Goal: Information Seeking & Learning: Check status

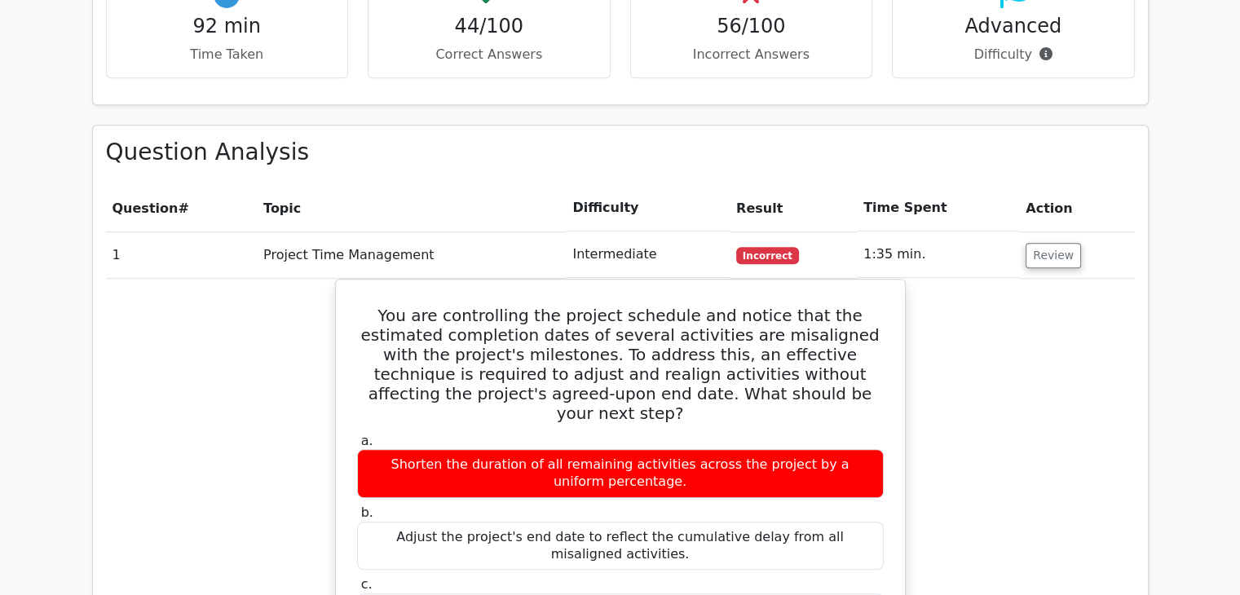
scroll to position [1132, 0]
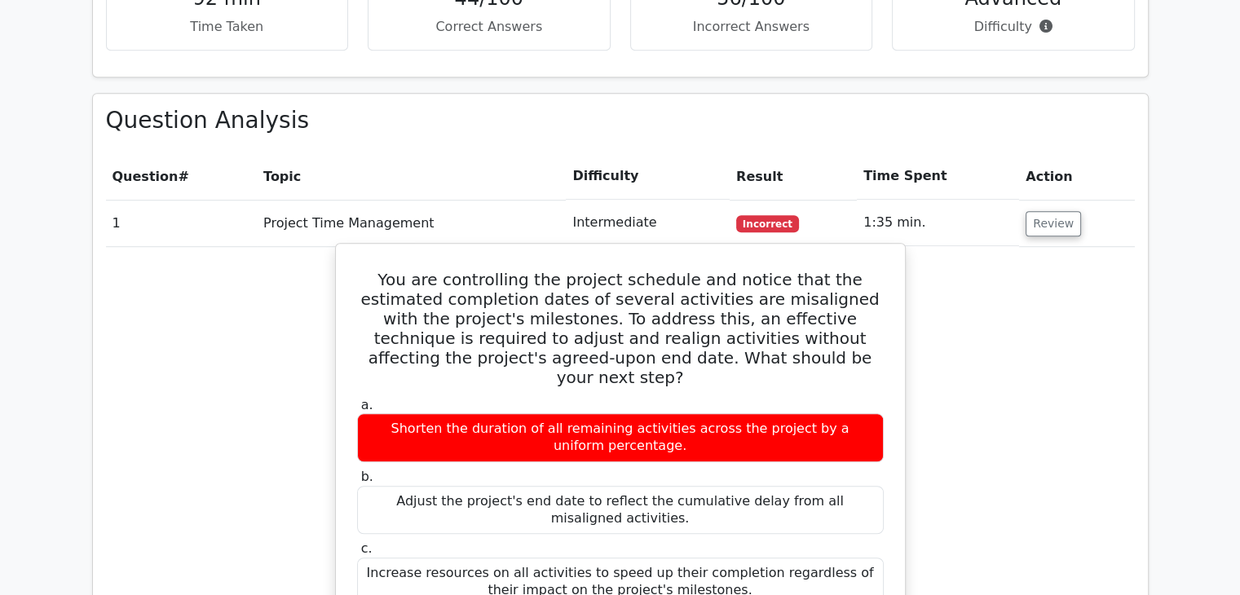
click at [719, 270] on h5 "You are controlling the project schedule and notice that the estimated completi…" at bounding box center [620, 328] width 530 height 117
click at [840, 270] on h5 "You are controlling the project schedule and notice that the estimated completi…" at bounding box center [620, 328] width 530 height 117
click at [486, 270] on h5 "You are controlling the project schedule and notice that the estimated completi…" at bounding box center [620, 328] width 530 height 117
click at [636, 270] on h5 "You are controlling the project schedule and notice that the estimated completi…" at bounding box center [620, 328] width 530 height 117
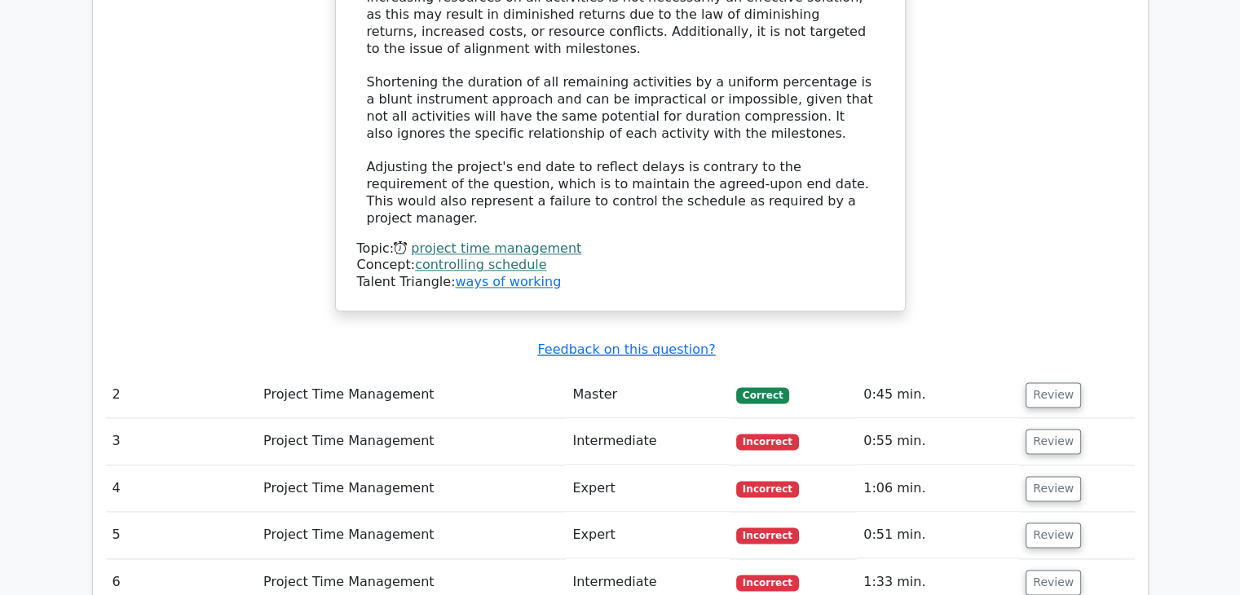
scroll to position [2028, 0]
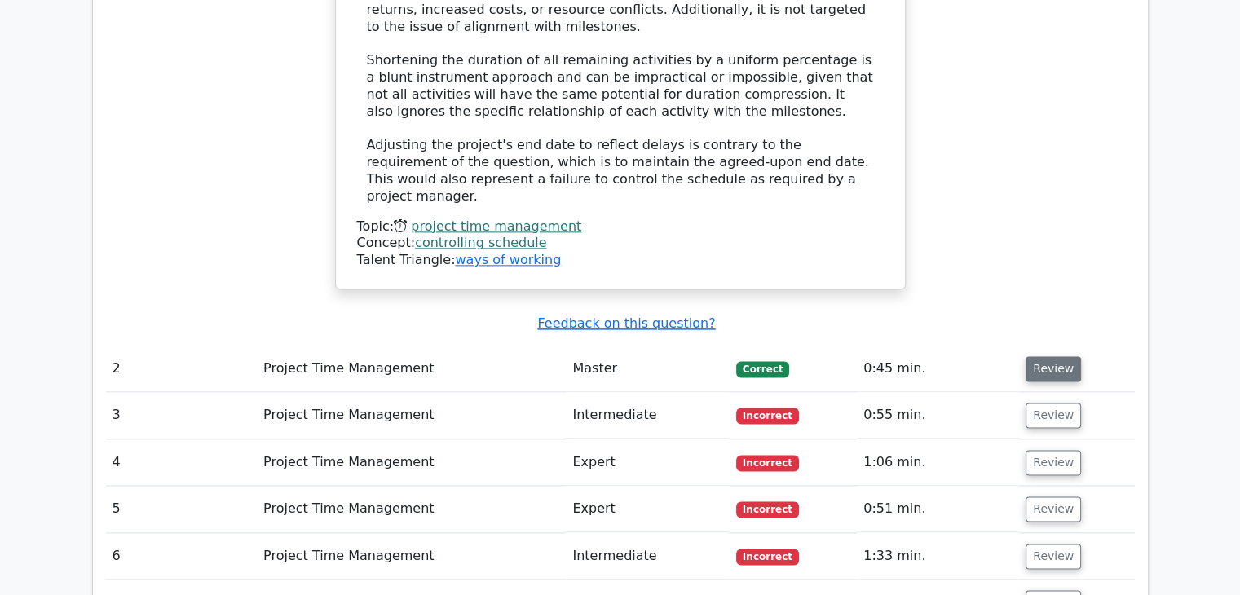
click at [1036, 356] on button "Review" at bounding box center [1052, 368] width 55 height 25
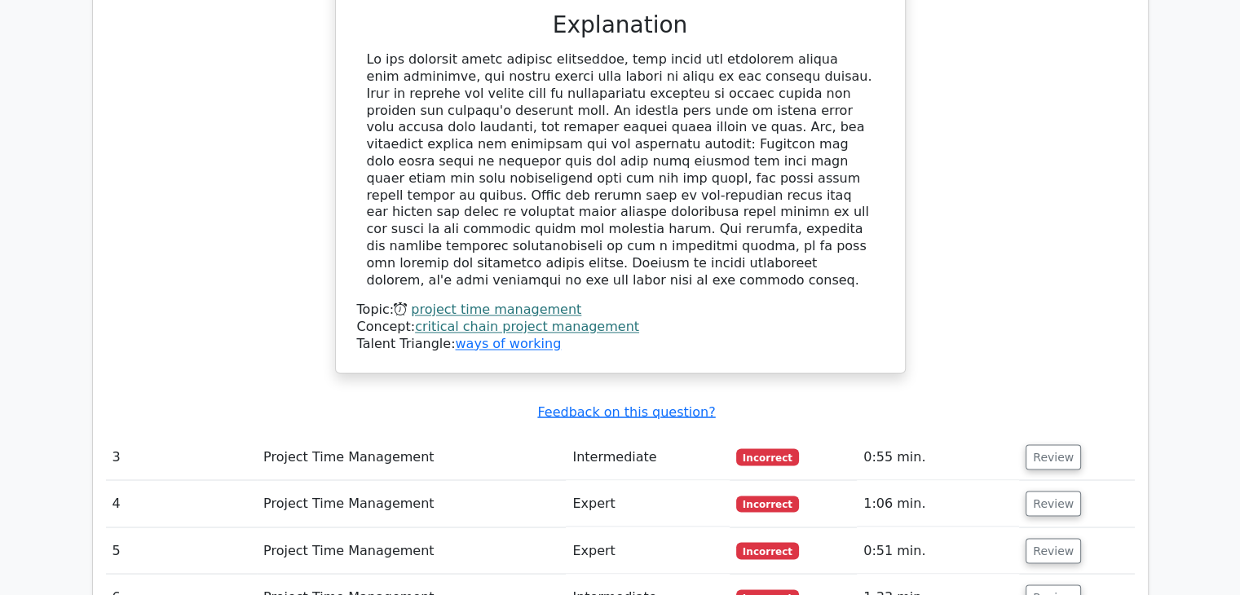
scroll to position [2762, 0]
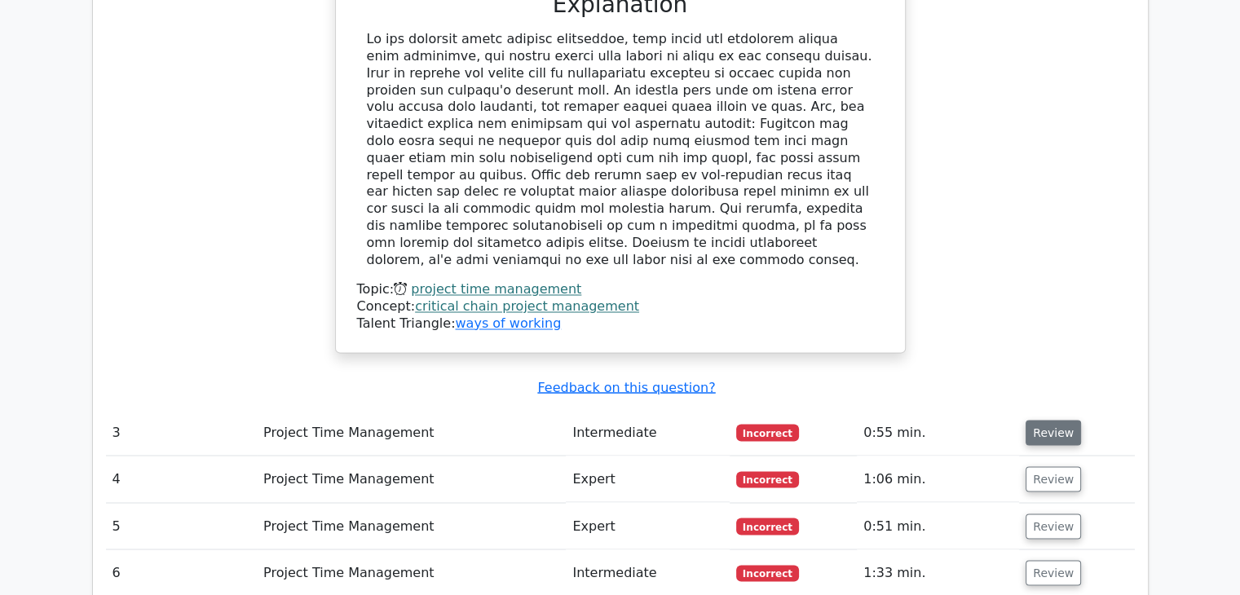
click at [1032, 420] on button "Review" at bounding box center [1052, 432] width 55 height 25
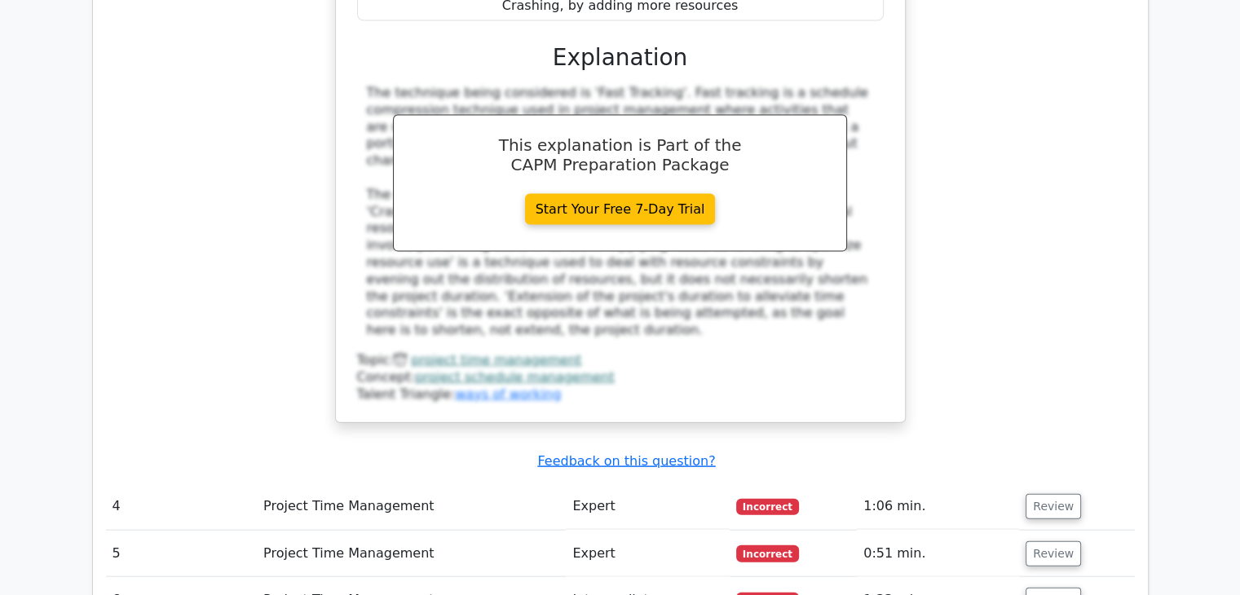
scroll to position [3658, 0]
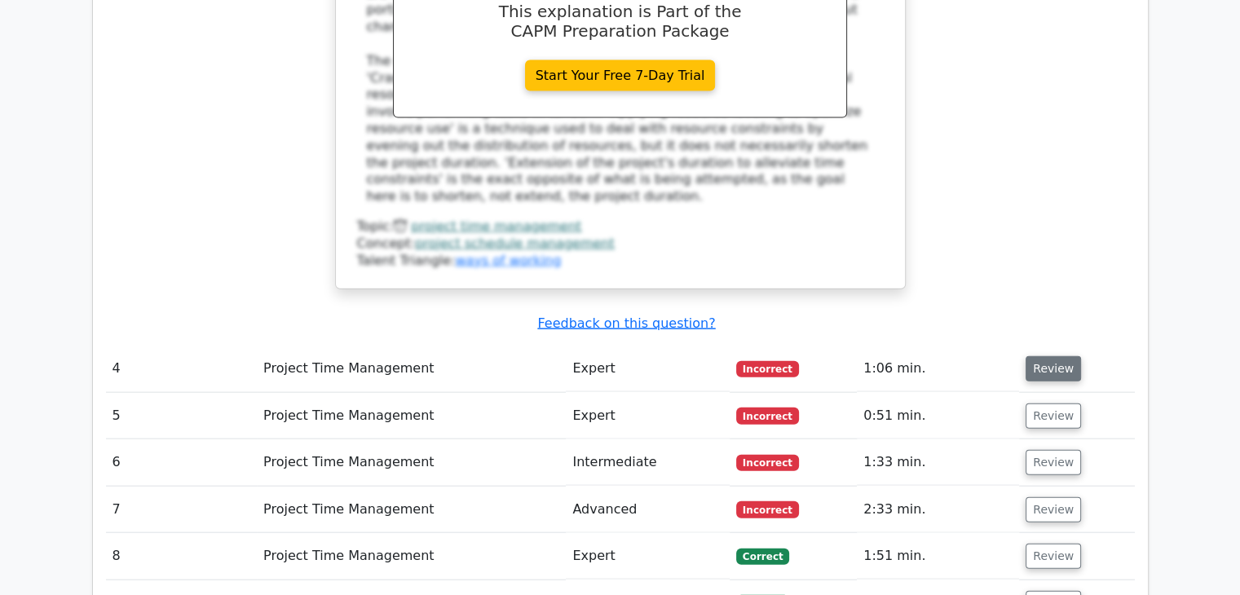
click at [1028, 356] on button "Review" at bounding box center [1052, 368] width 55 height 25
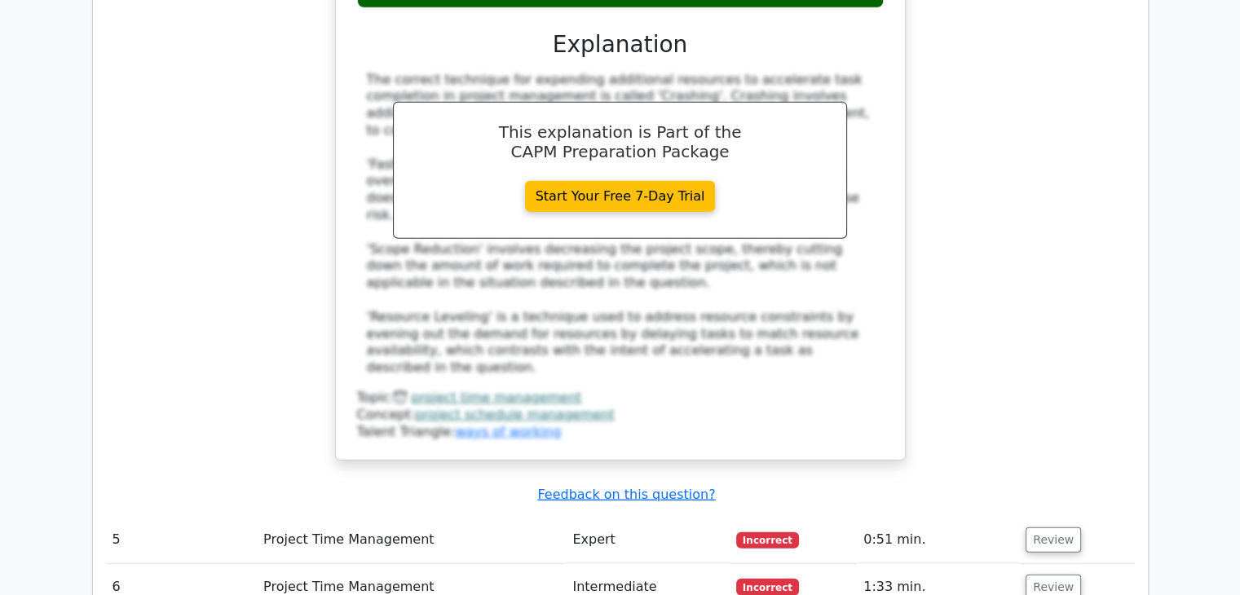
scroll to position [4392, 0]
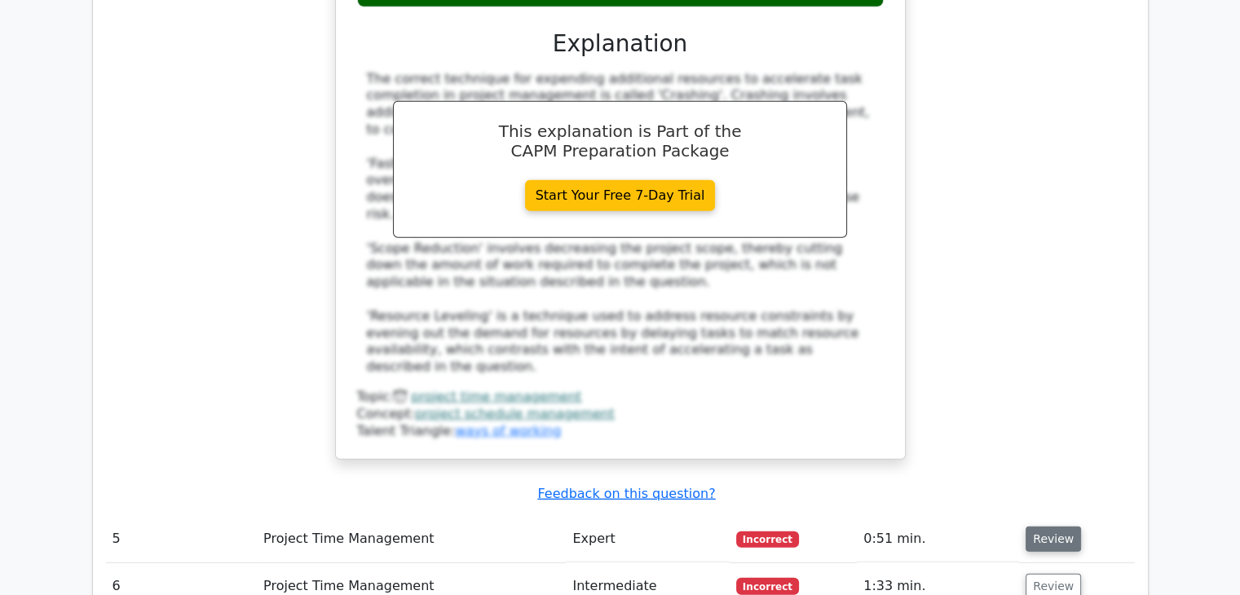
click at [1044, 526] on button "Review" at bounding box center [1052, 538] width 55 height 25
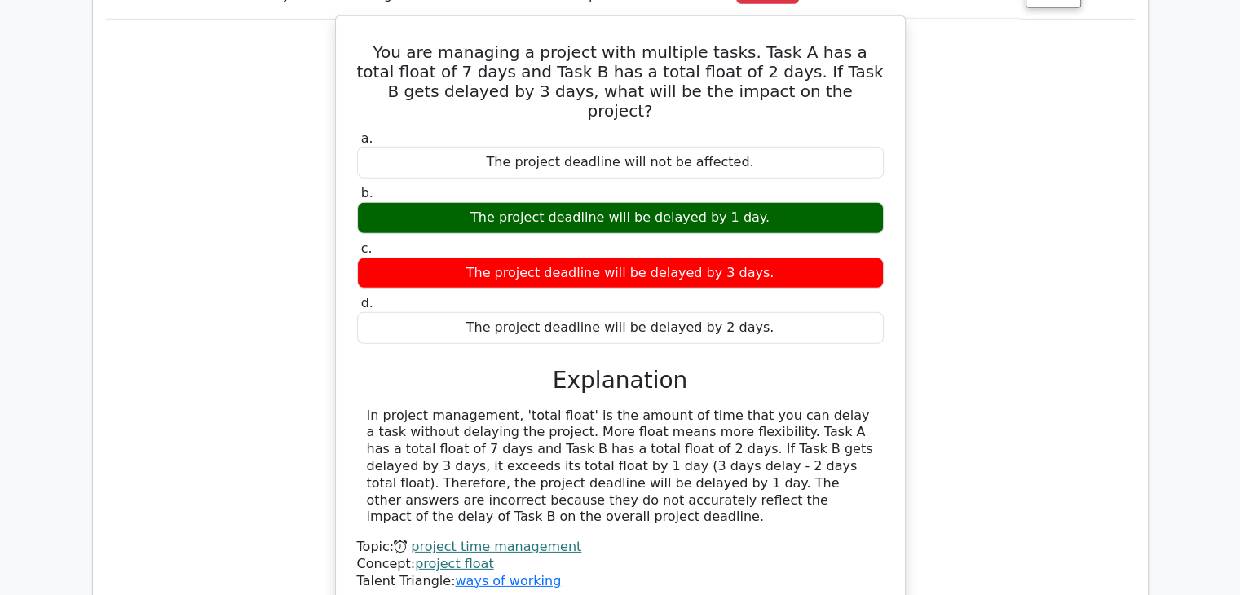
scroll to position [4962, 0]
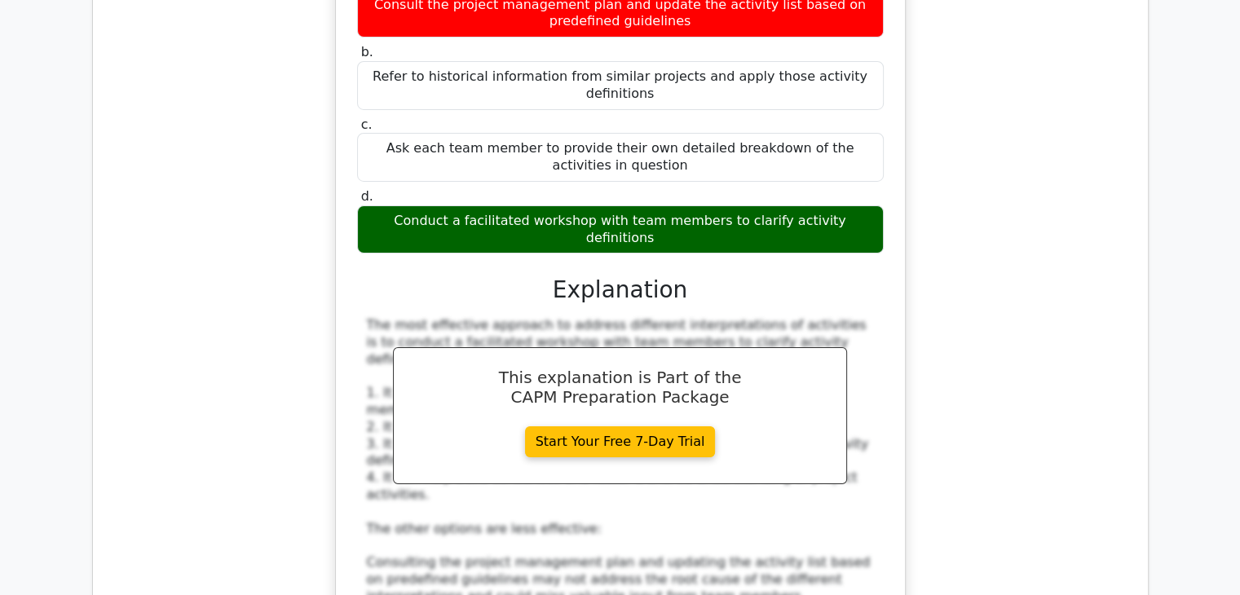
scroll to position [6036, 0]
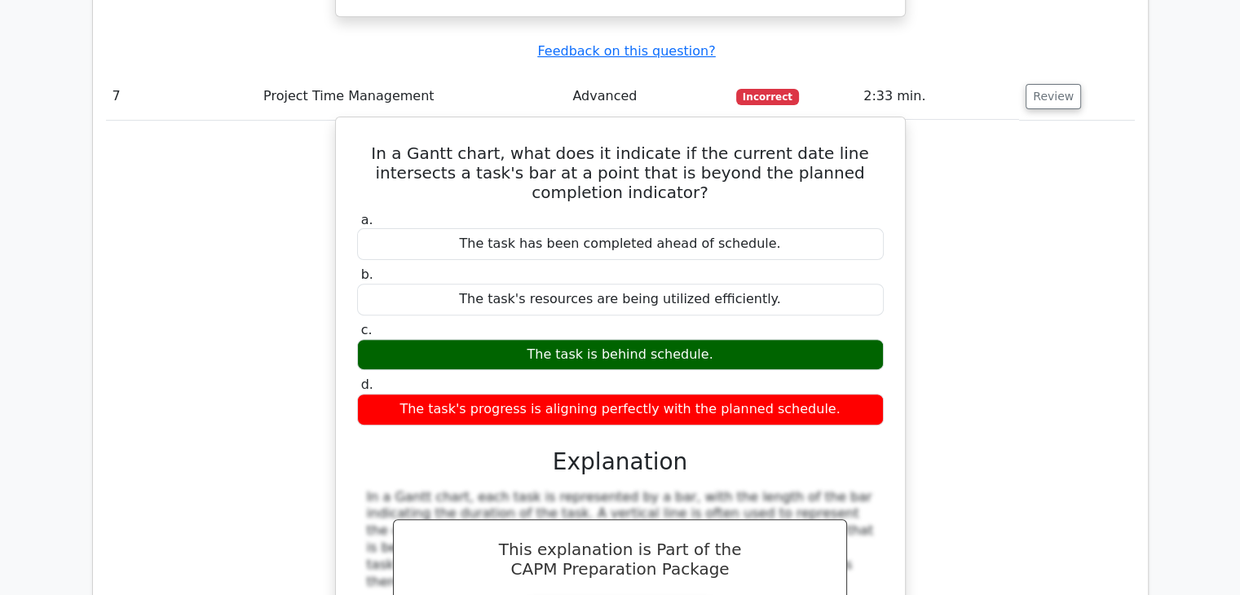
scroll to position [6851, 0]
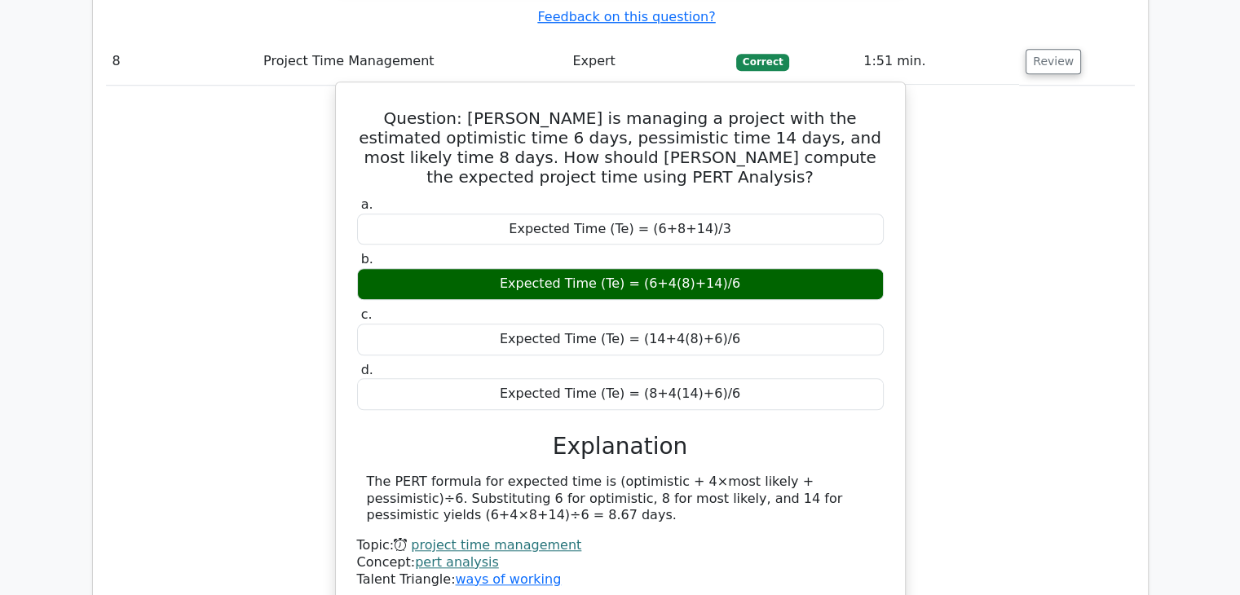
scroll to position [7584, 0]
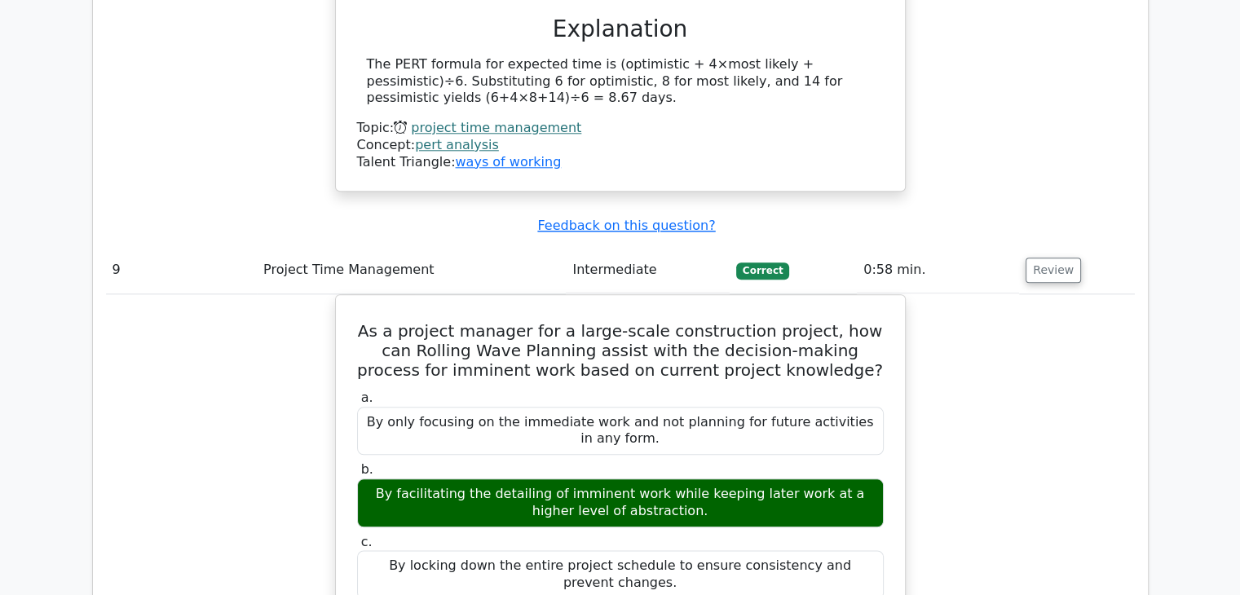
scroll to position [8318, 0]
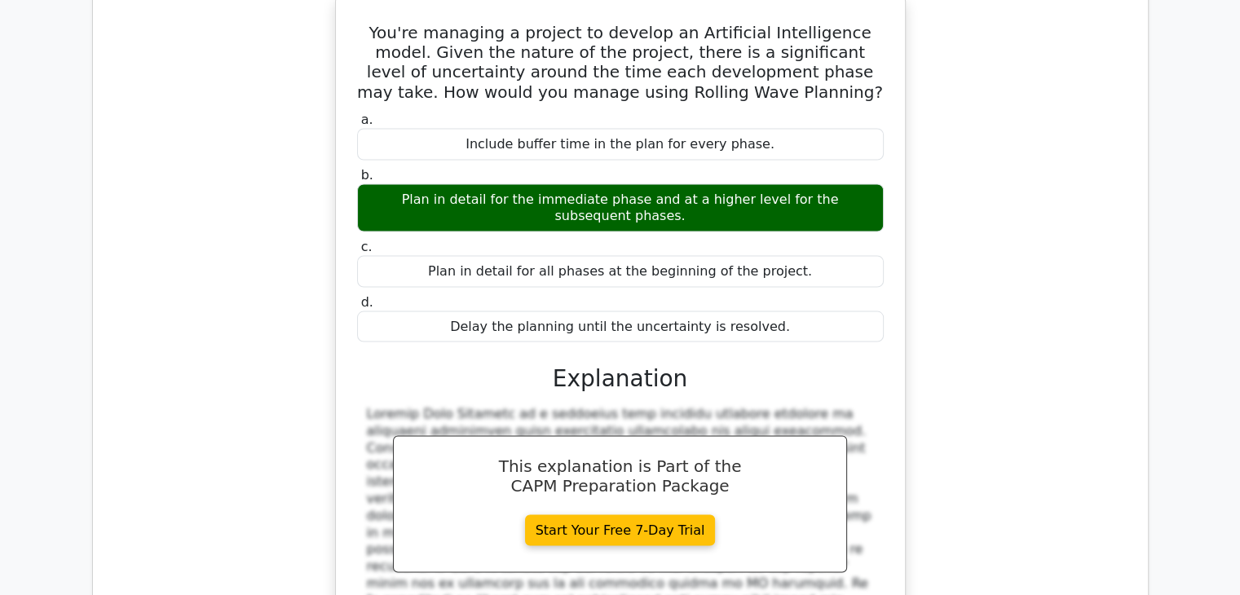
scroll to position [9214, 0]
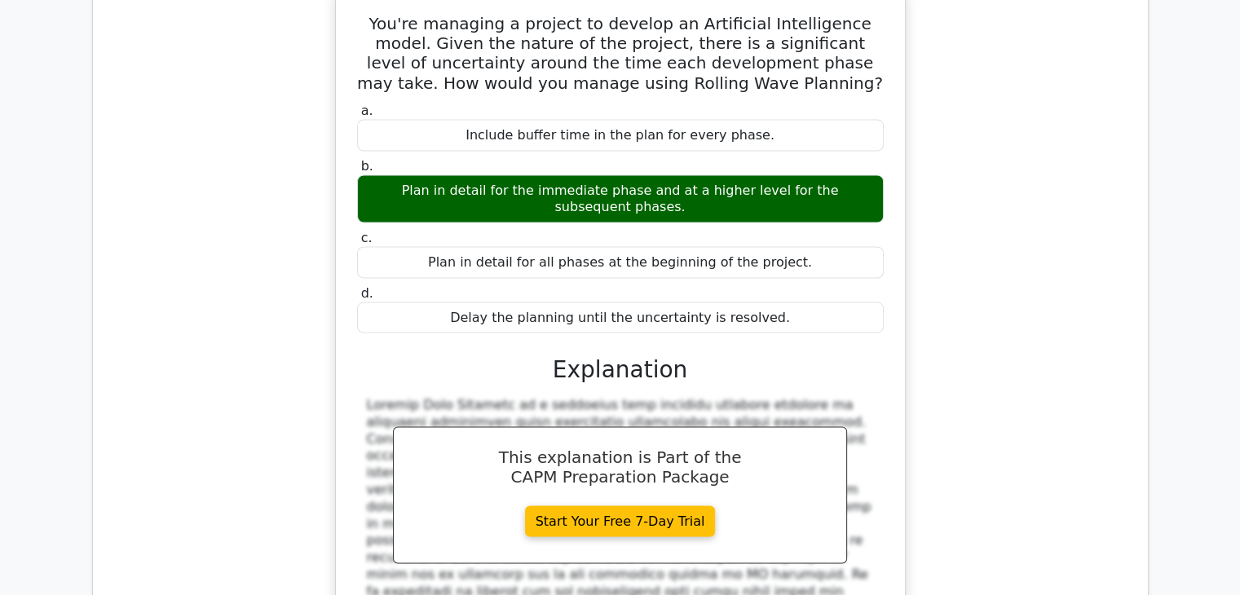
drag, startPoint x: 522, startPoint y: 299, endPoint x: 656, endPoint y: 301, distance: 134.5
drag, startPoint x: 429, startPoint y: 323, endPoint x: 571, endPoint y: 317, distance: 141.9
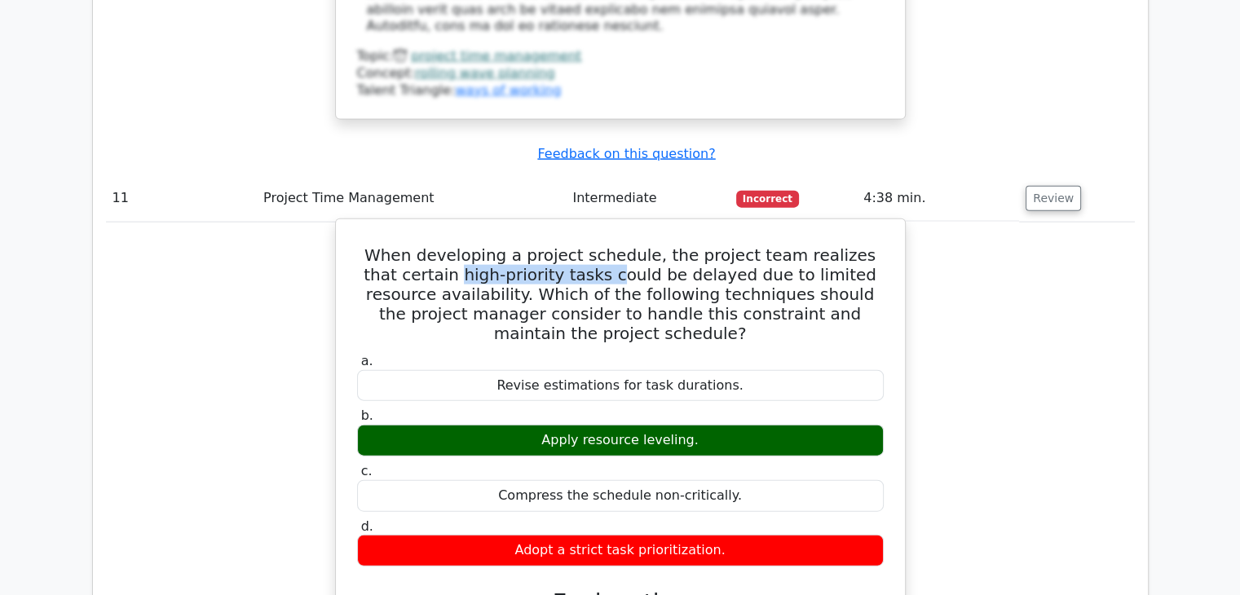
scroll to position [9948, 0]
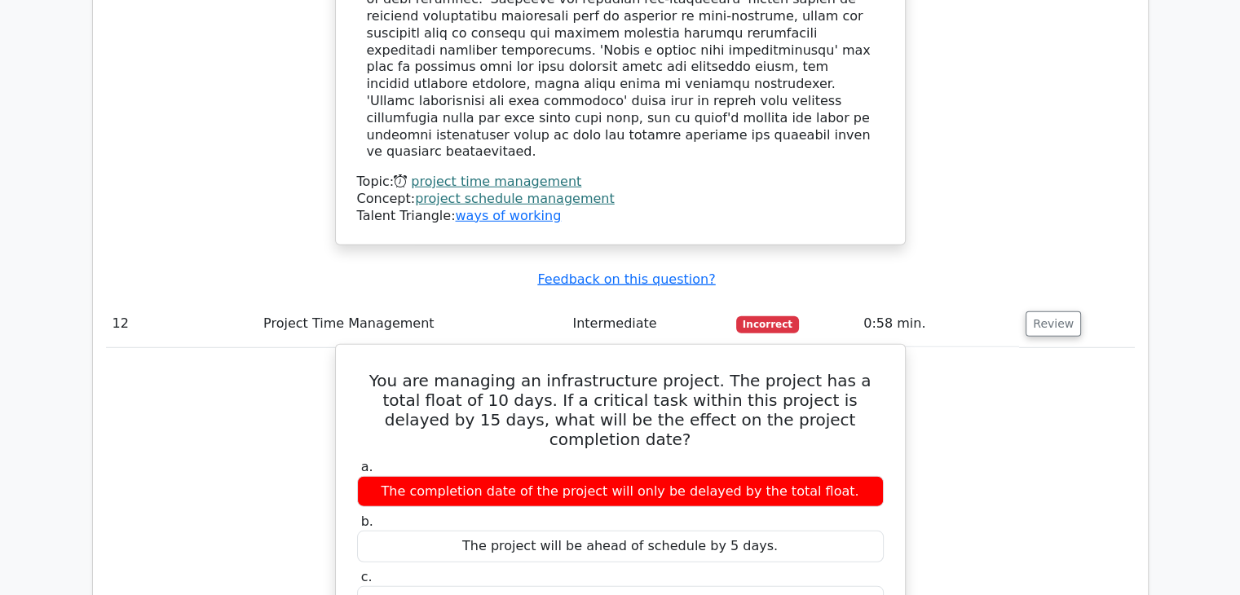
scroll to position [10763, 0]
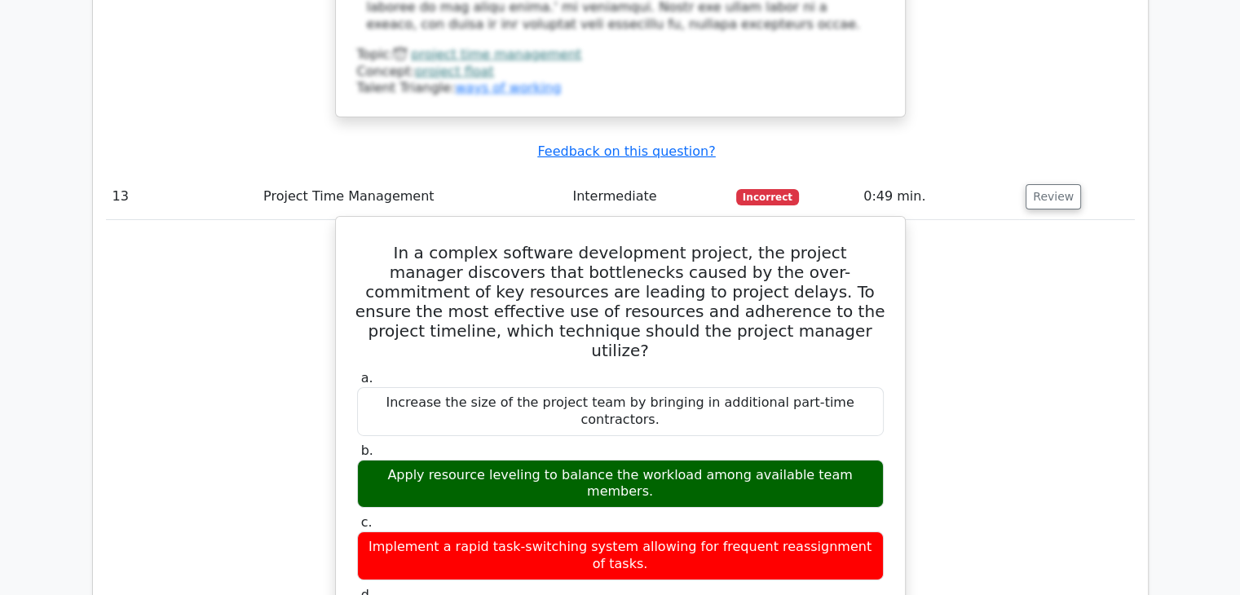
scroll to position [11741, 0]
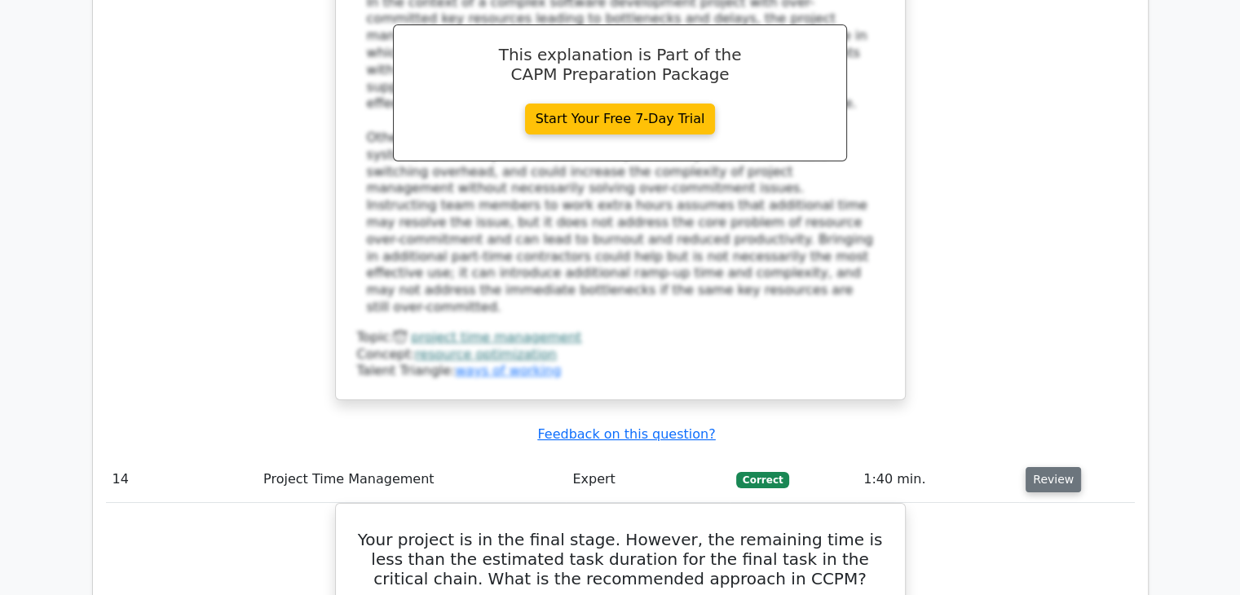
scroll to position [12474, 0]
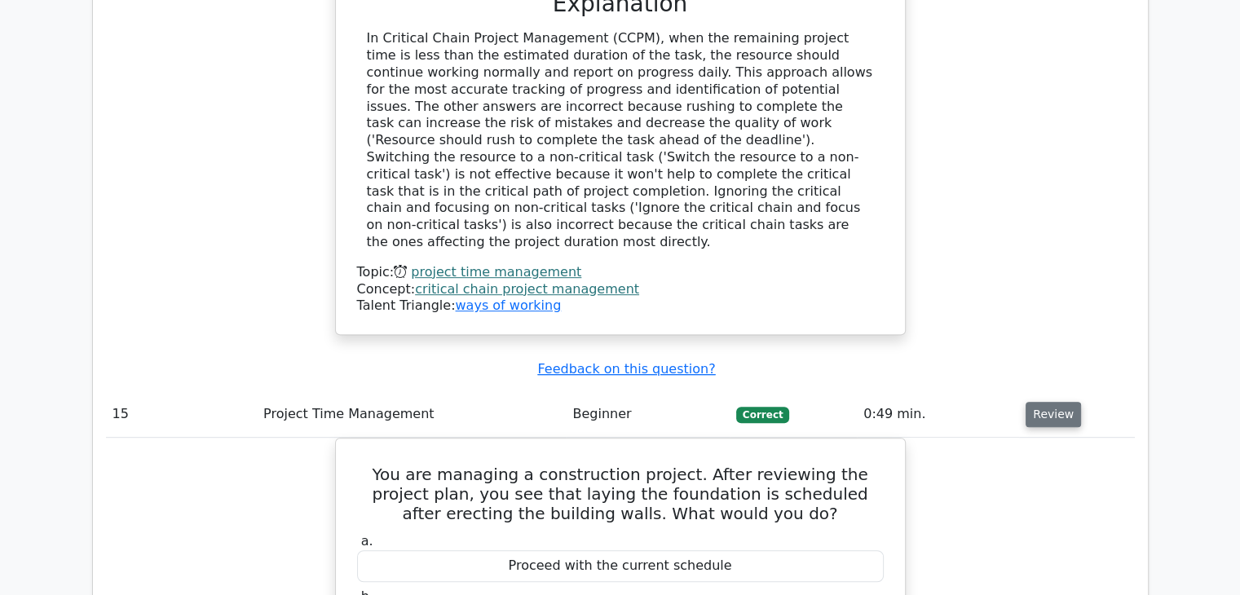
scroll to position [13207, 0]
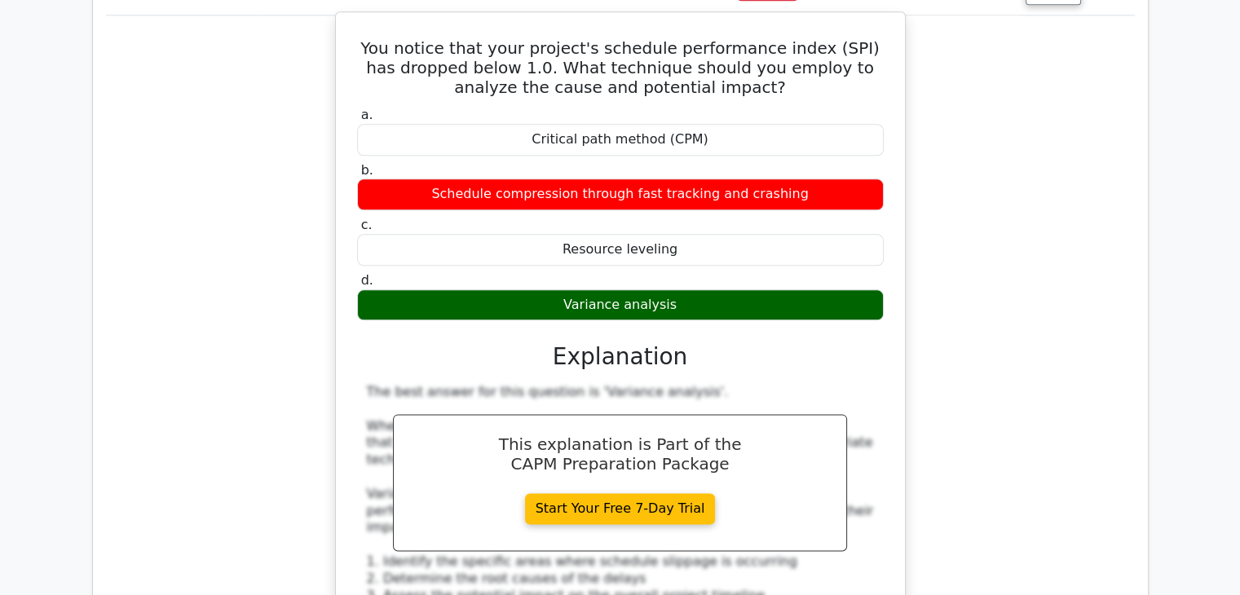
scroll to position [14430, 0]
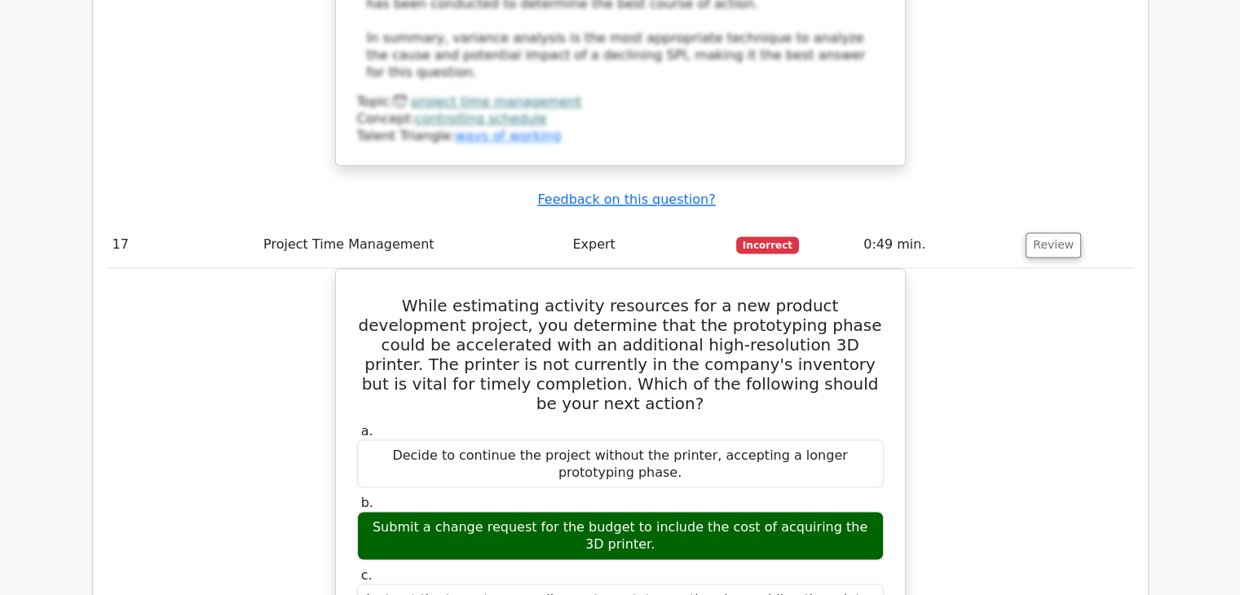
scroll to position [15245, 0]
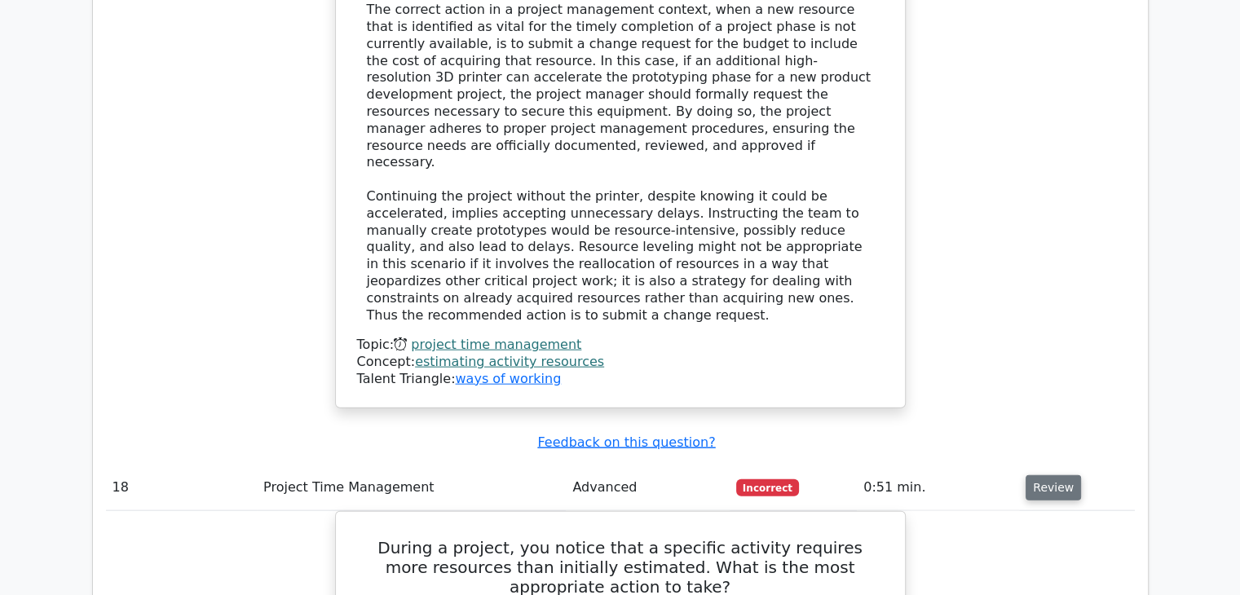
scroll to position [16060, 0]
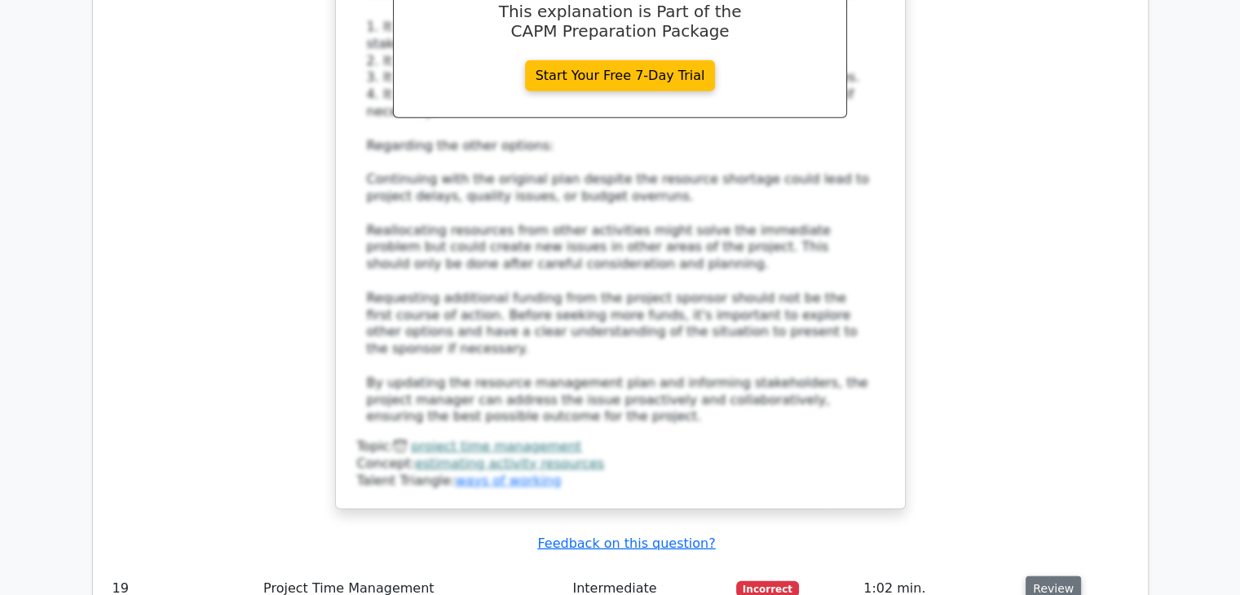
scroll to position [16956, 0]
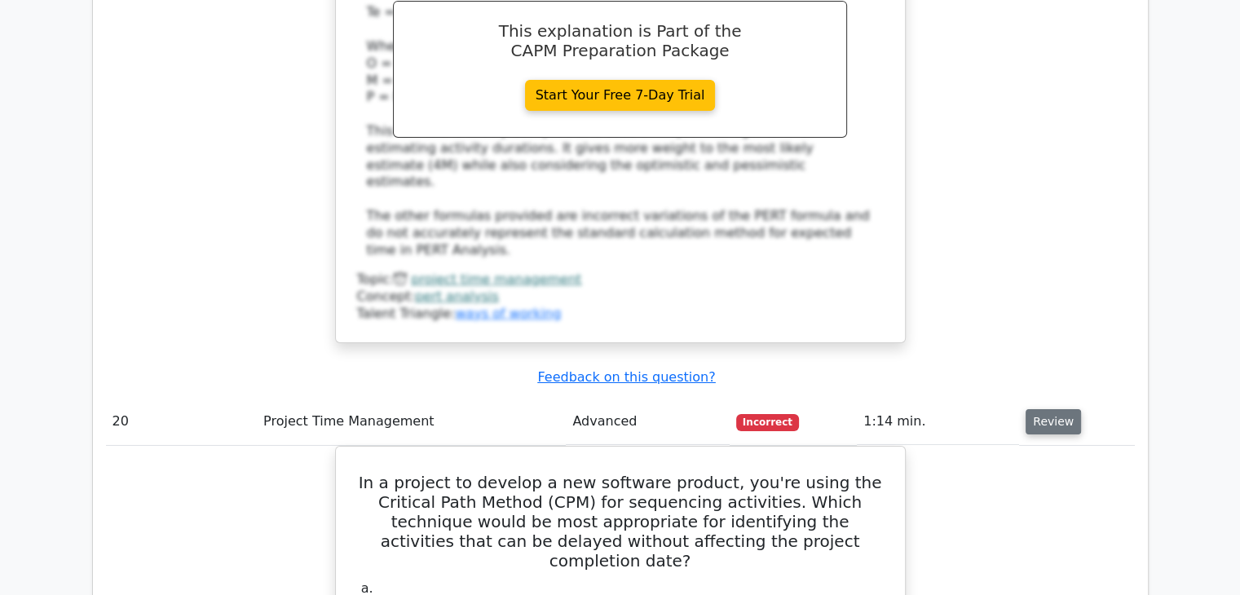
scroll to position [18016, 0]
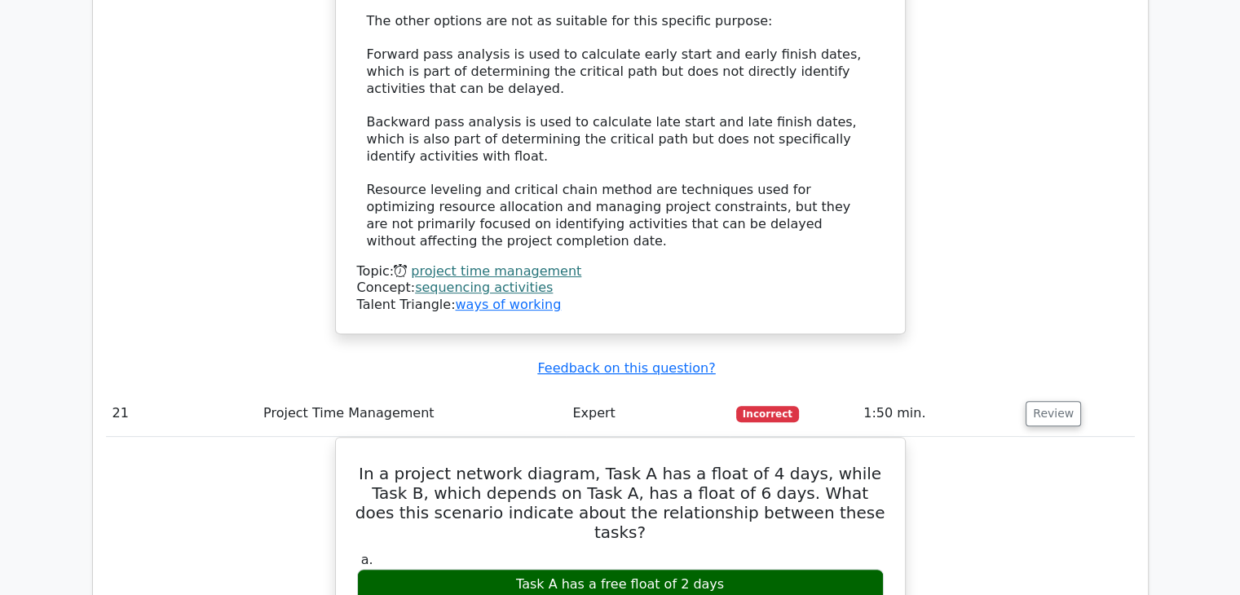
scroll to position [19075, 0]
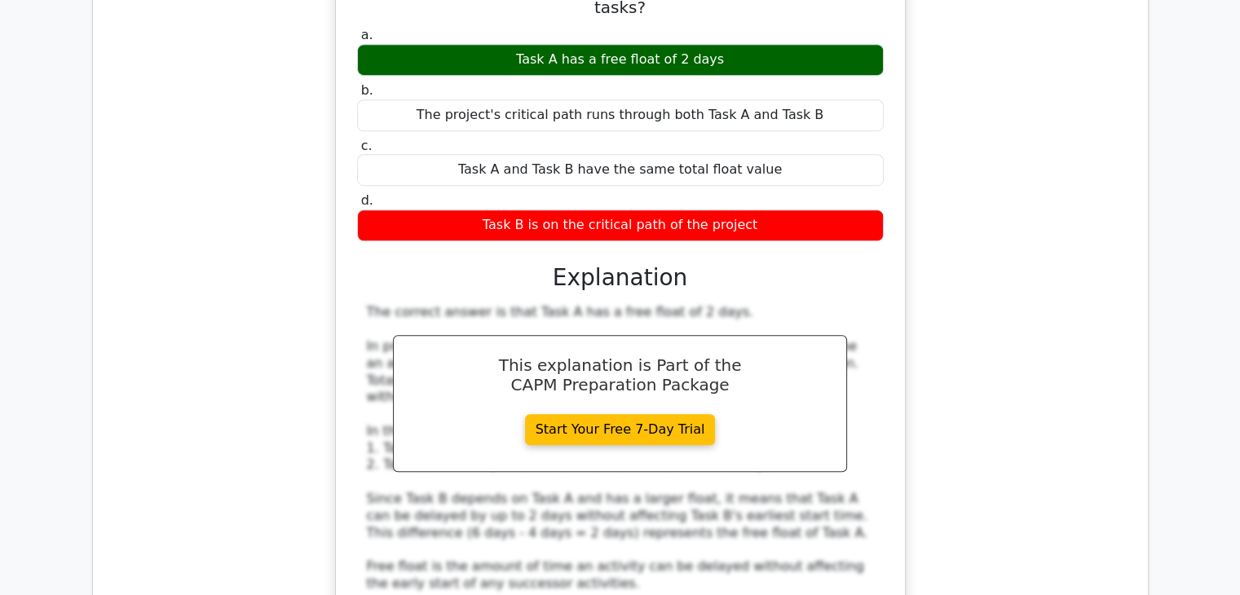
scroll to position [19646, 0]
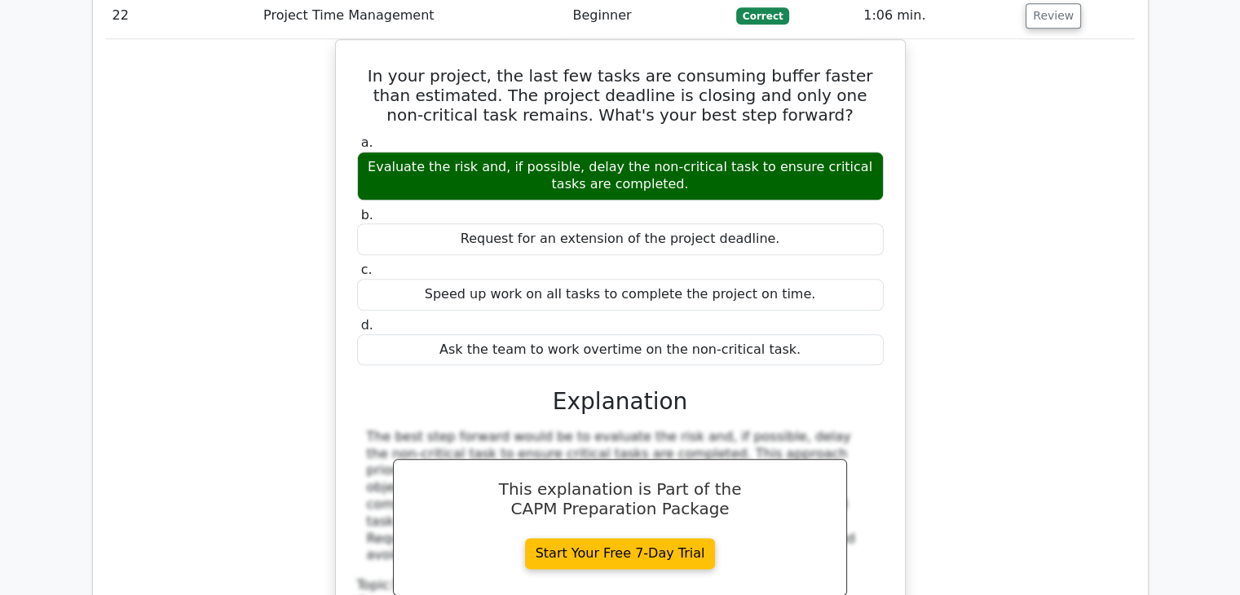
scroll to position [20461, 0]
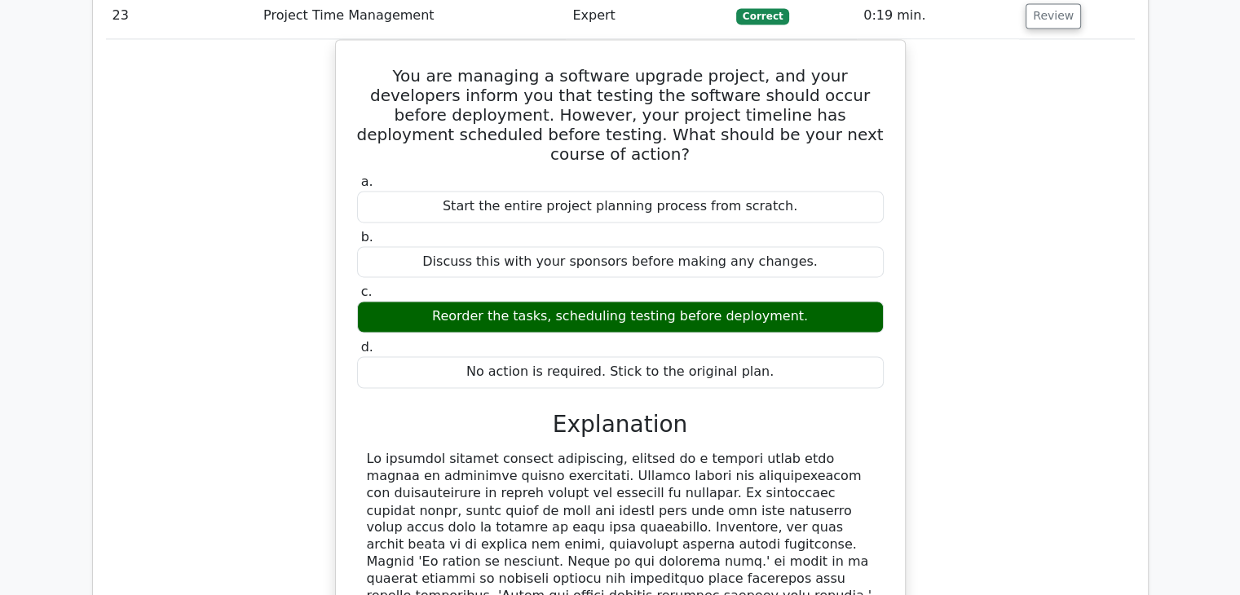
scroll to position [21276, 0]
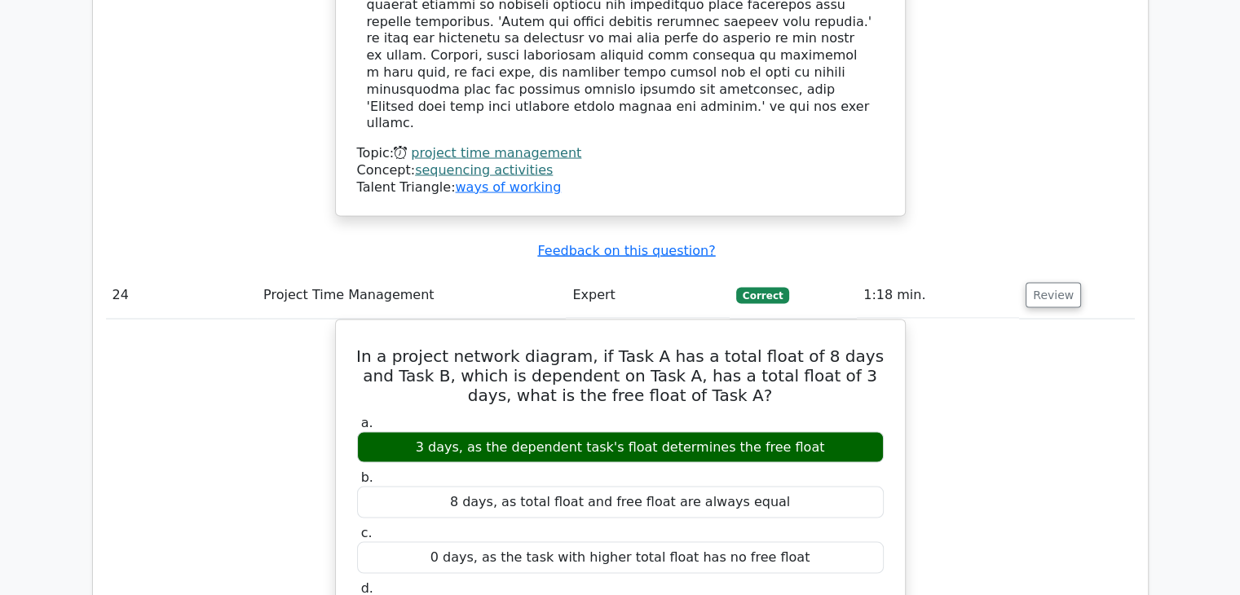
scroll to position [22009, 0]
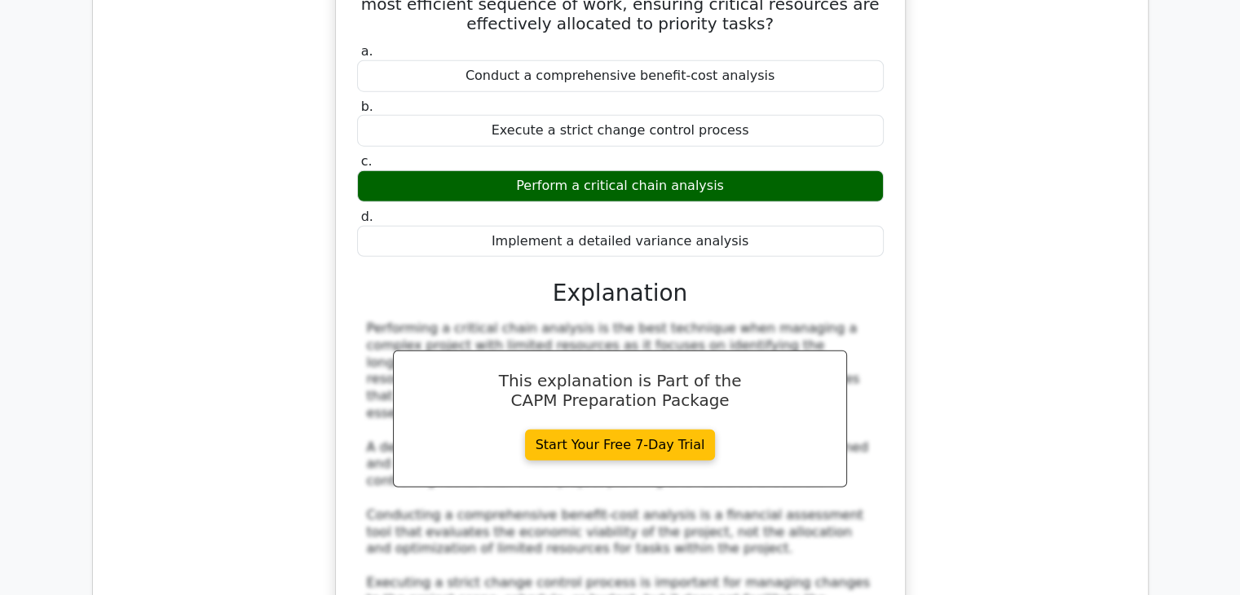
scroll to position [22987, 0]
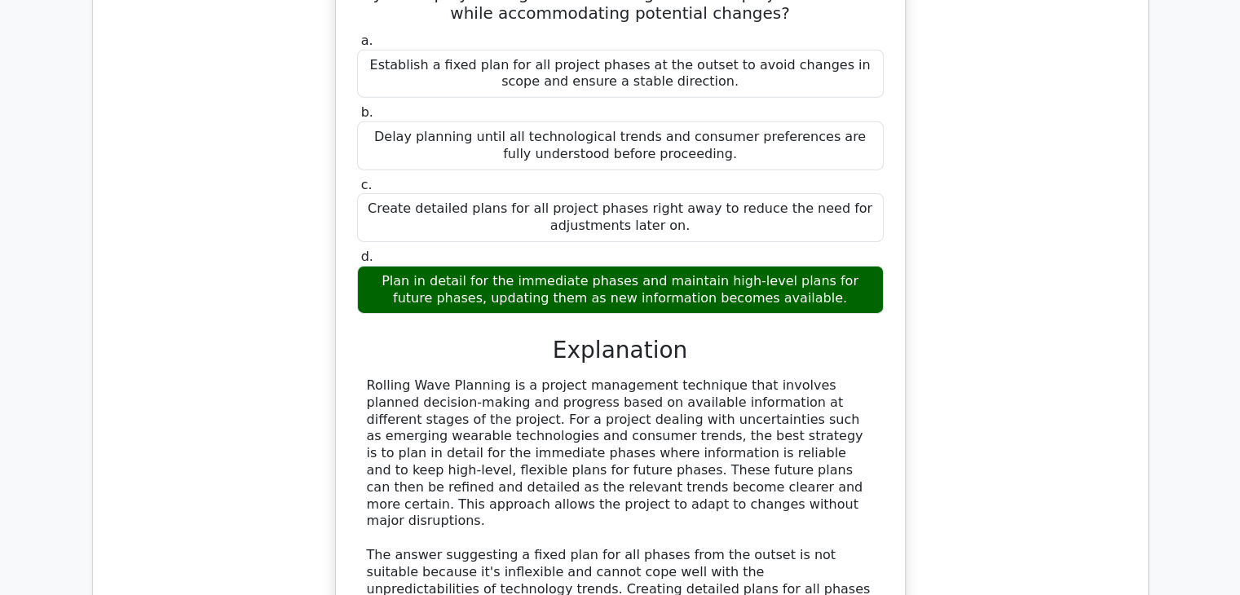
scroll to position [23884, 0]
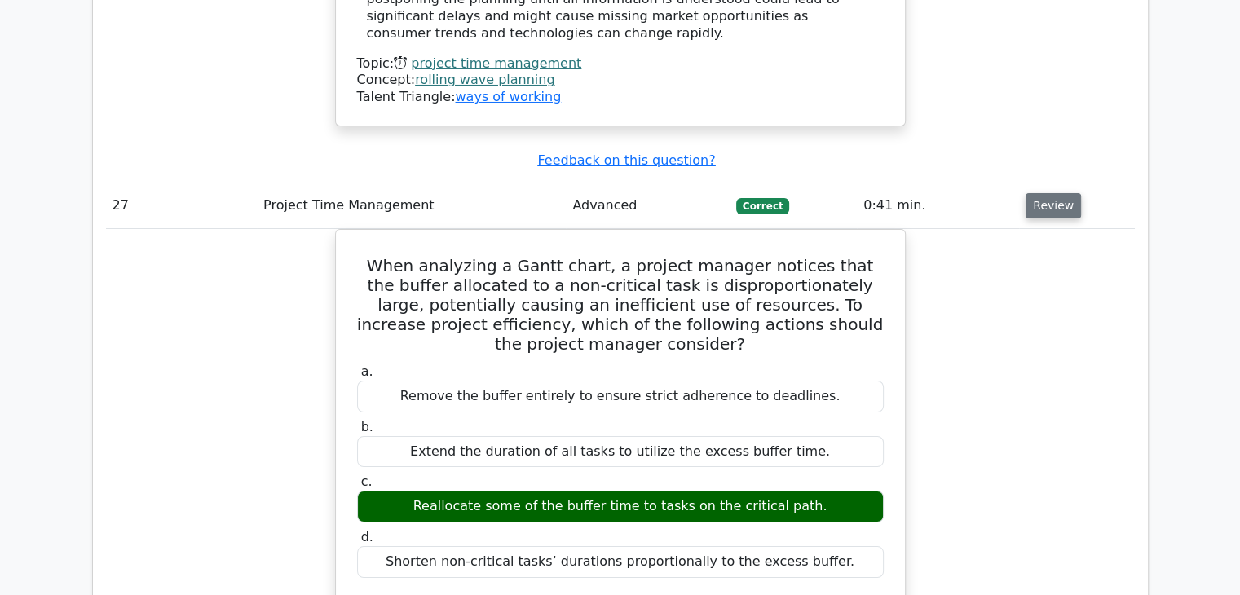
scroll to position [24617, 0]
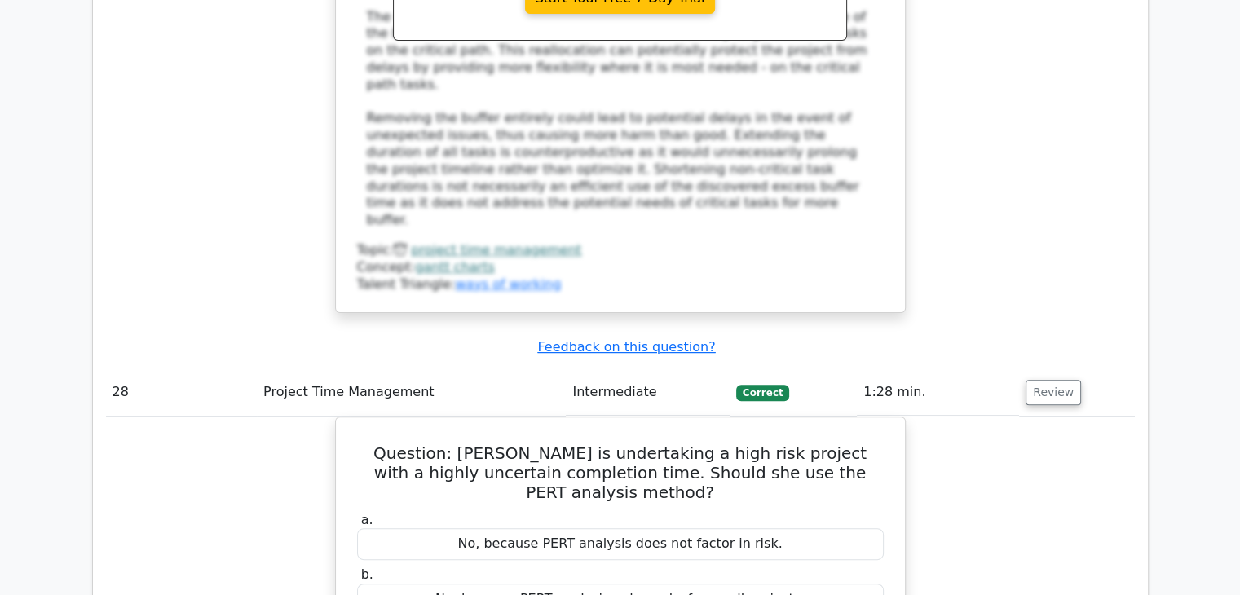
scroll to position [25269, 0]
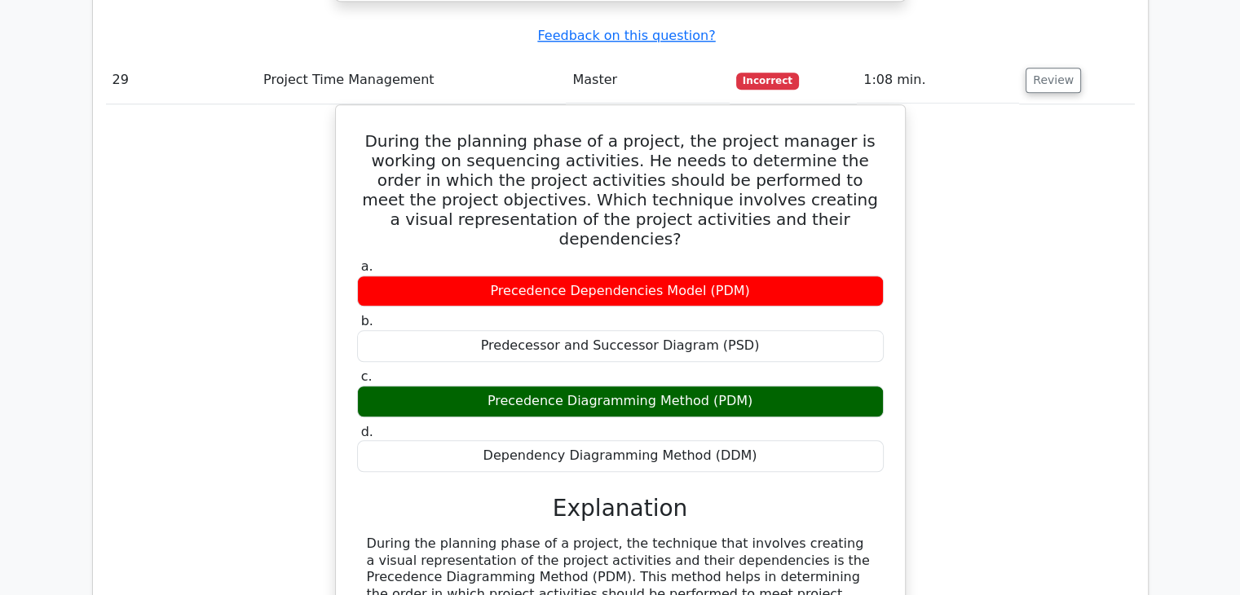
scroll to position [26410, 0]
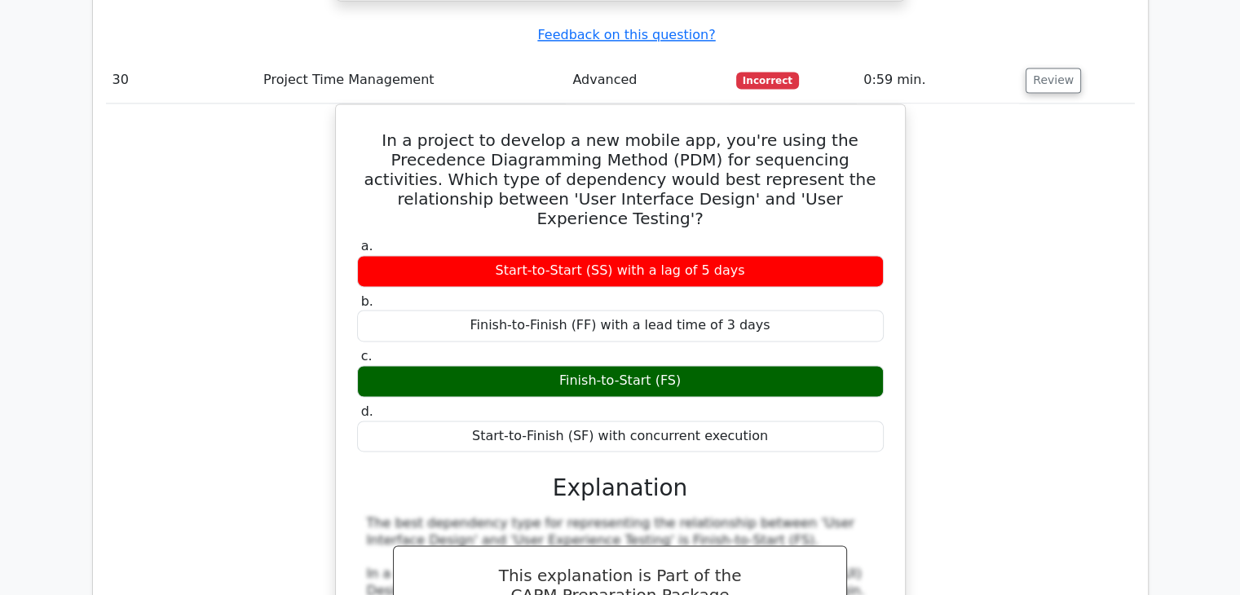
scroll to position [27306, 0]
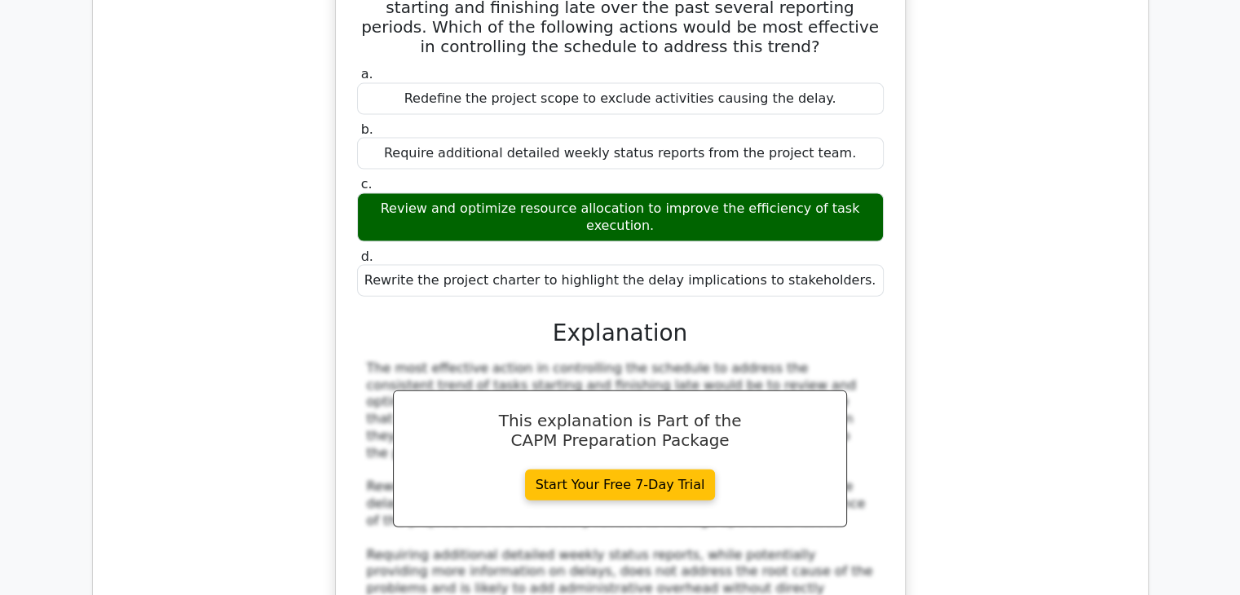
scroll to position [28366, 0]
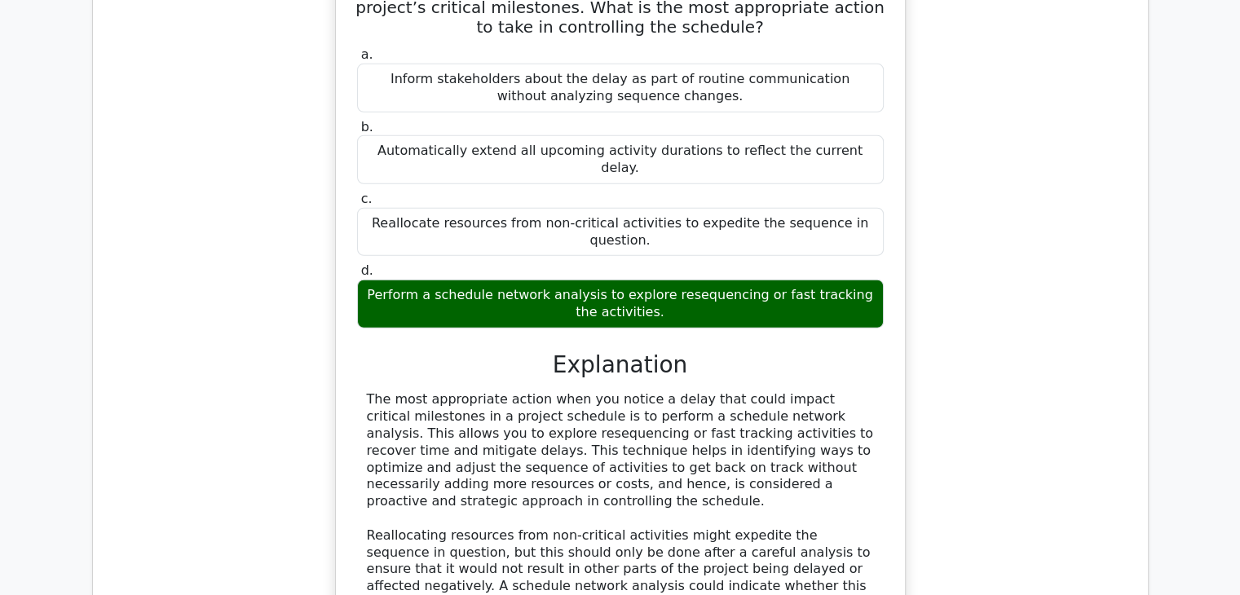
scroll to position [29181, 0]
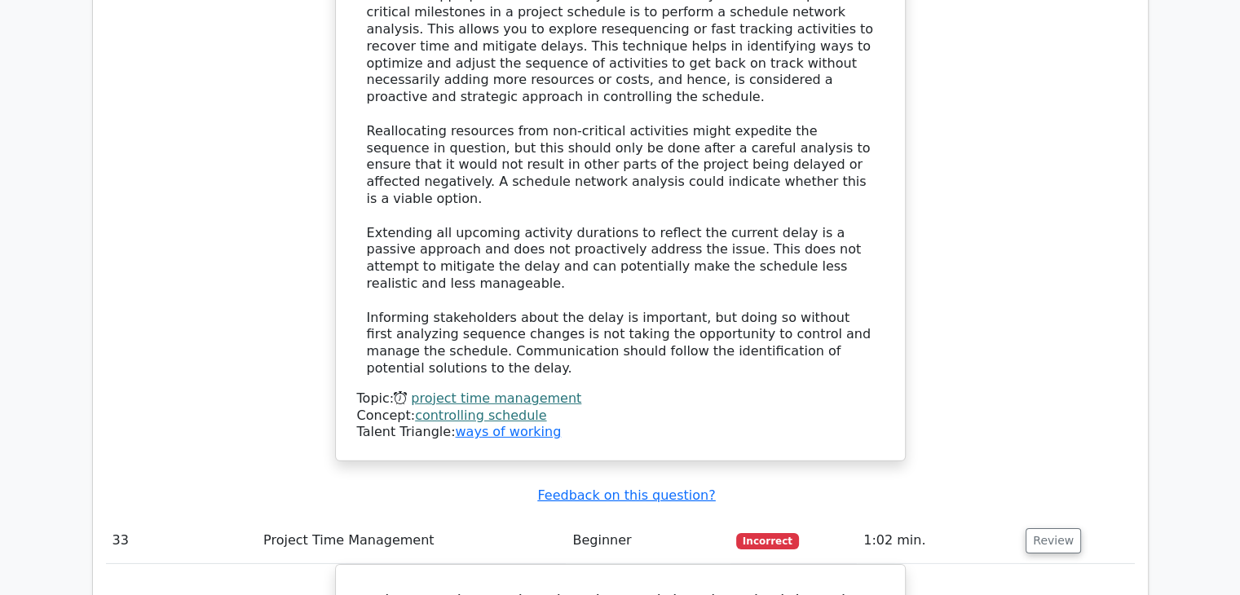
scroll to position [29833, 0]
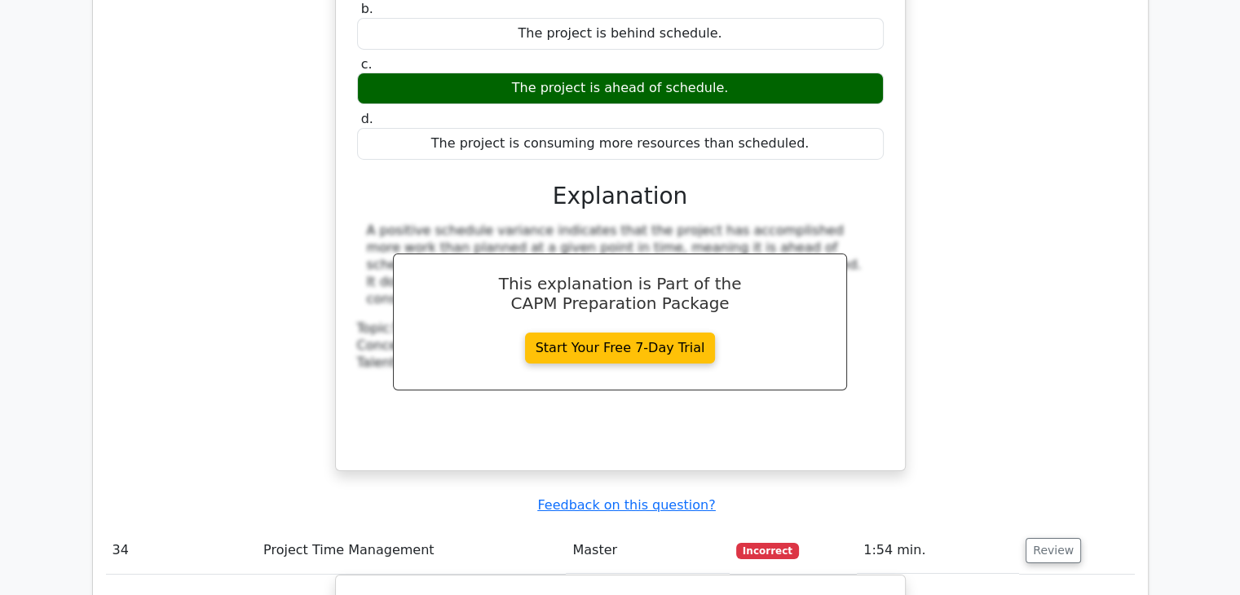
scroll to position [30566, 0]
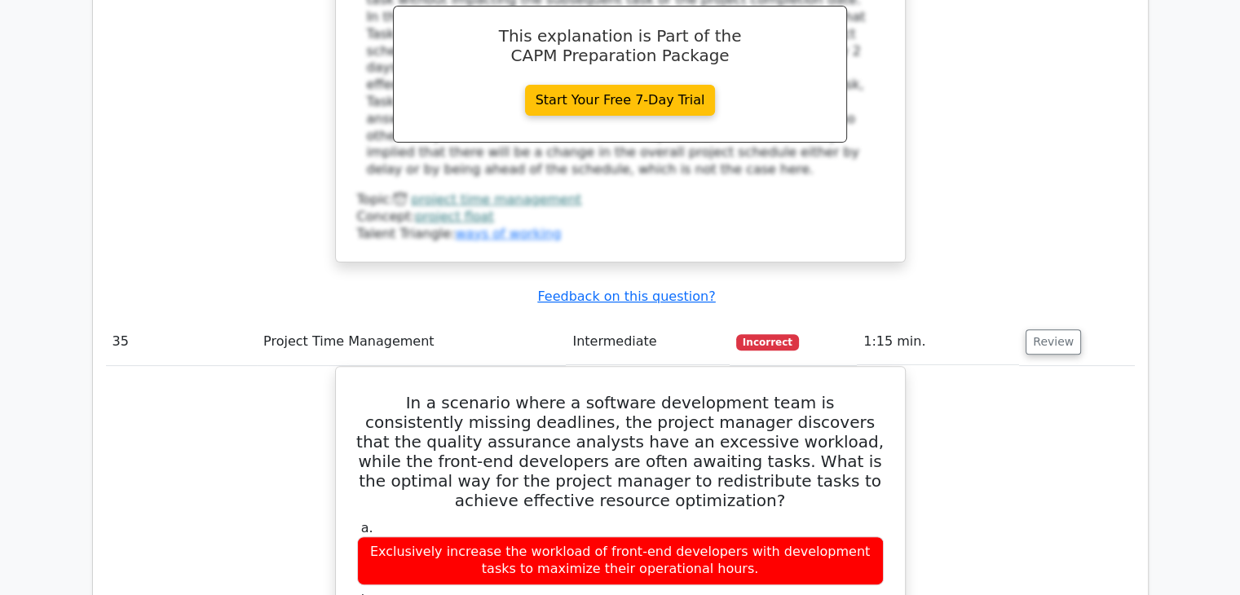
scroll to position [31463, 0]
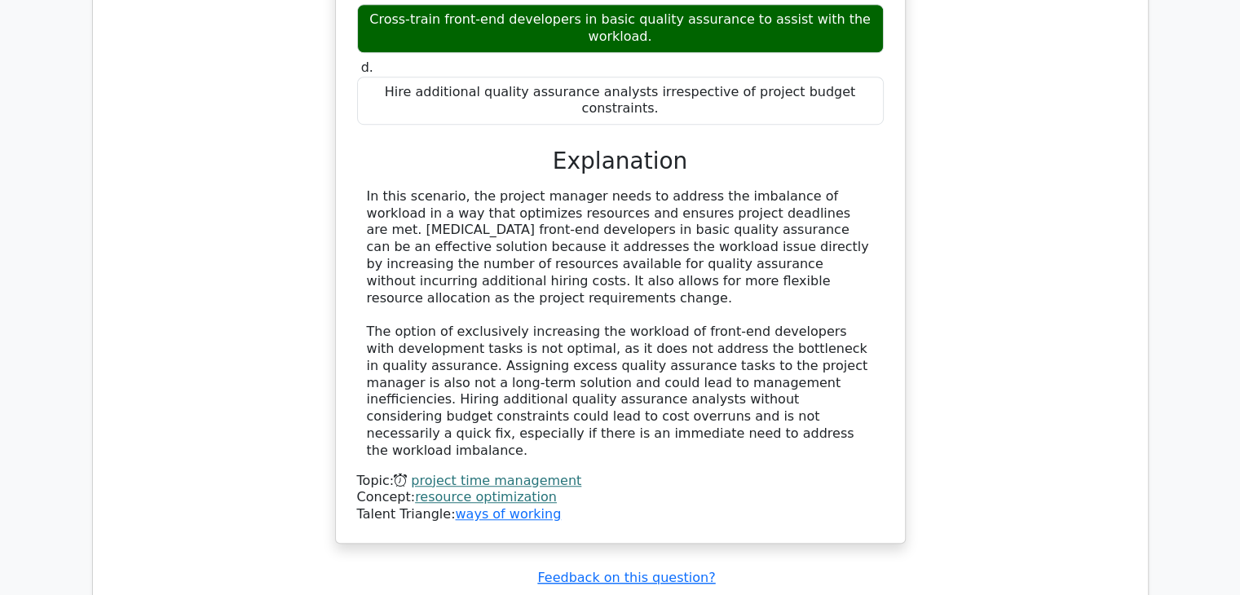
scroll to position [32196, 0]
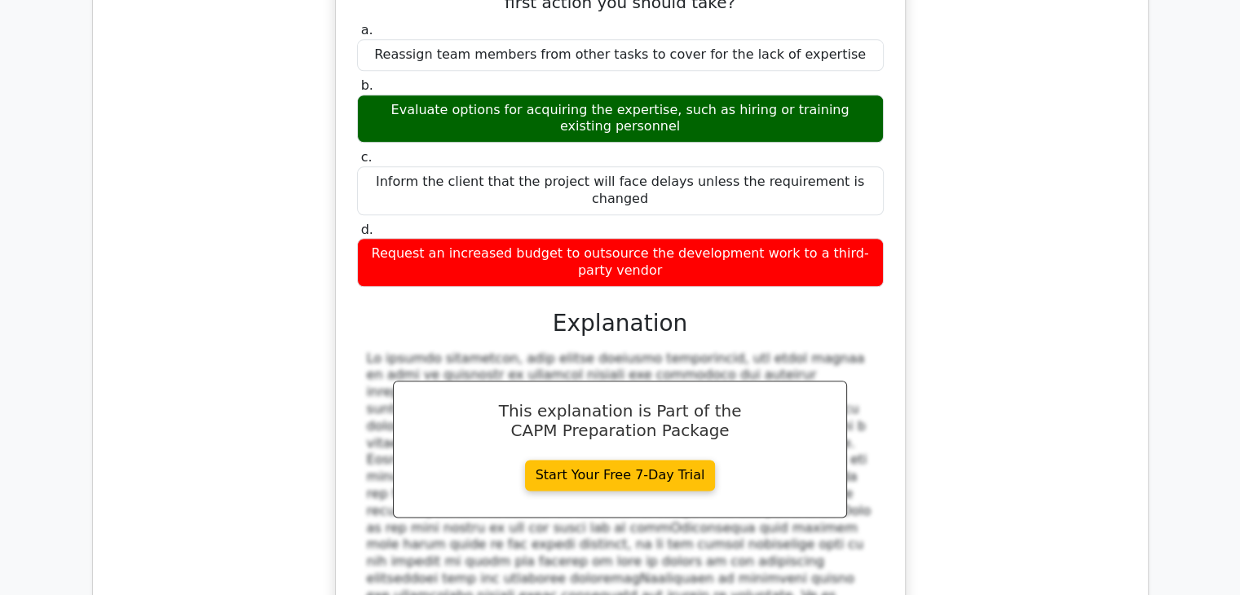
scroll to position [32930, 0]
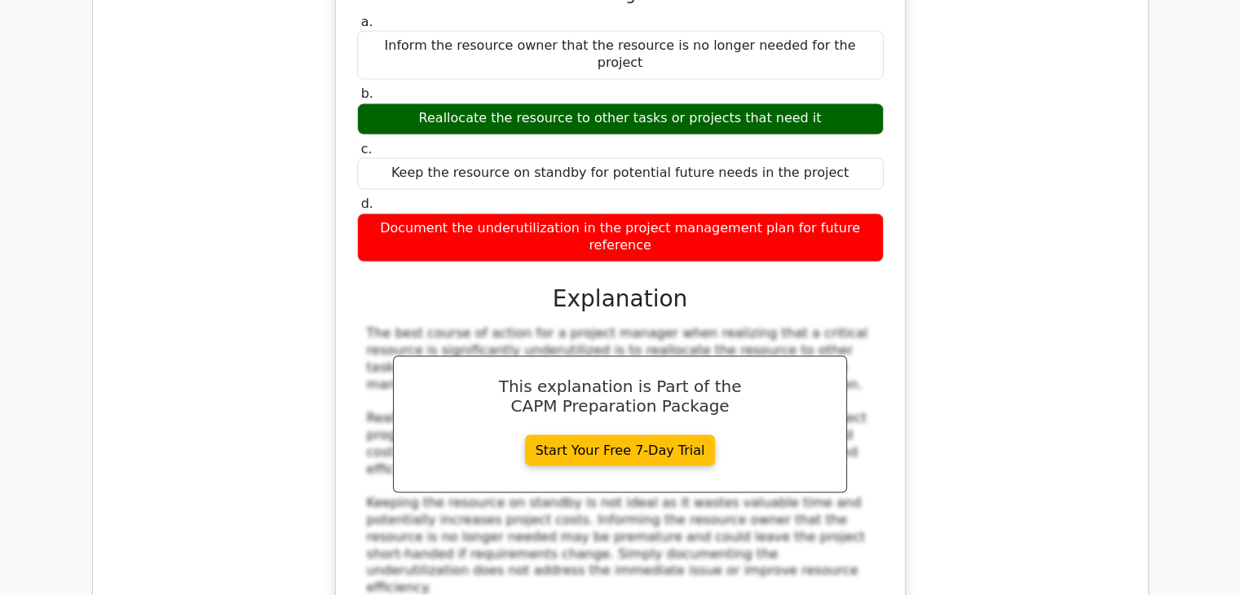
scroll to position [33826, 0]
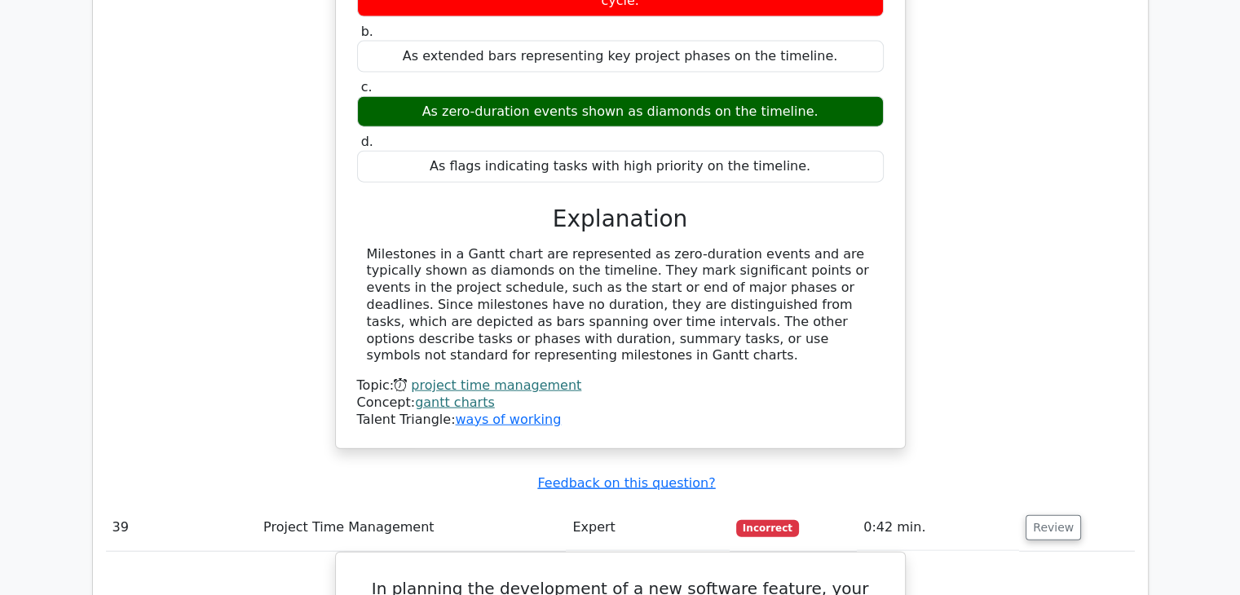
scroll to position [34804, 0]
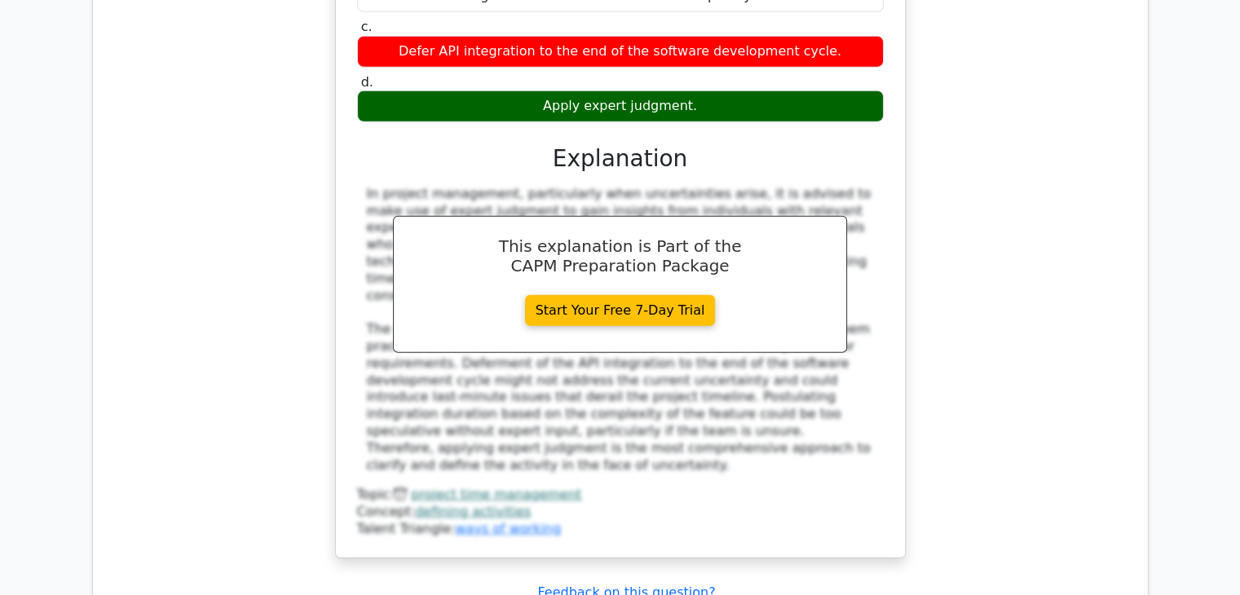
scroll to position [35619, 0]
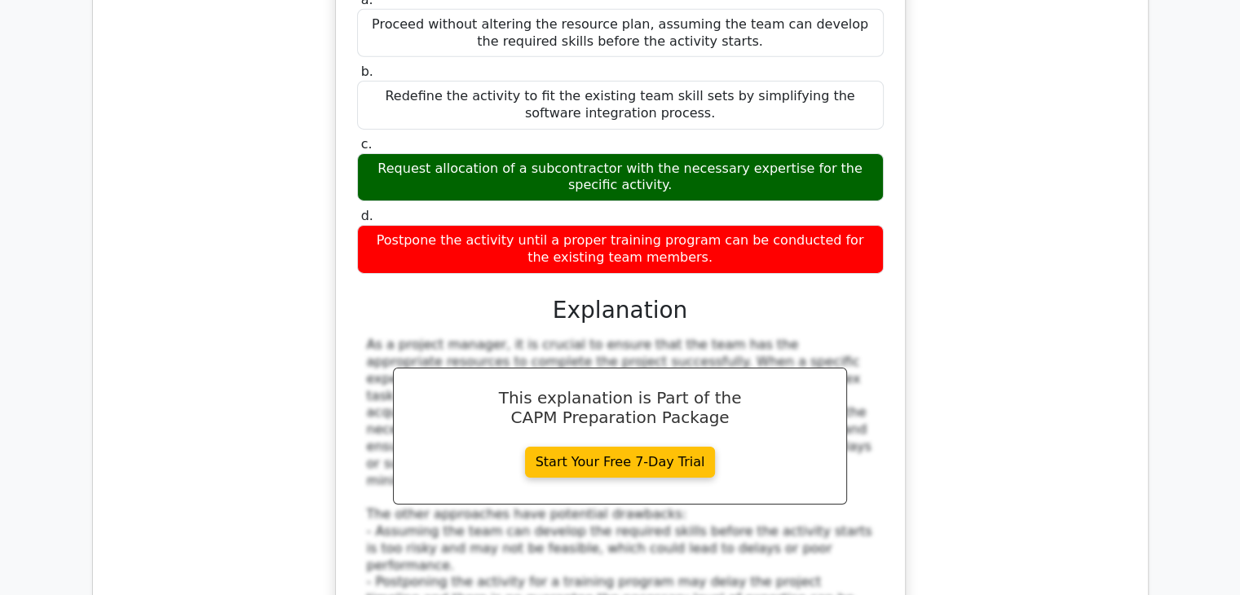
scroll to position [36434, 0]
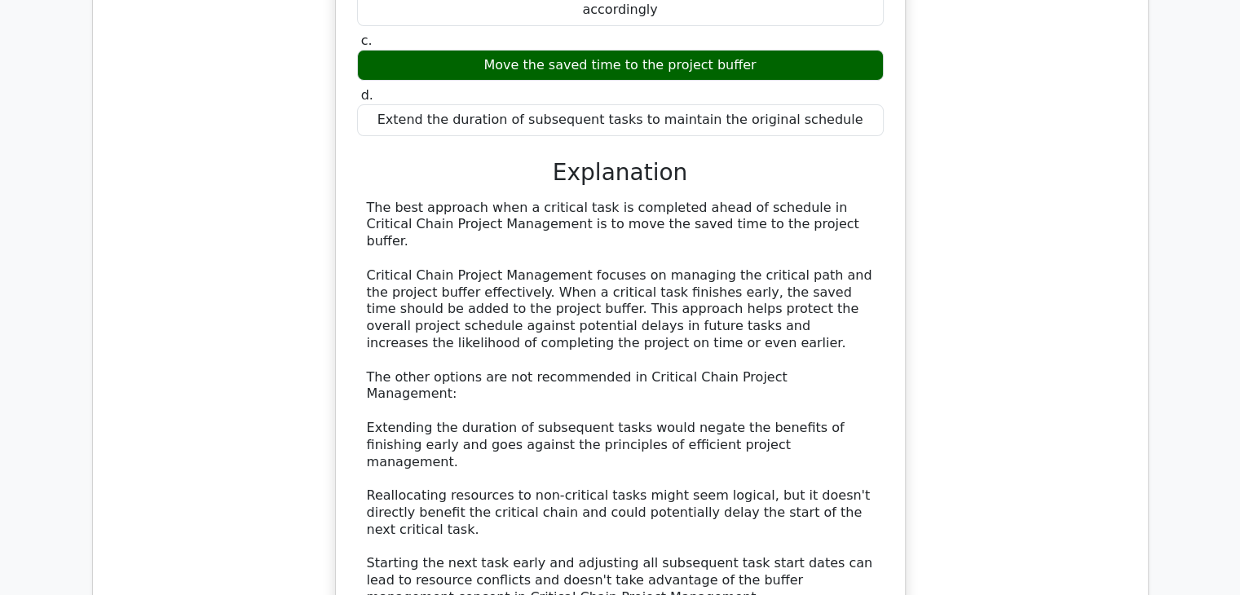
scroll to position [37412, 0]
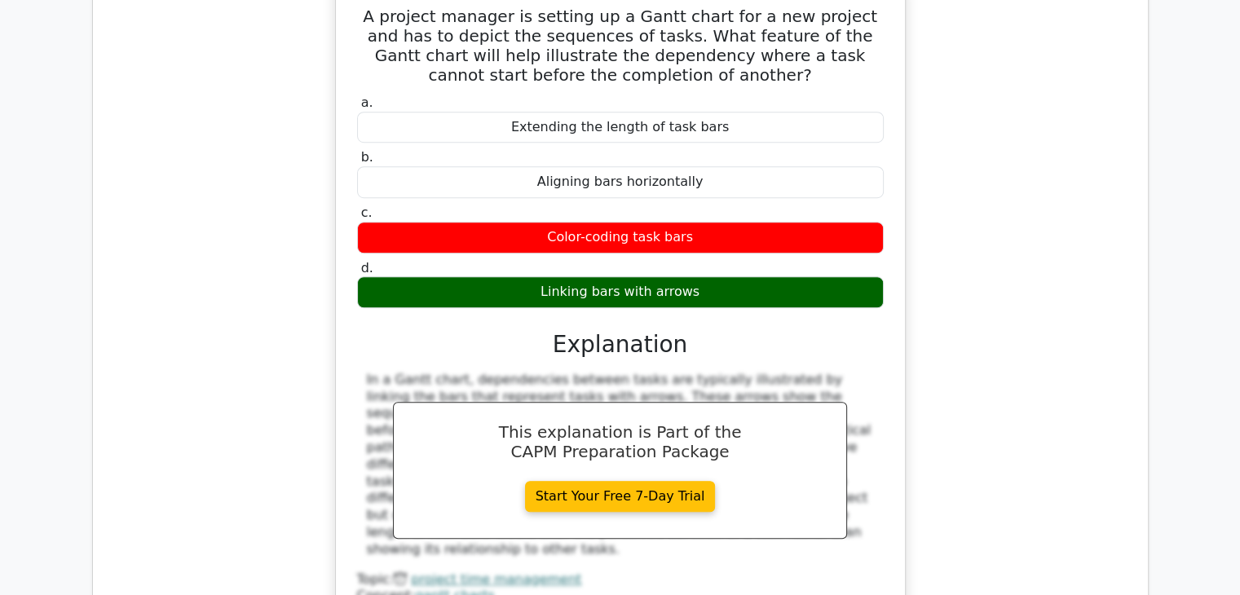
scroll to position [38309, 0]
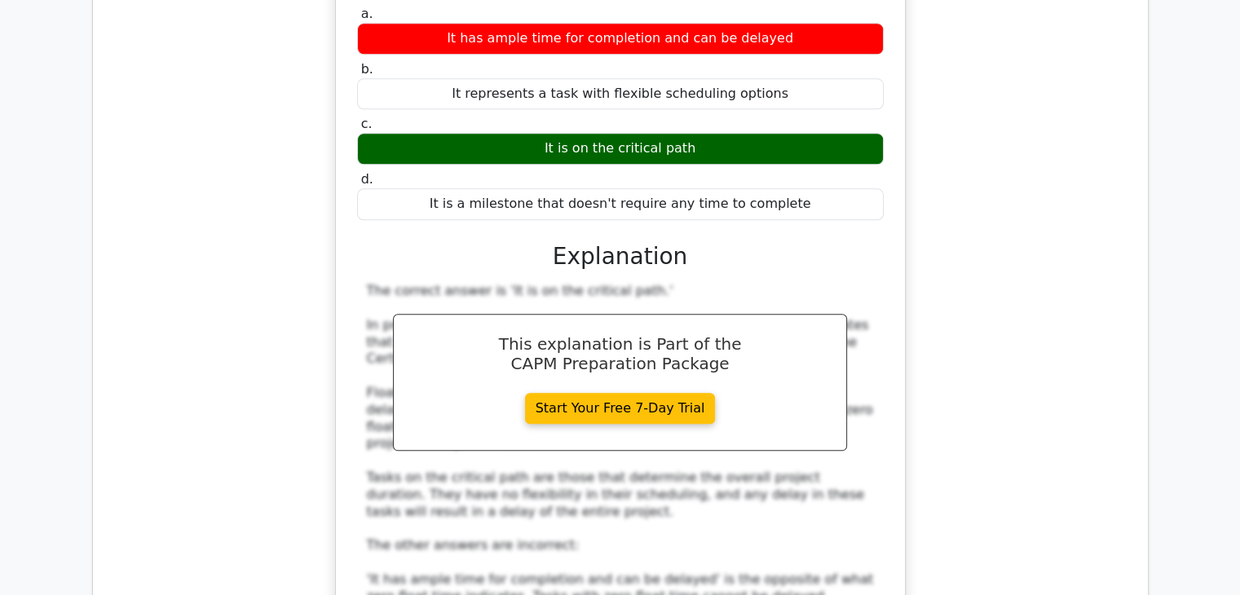
scroll to position [39124, 0]
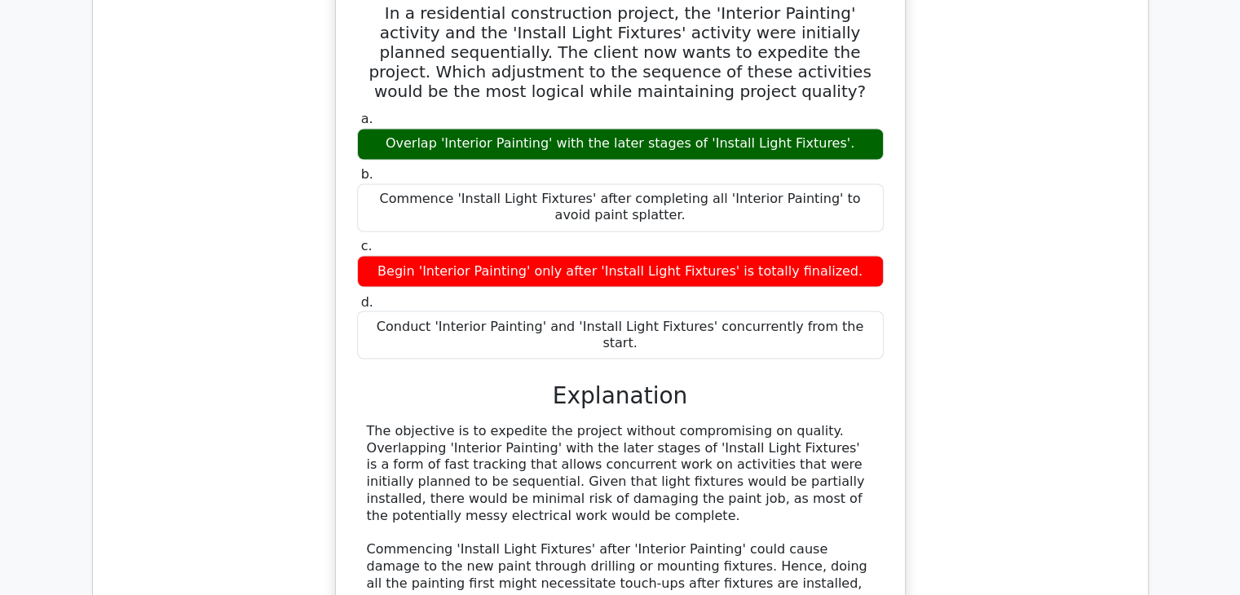
scroll to position [40020, 0]
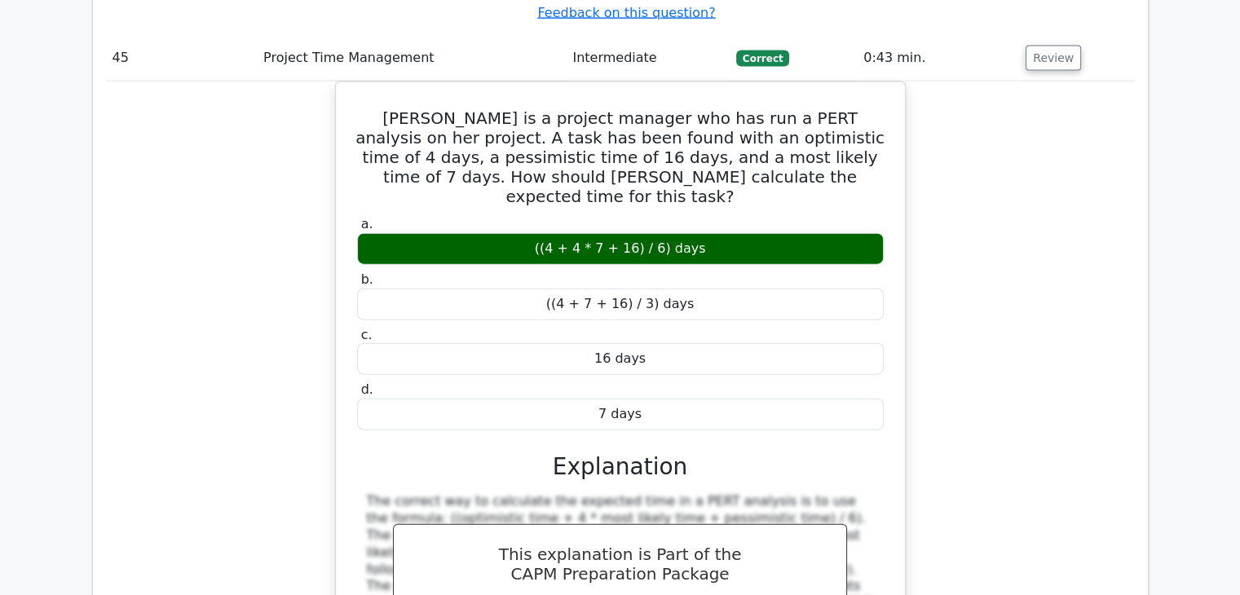
scroll to position [40917, 0]
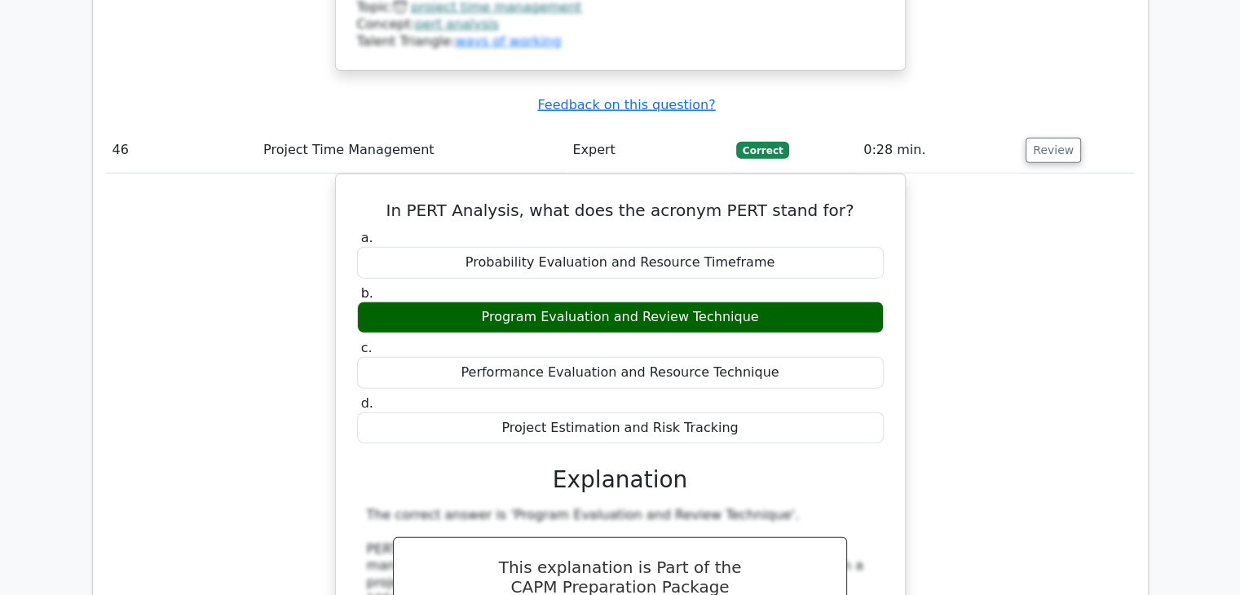
scroll to position [41732, 0]
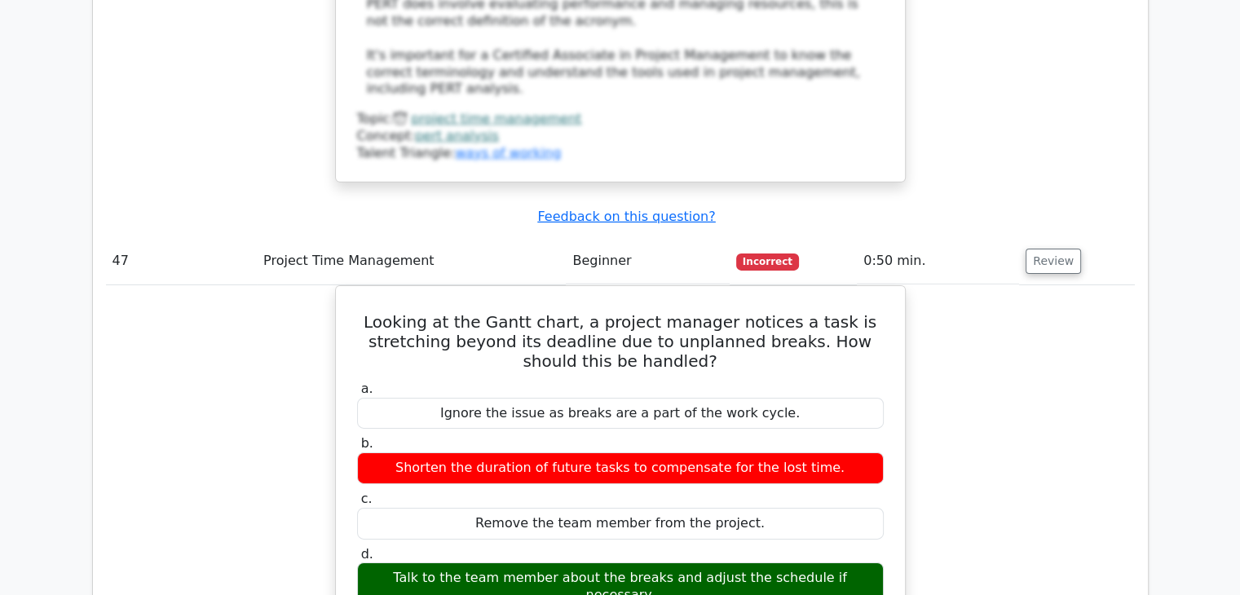
scroll to position [42383, 0]
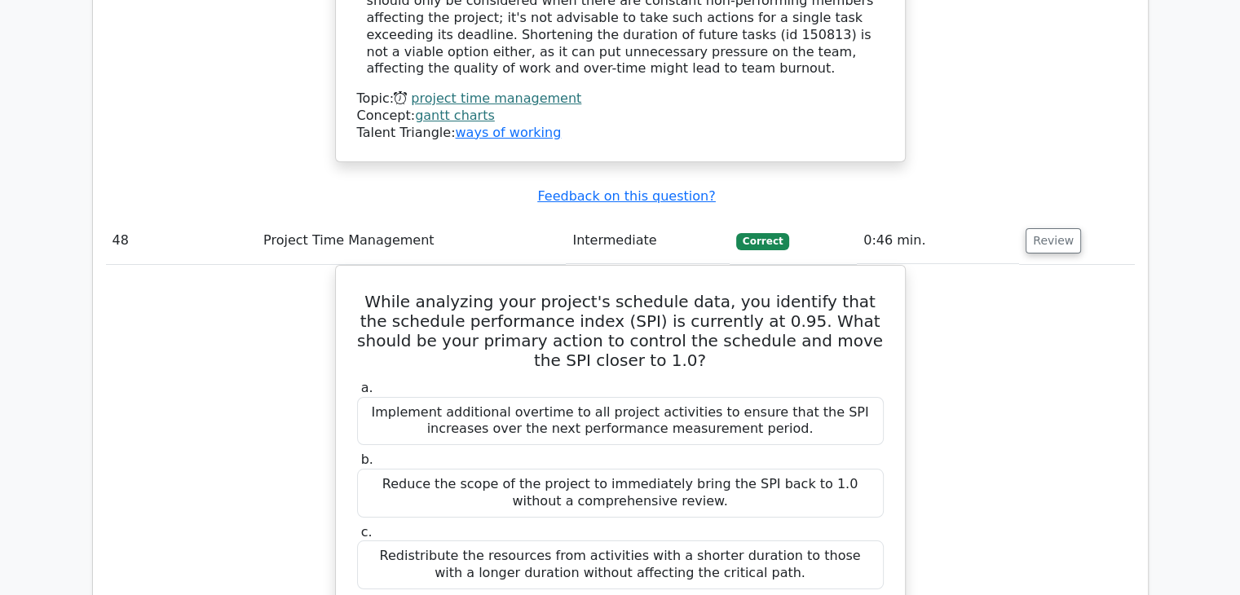
scroll to position [43280, 0]
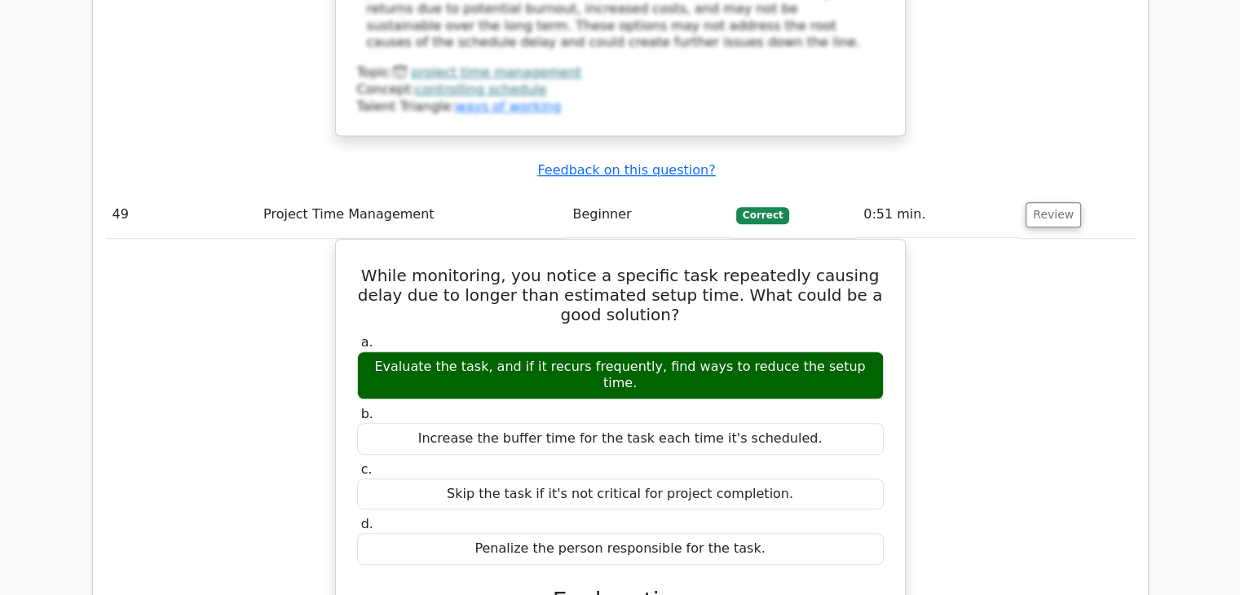
scroll to position [44176, 0]
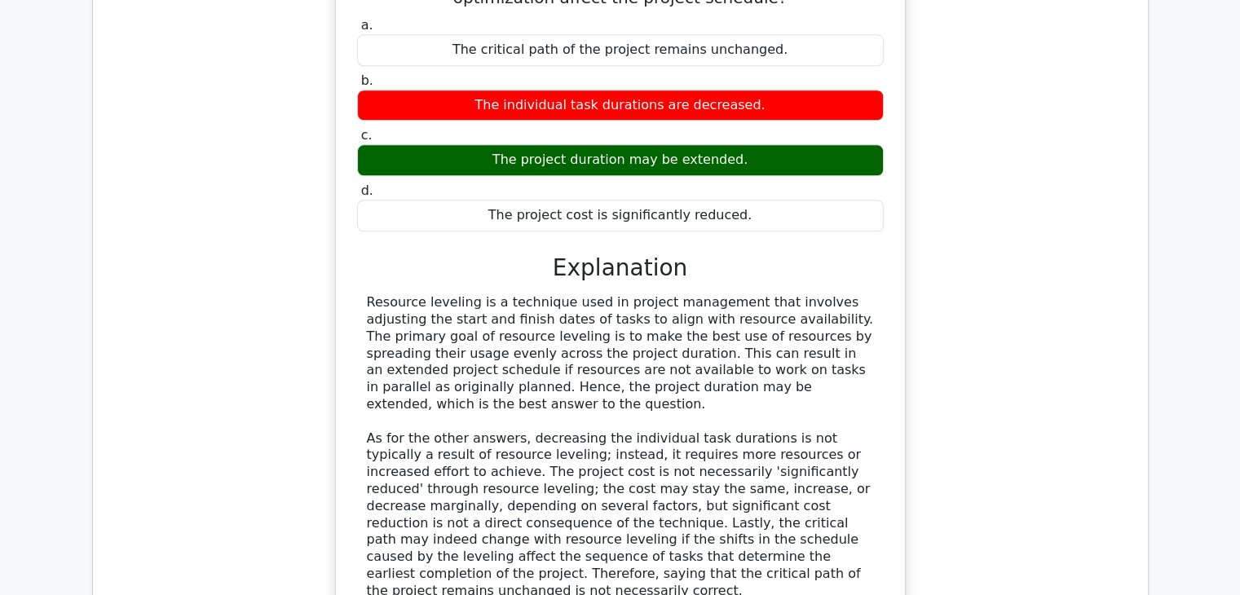
scroll to position [45154, 0]
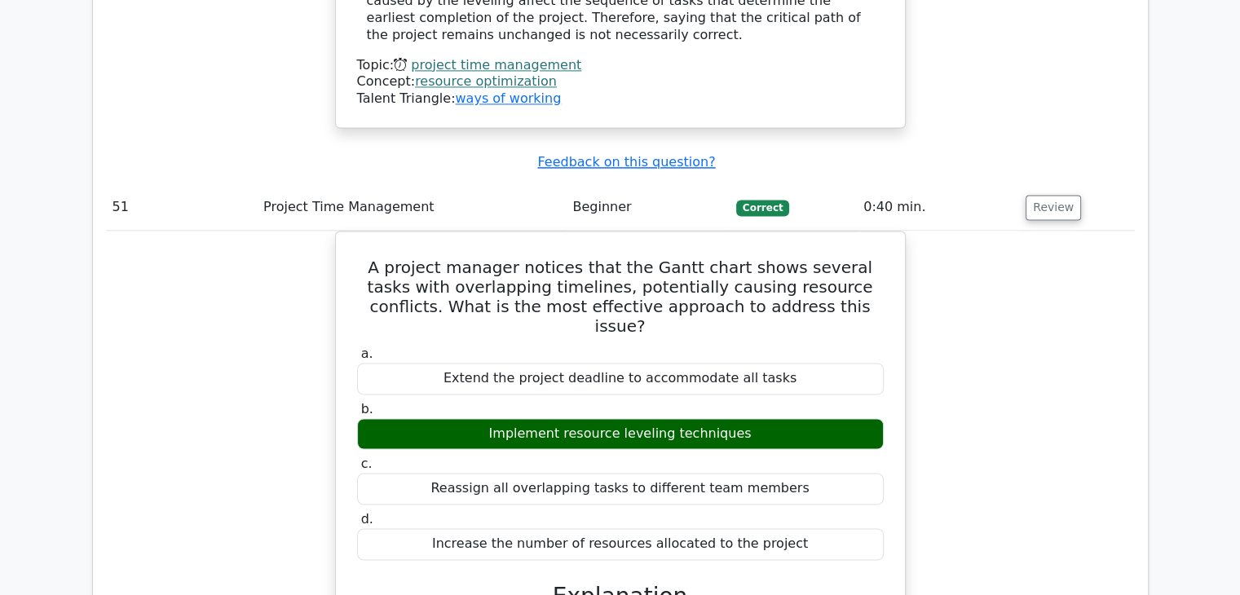
scroll to position [45806, 0]
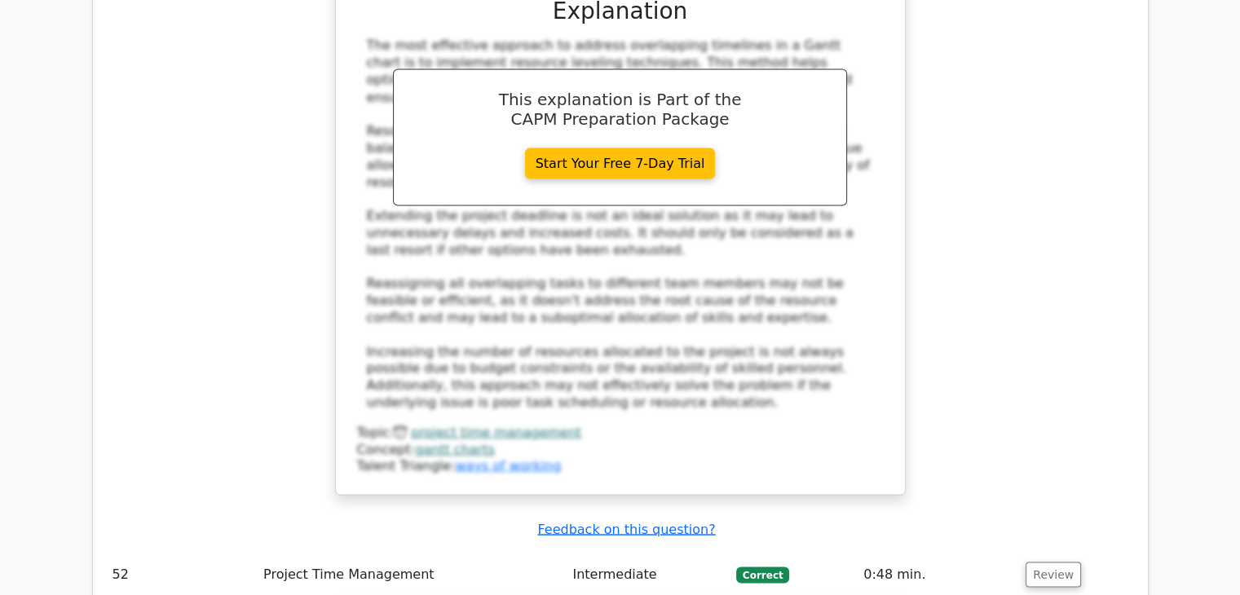
scroll to position [46703, 0]
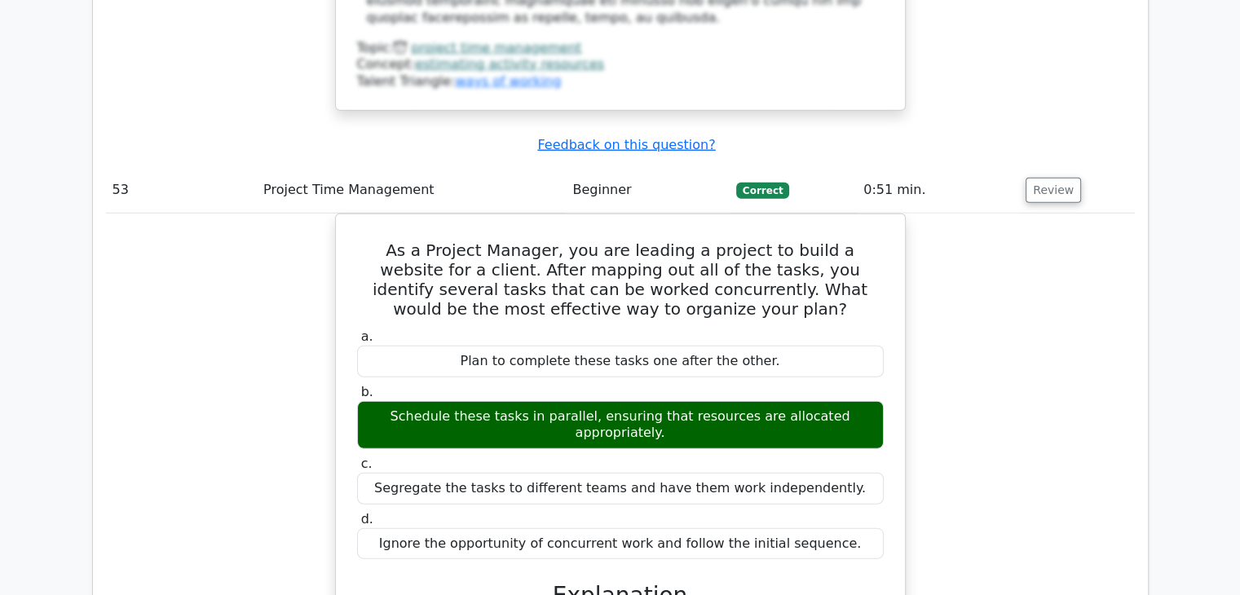
scroll to position [47762, 0]
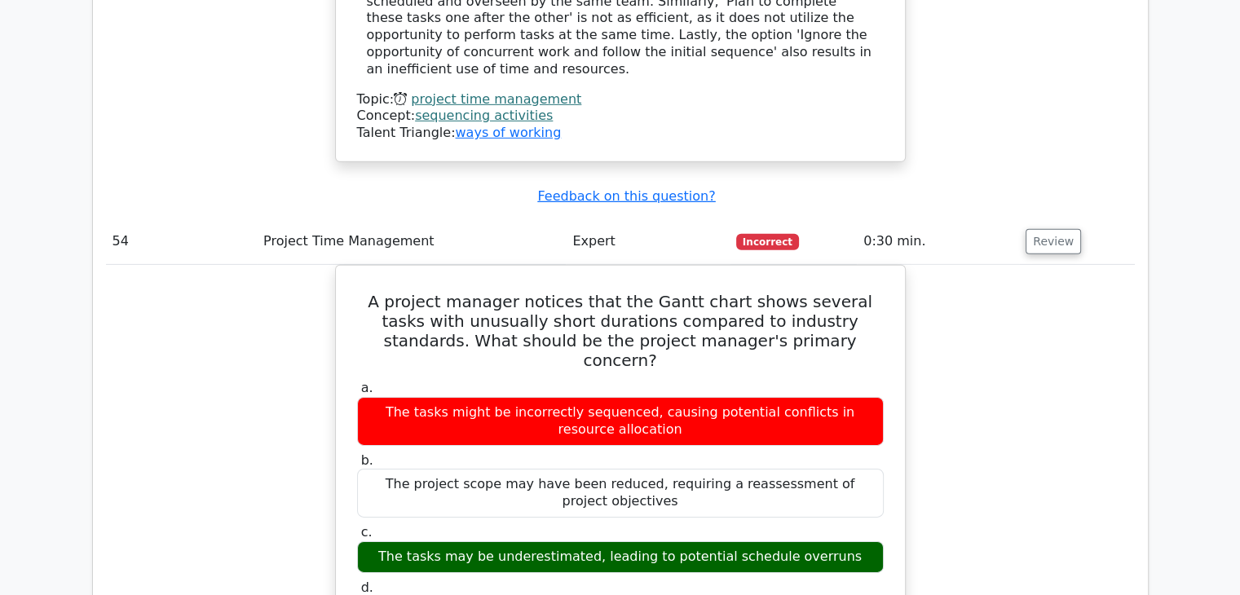
scroll to position [48577, 0]
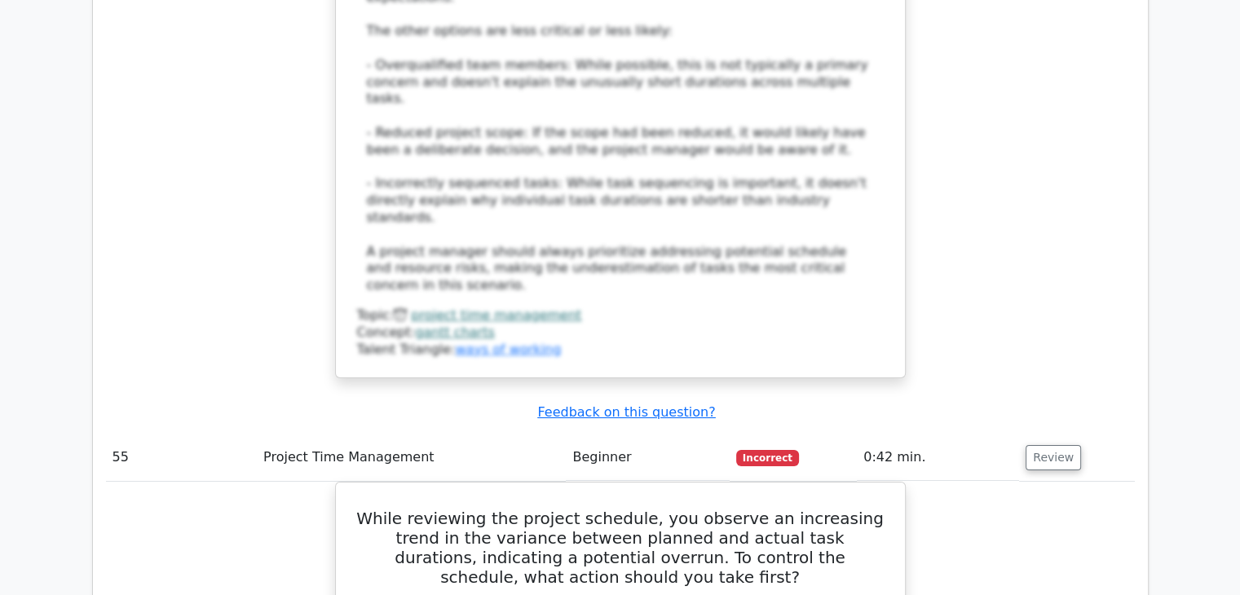
scroll to position [49555, 0]
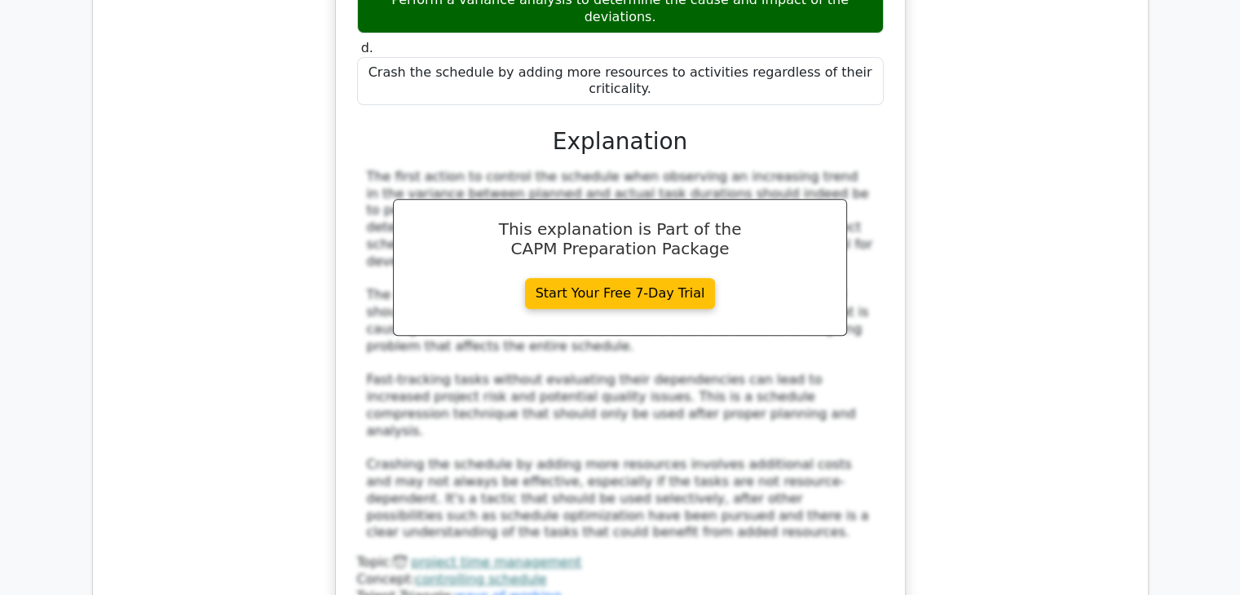
scroll to position [50207, 0]
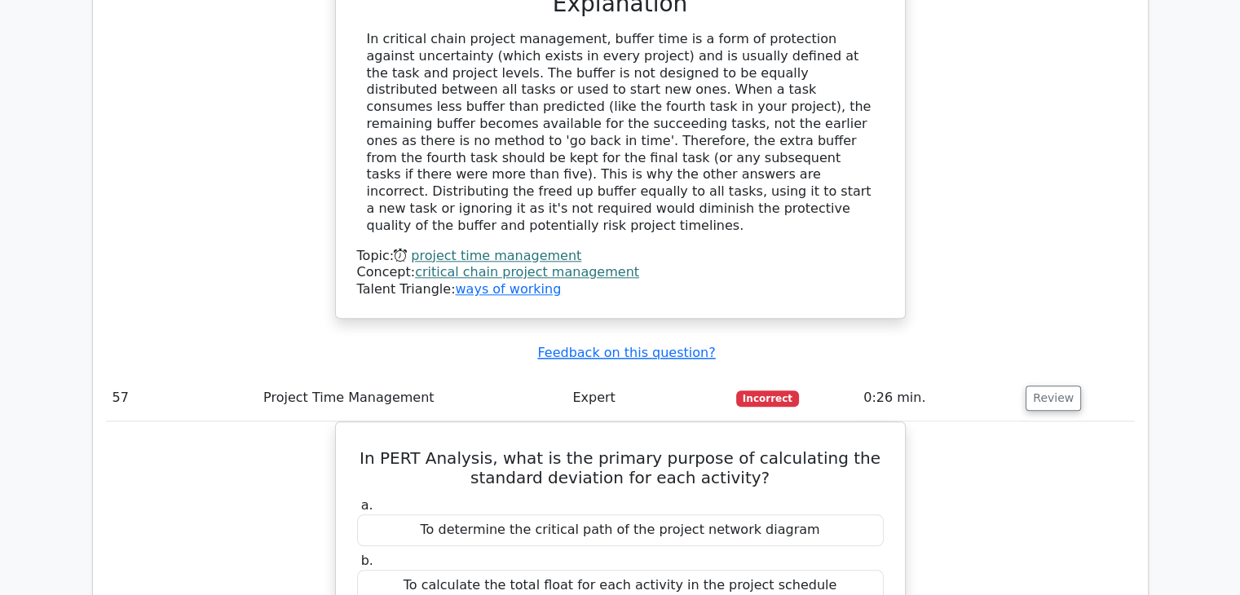
scroll to position [51267, 0]
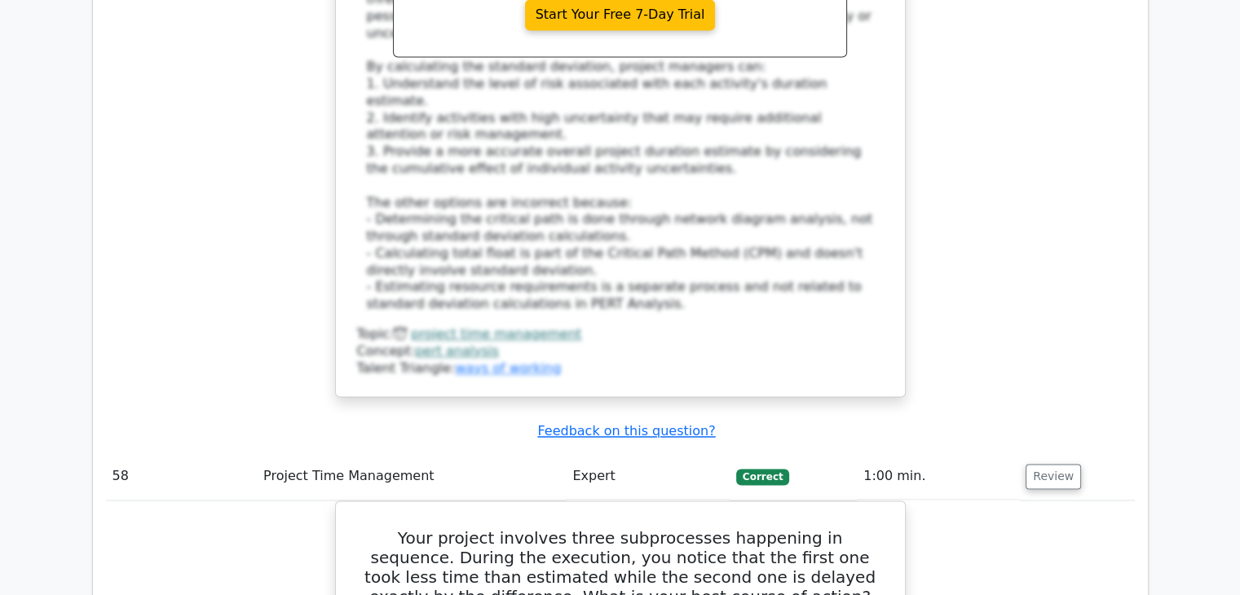
scroll to position [52163, 0]
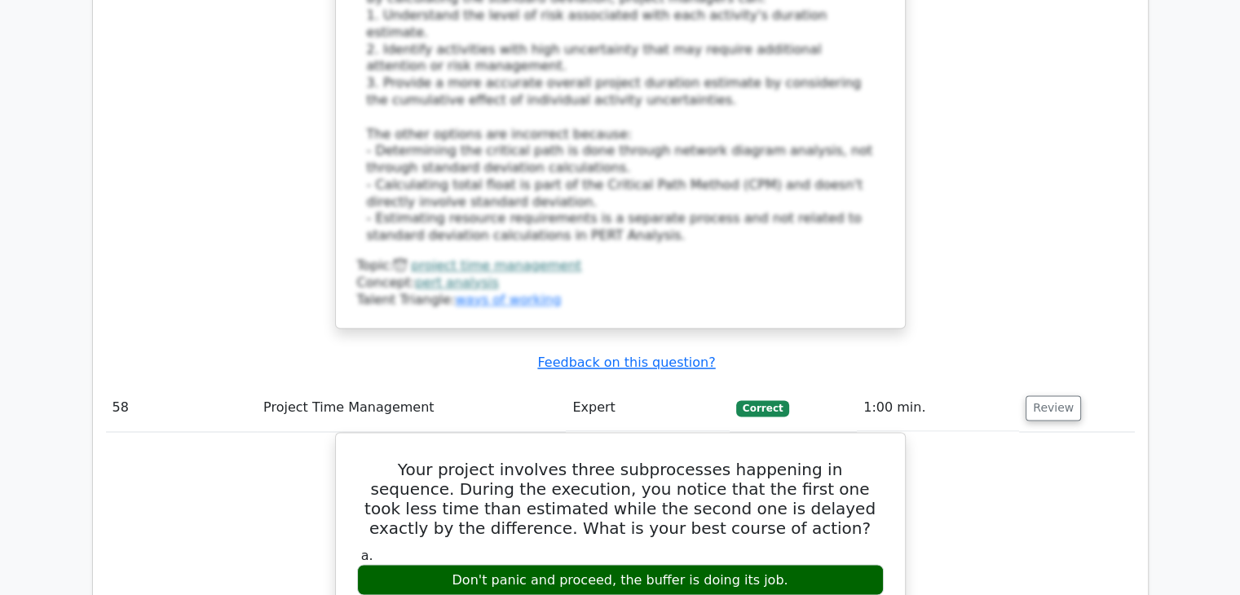
scroll to position [52245, 0]
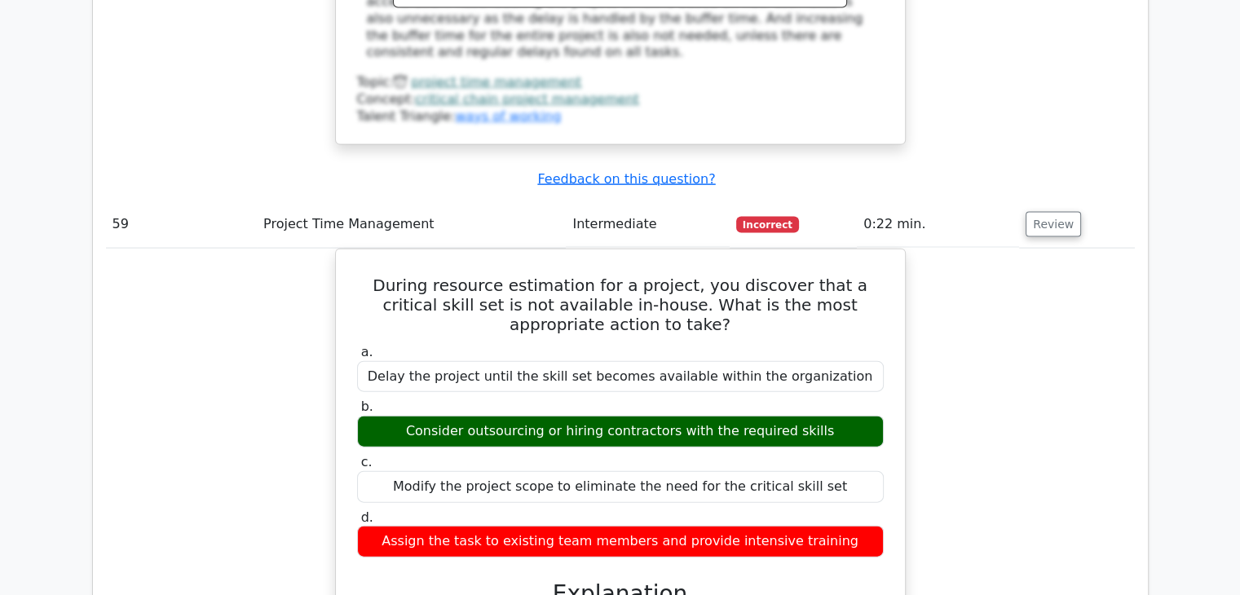
scroll to position [53304, 0]
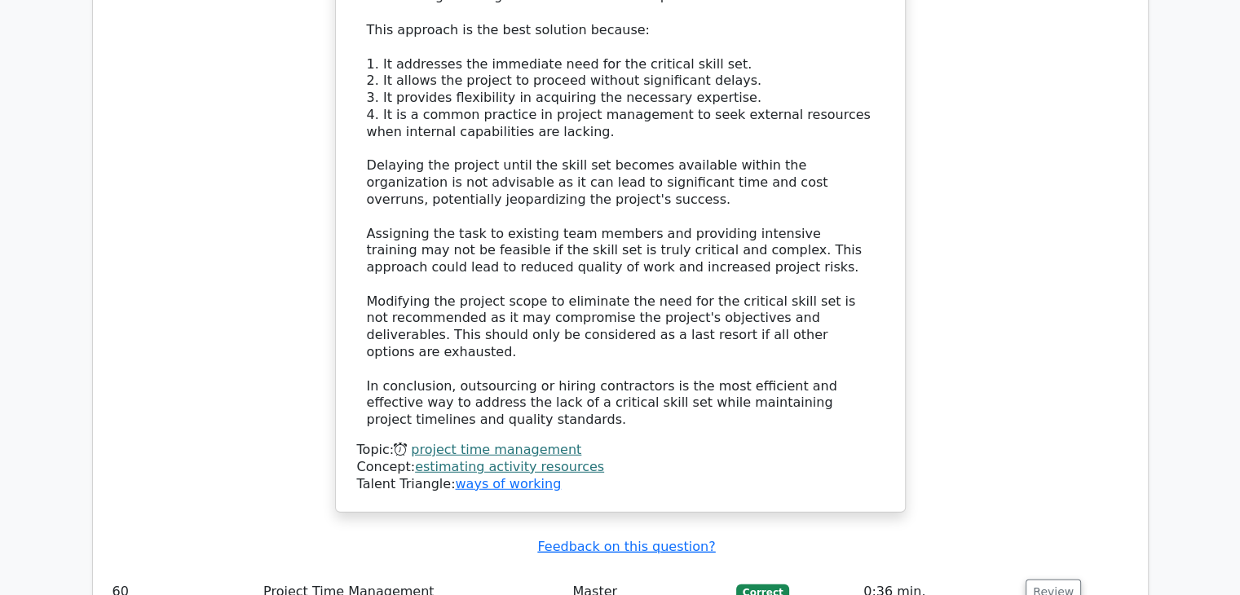
scroll to position [53875, 0]
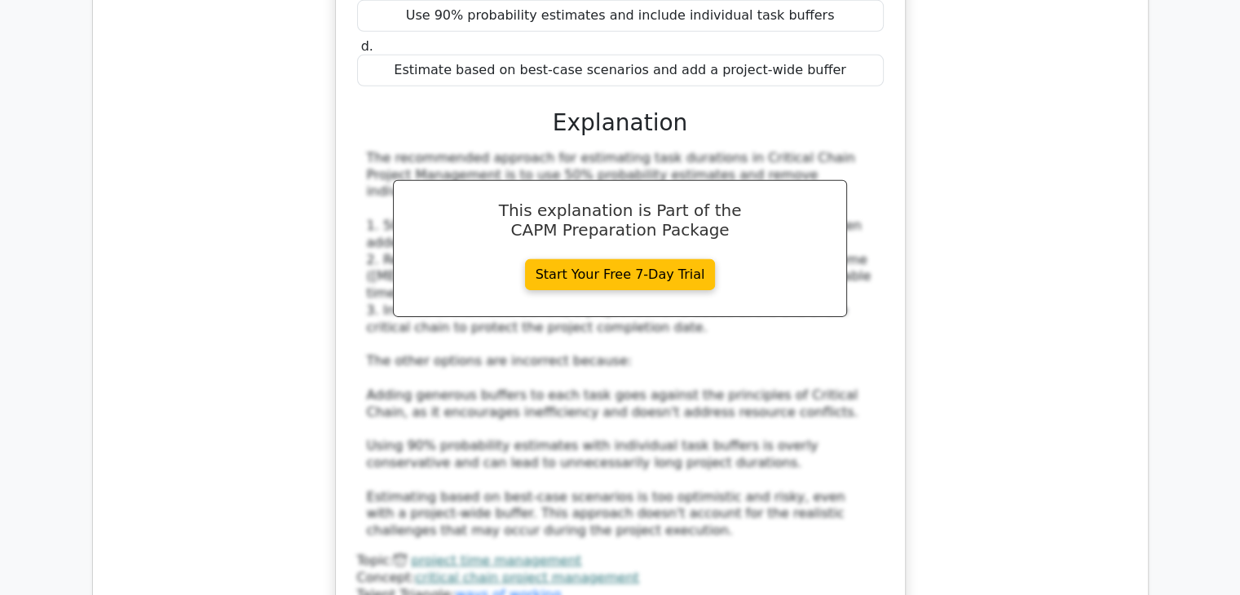
scroll to position [54690, 0]
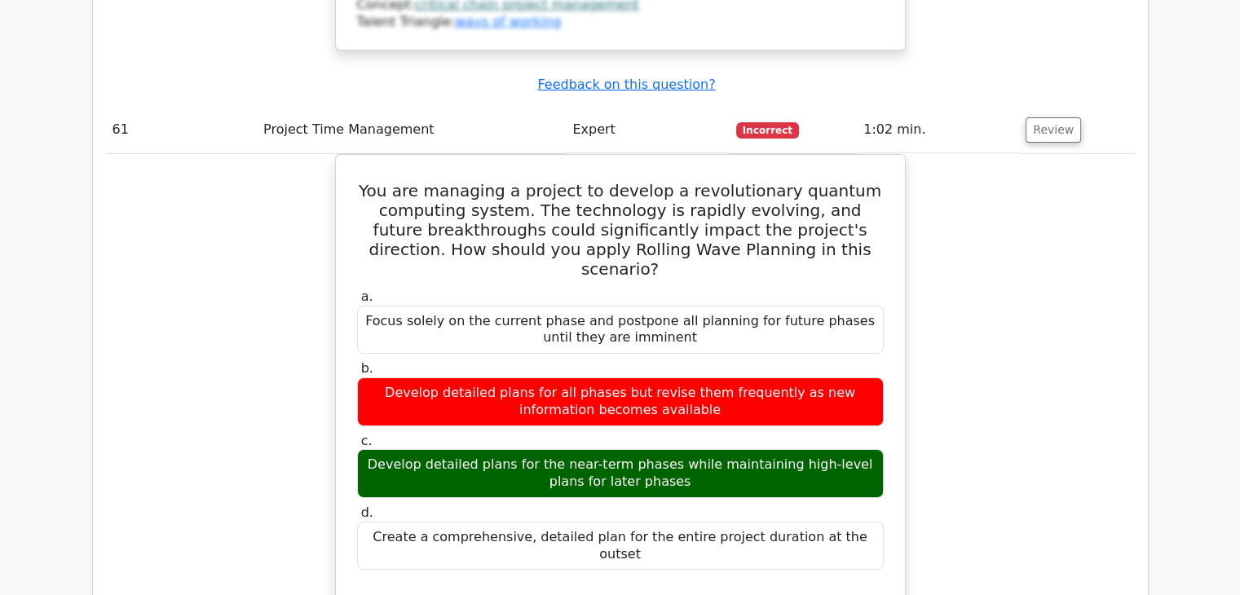
scroll to position [55668, 0]
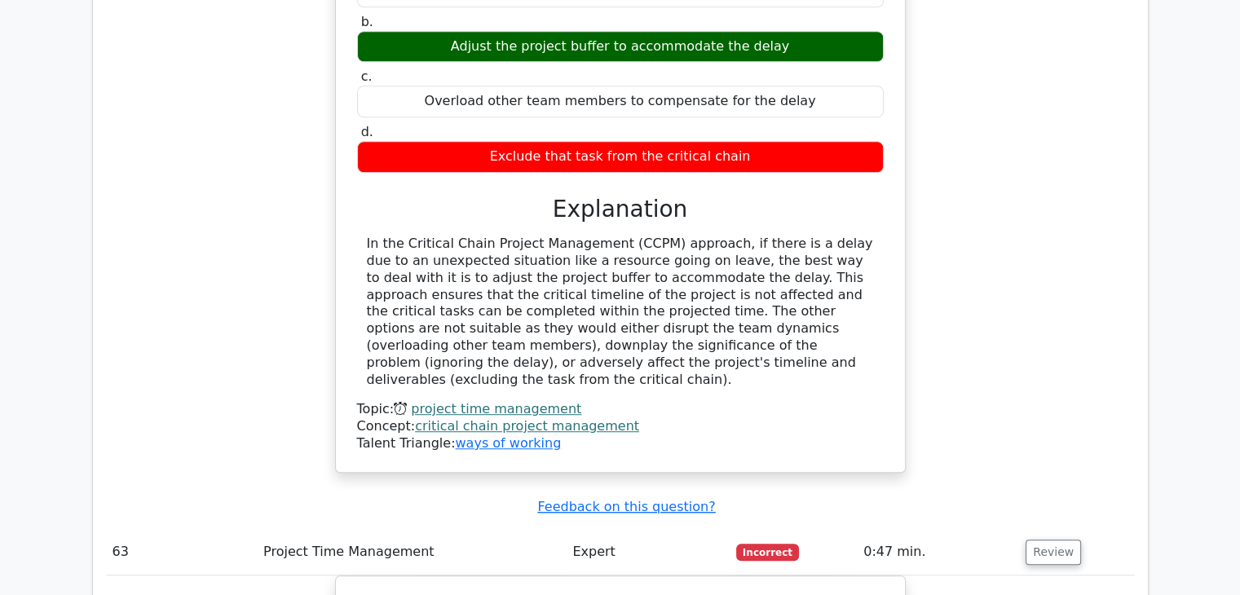
scroll to position [56890, 0]
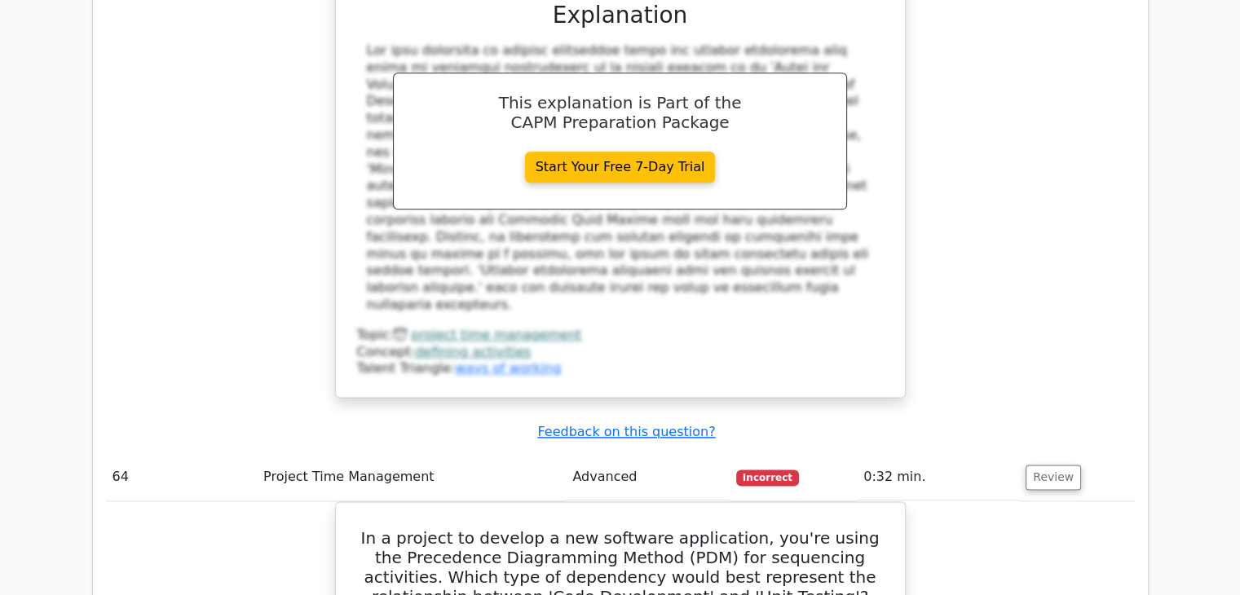
scroll to position [57705, 0]
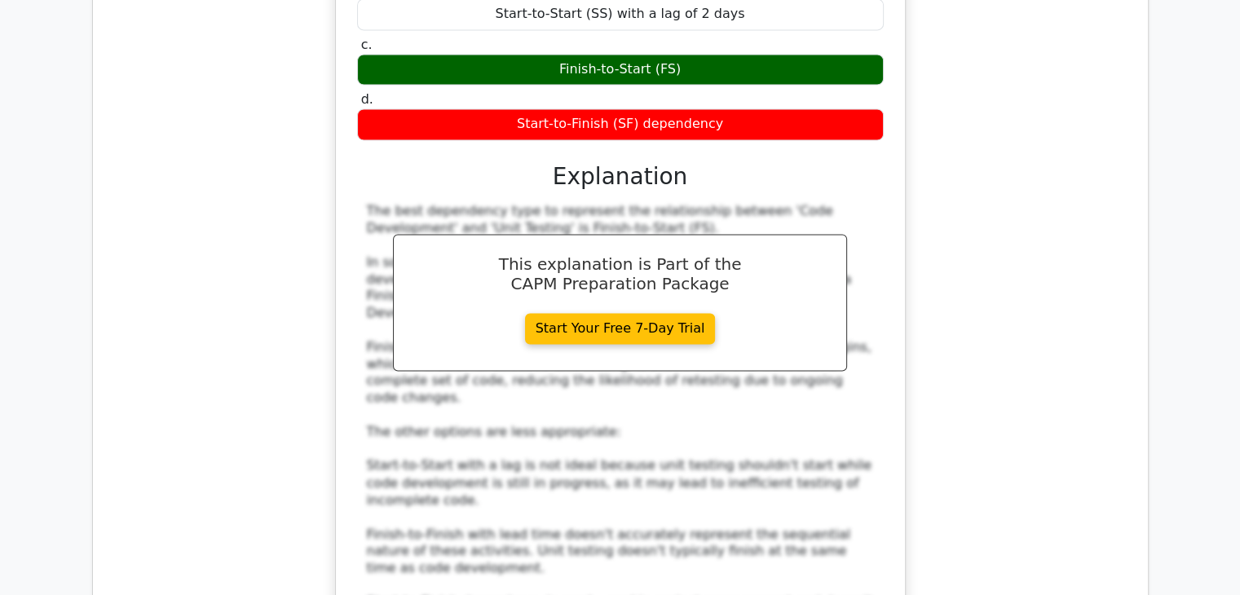
scroll to position [58683, 0]
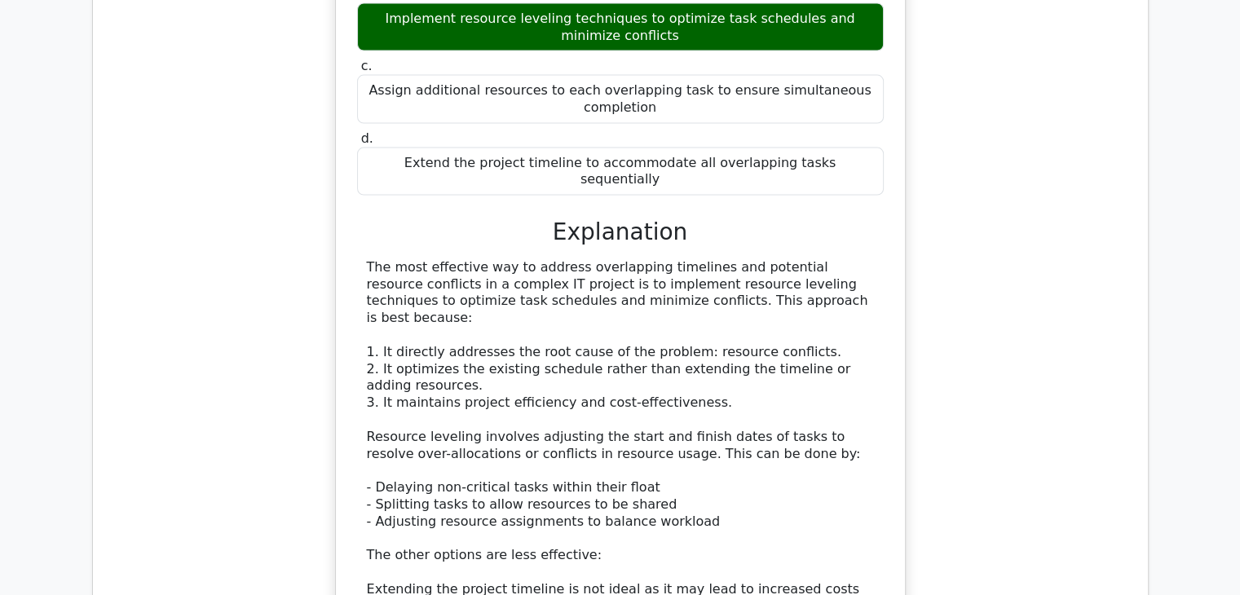
scroll to position [59416, 0]
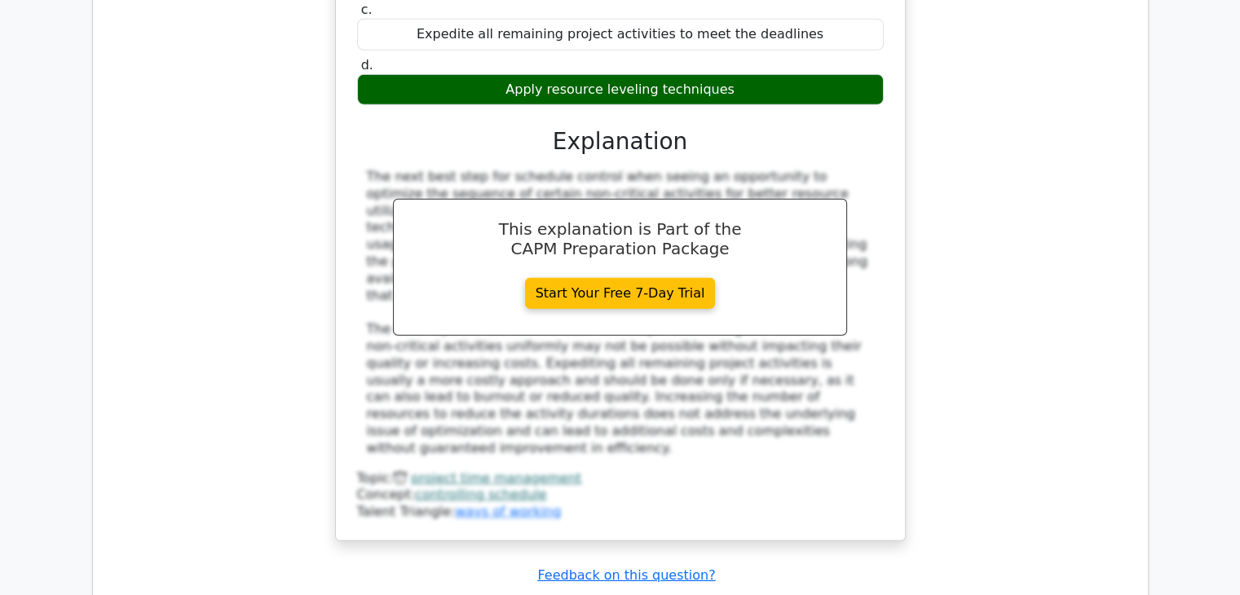
scroll to position [60639, 0]
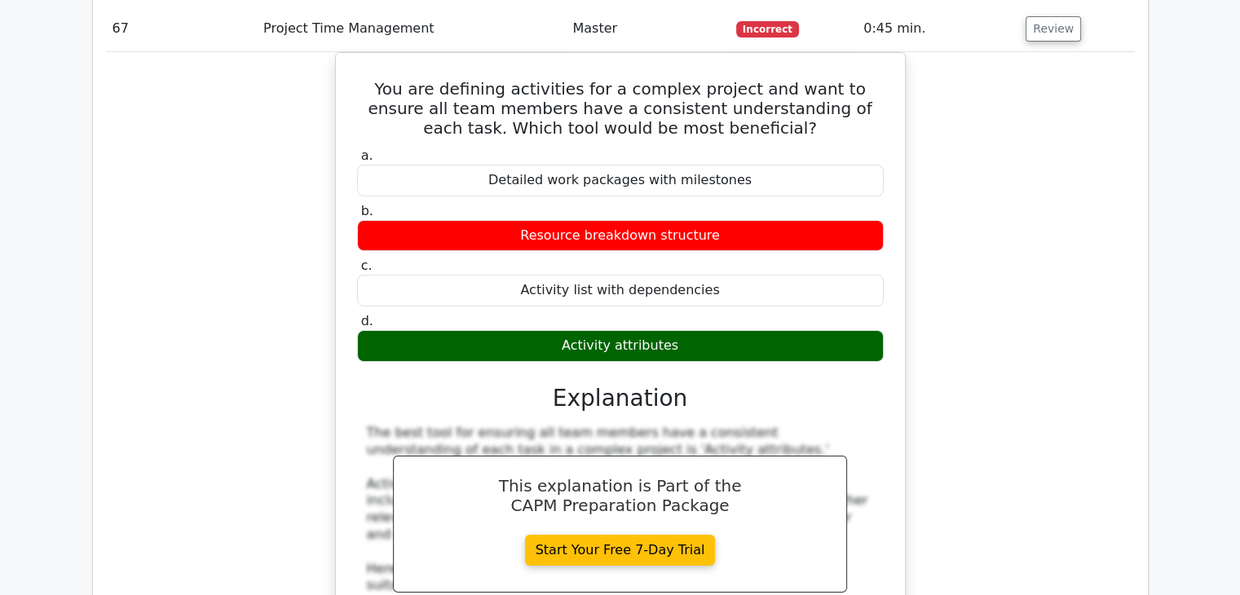
scroll to position [61372, 0]
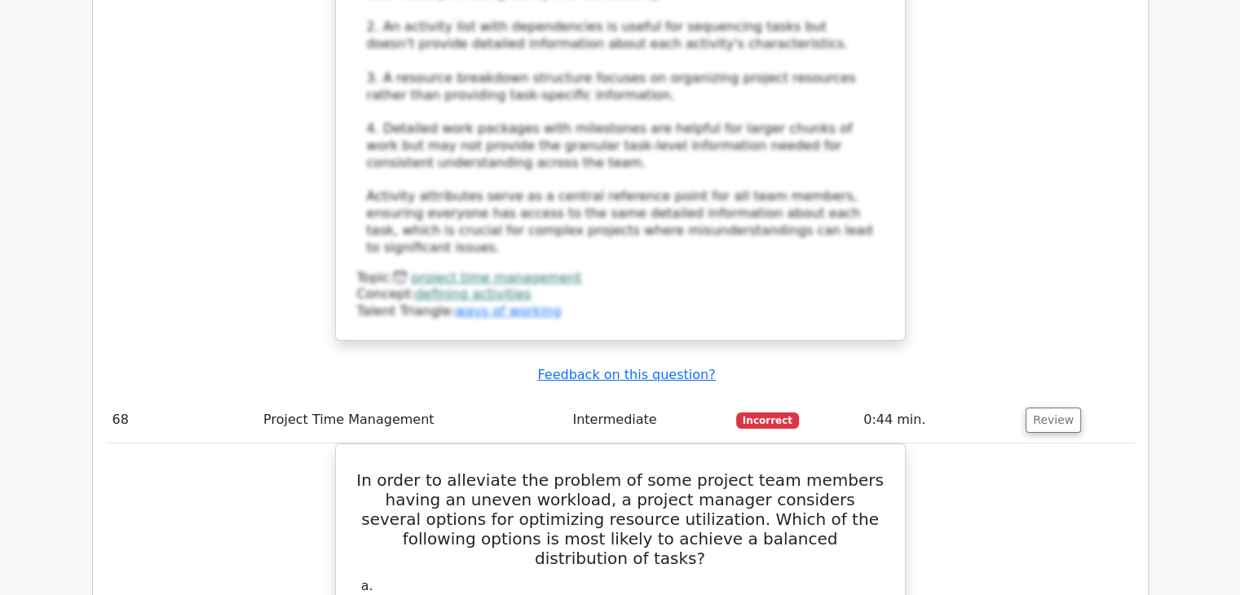
scroll to position [61943, 0]
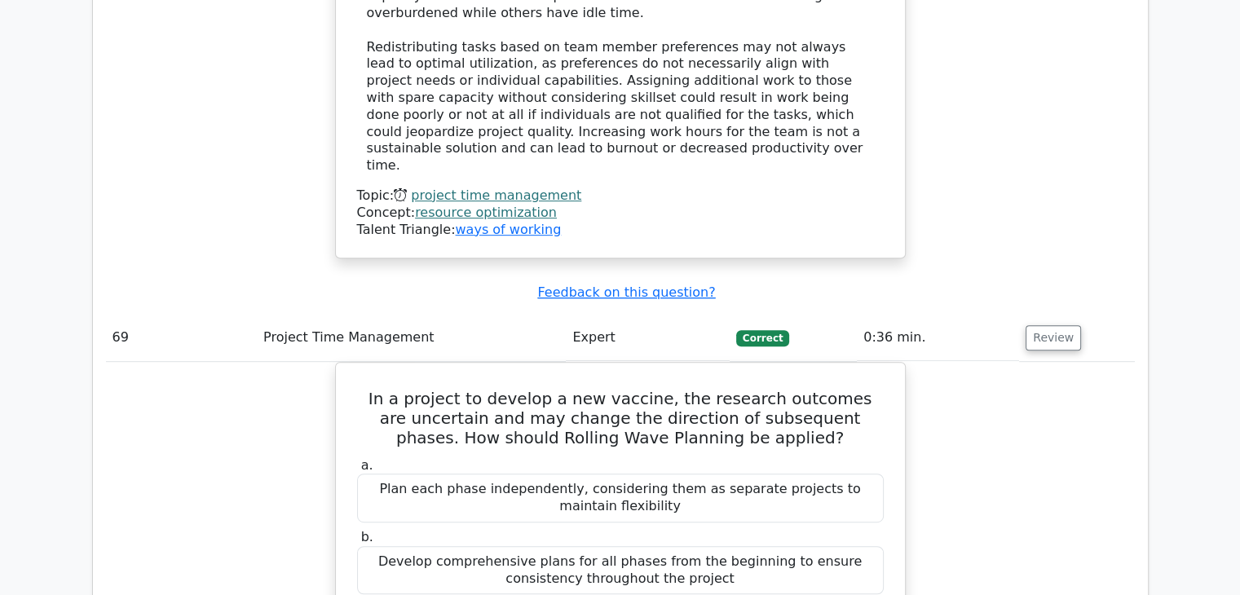
scroll to position [62839, 0]
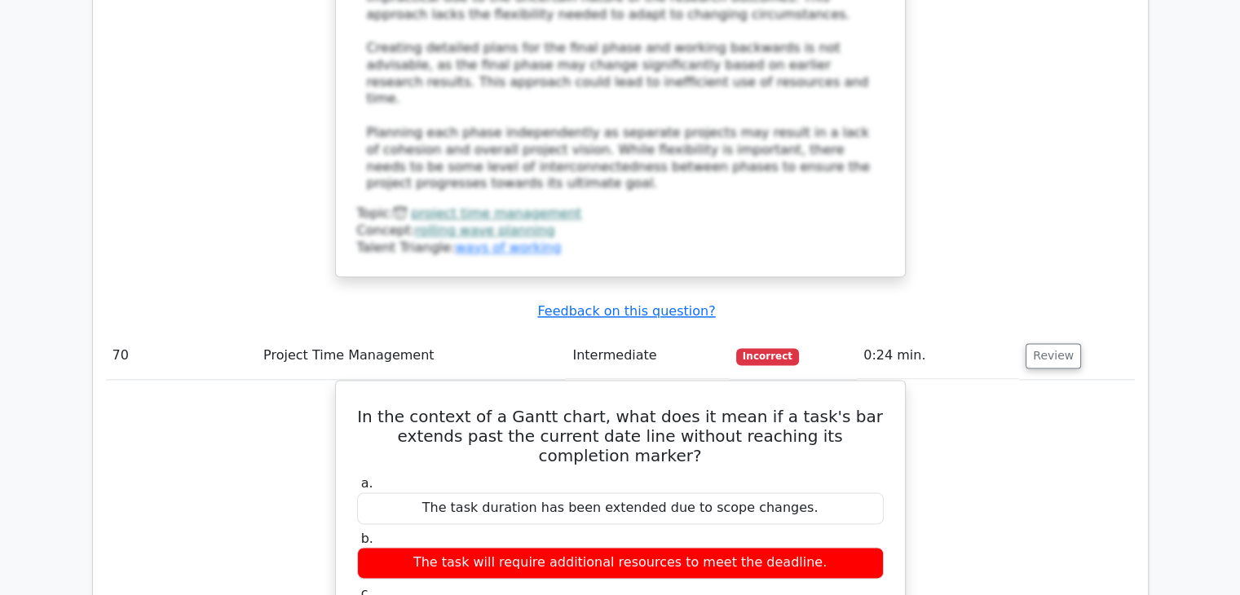
scroll to position [63980, 0]
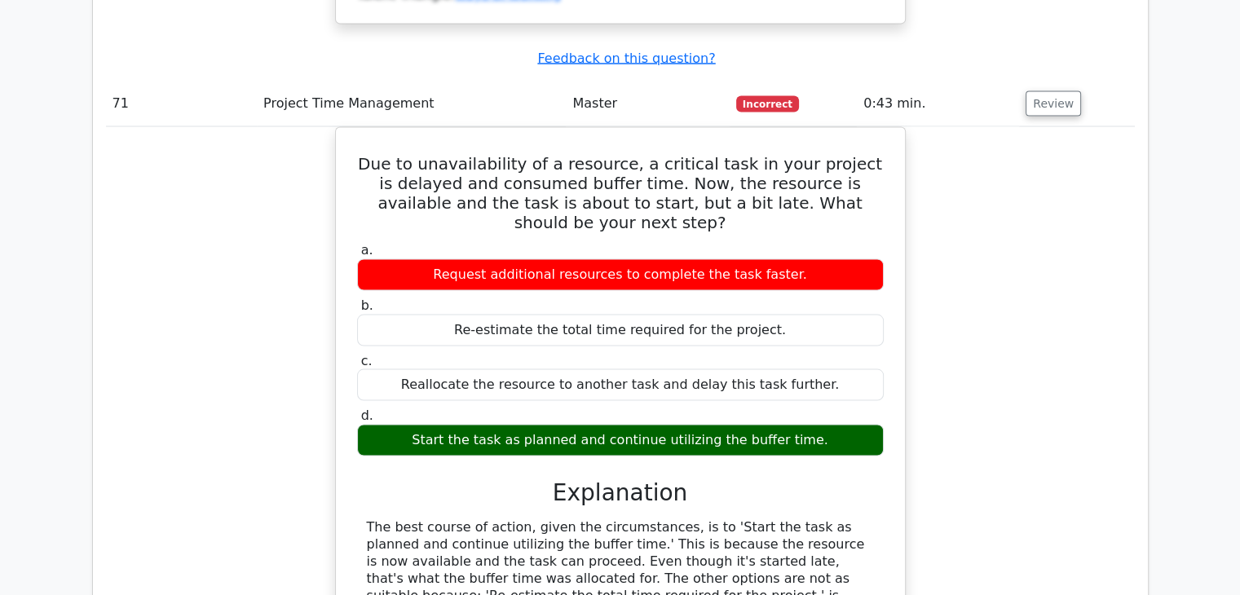
scroll to position [64714, 0]
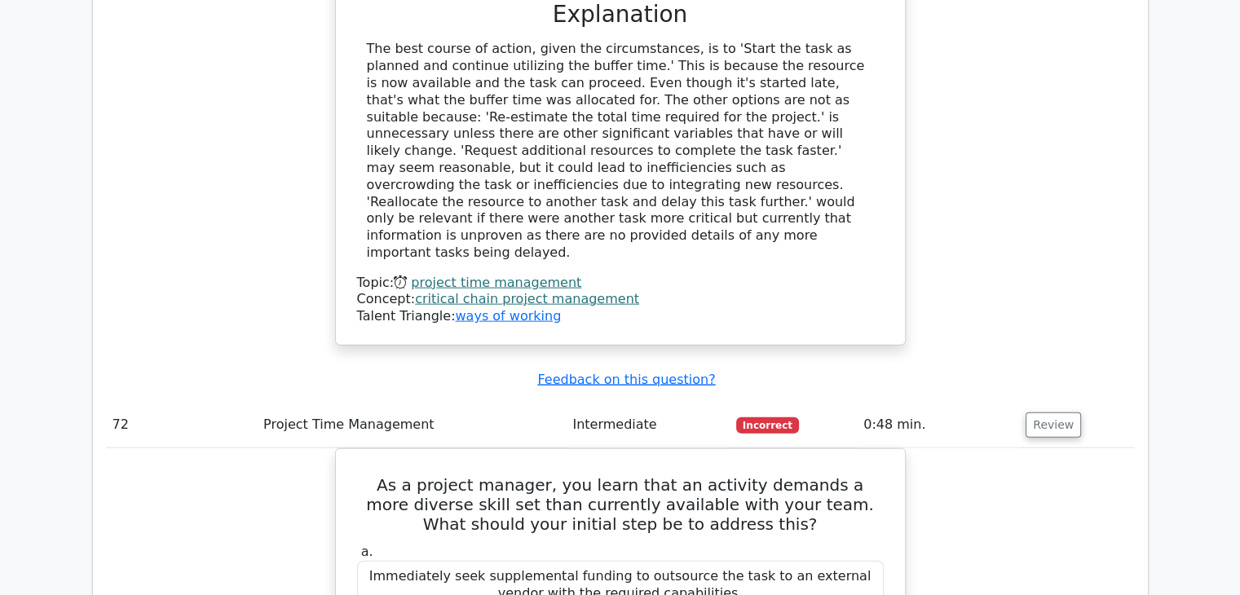
scroll to position [65529, 0]
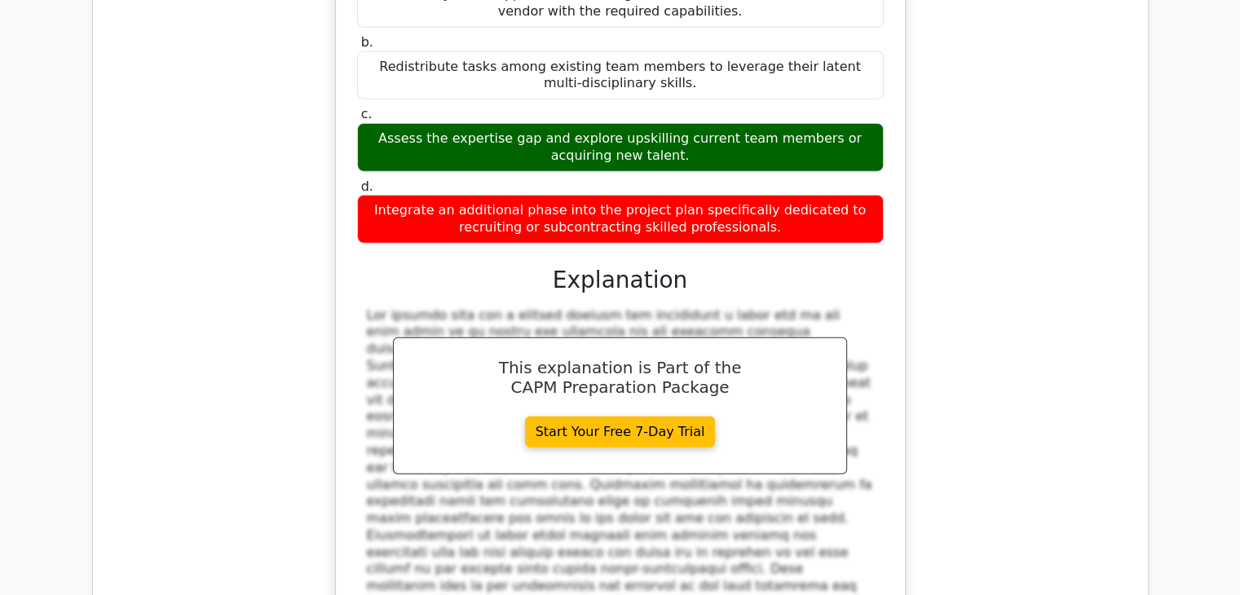
scroll to position [66181, 0]
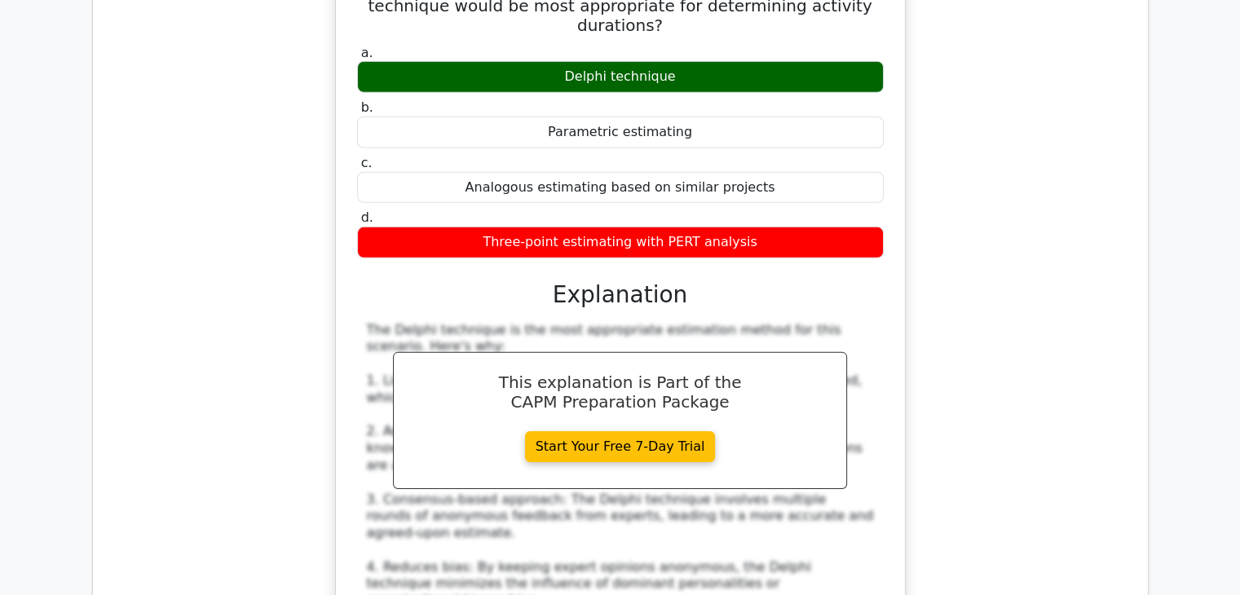
scroll to position [66996, 0]
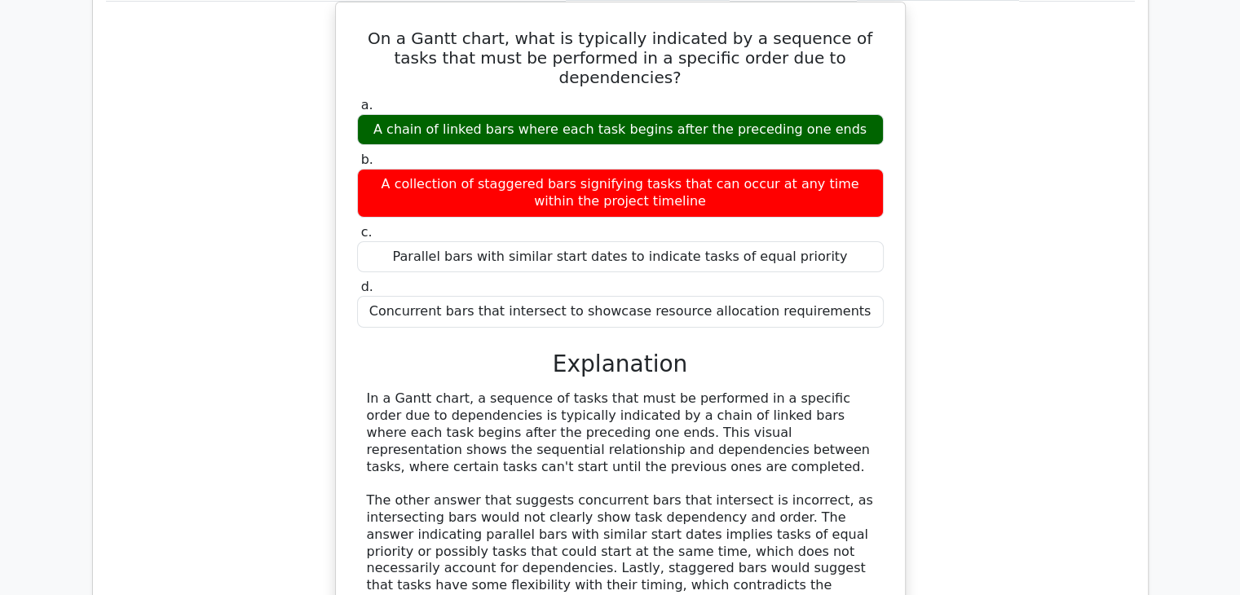
scroll to position [68055, 0]
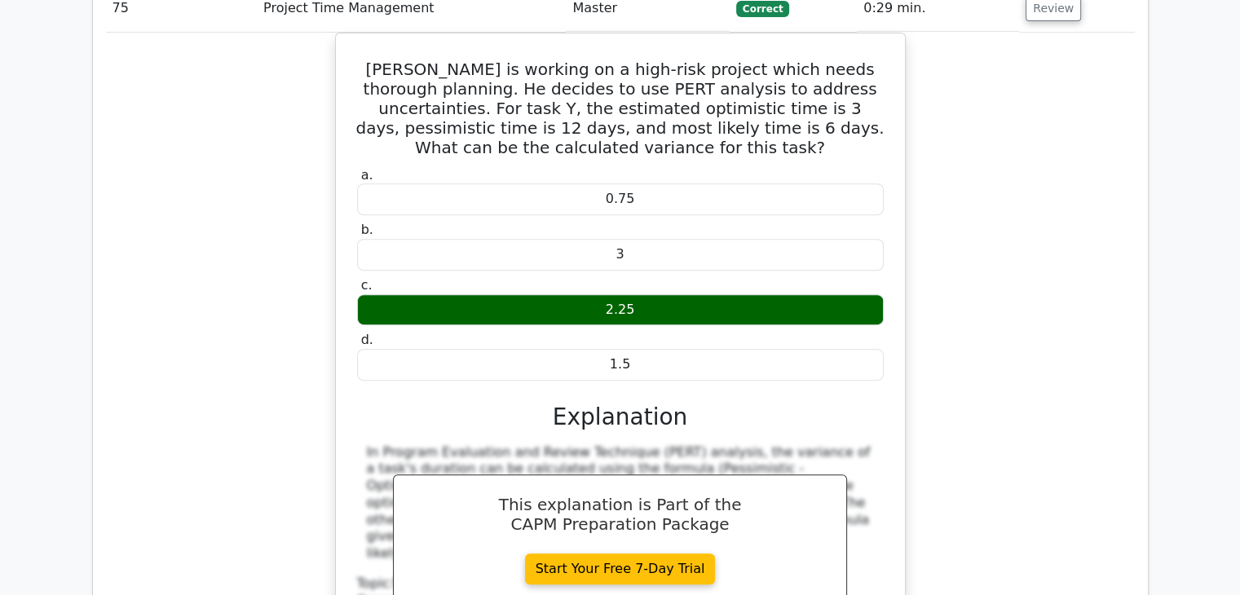
scroll to position [68789, 0]
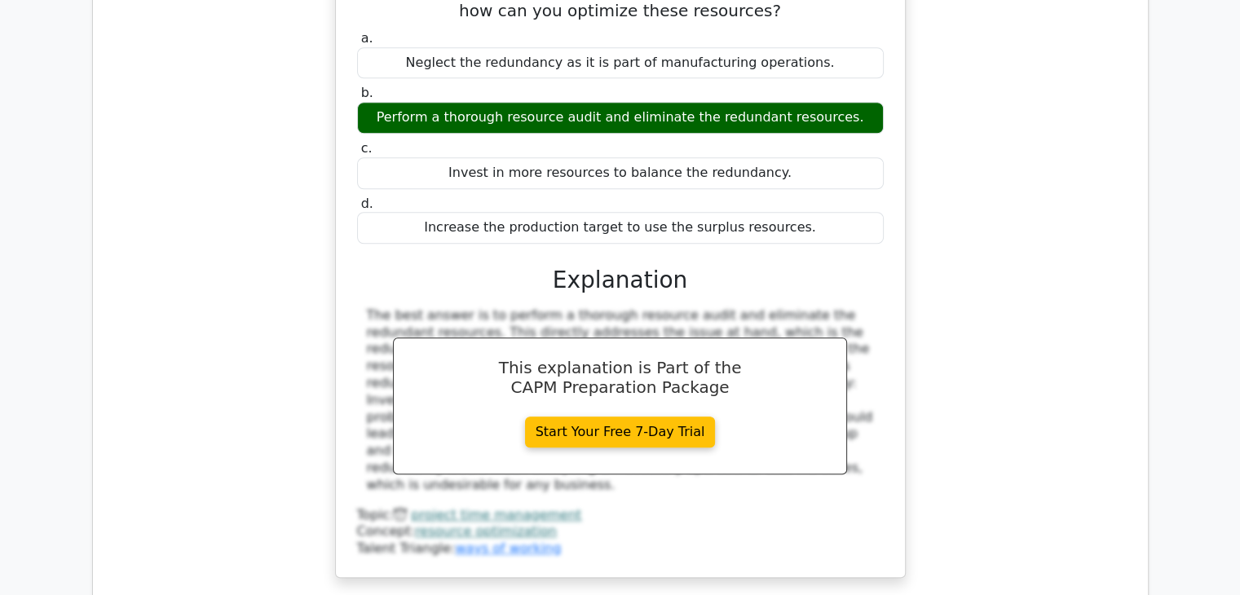
scroll to position [69685, 0]
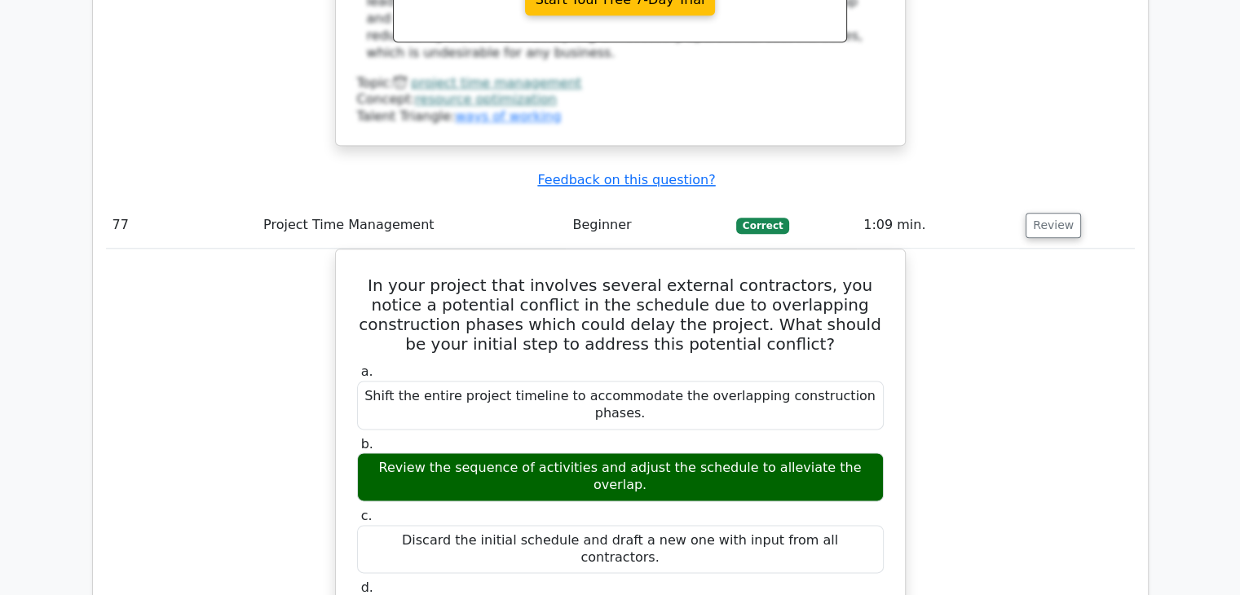
scroll to position [70174, 0]
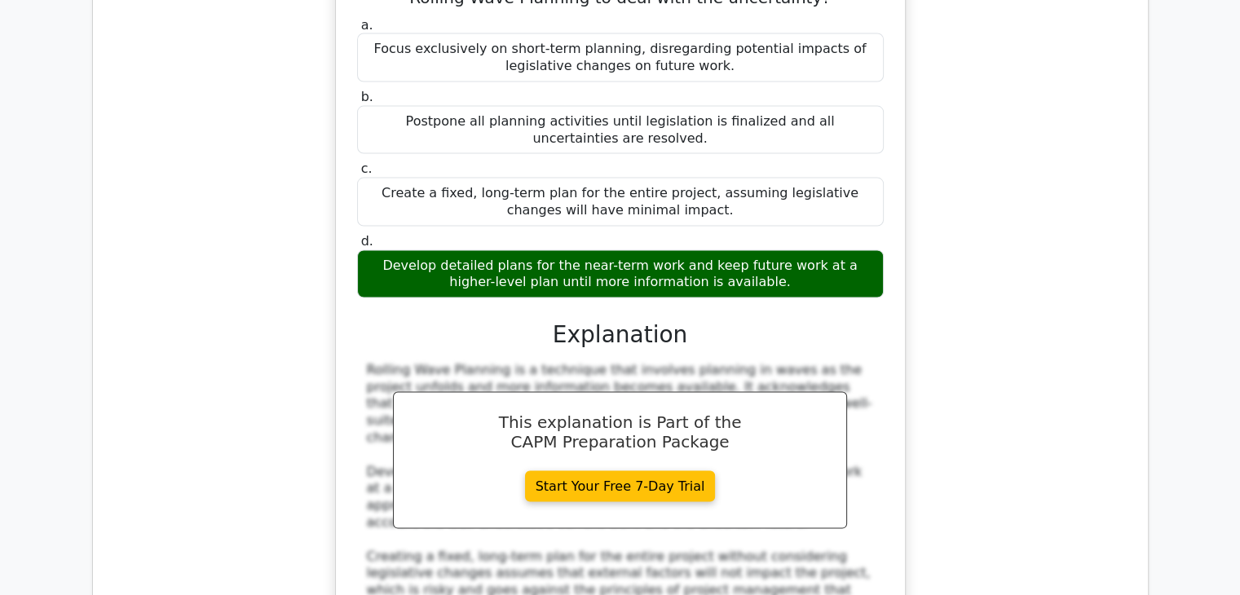
scroll to position [71397, 0]
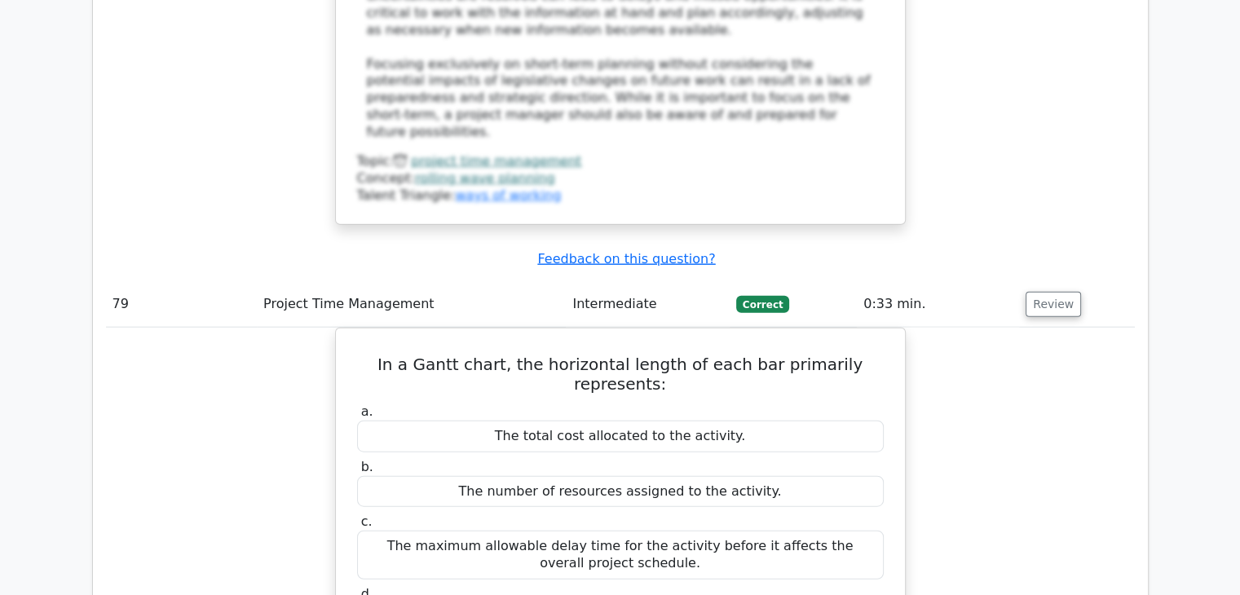
scroll to position [72049, 0]
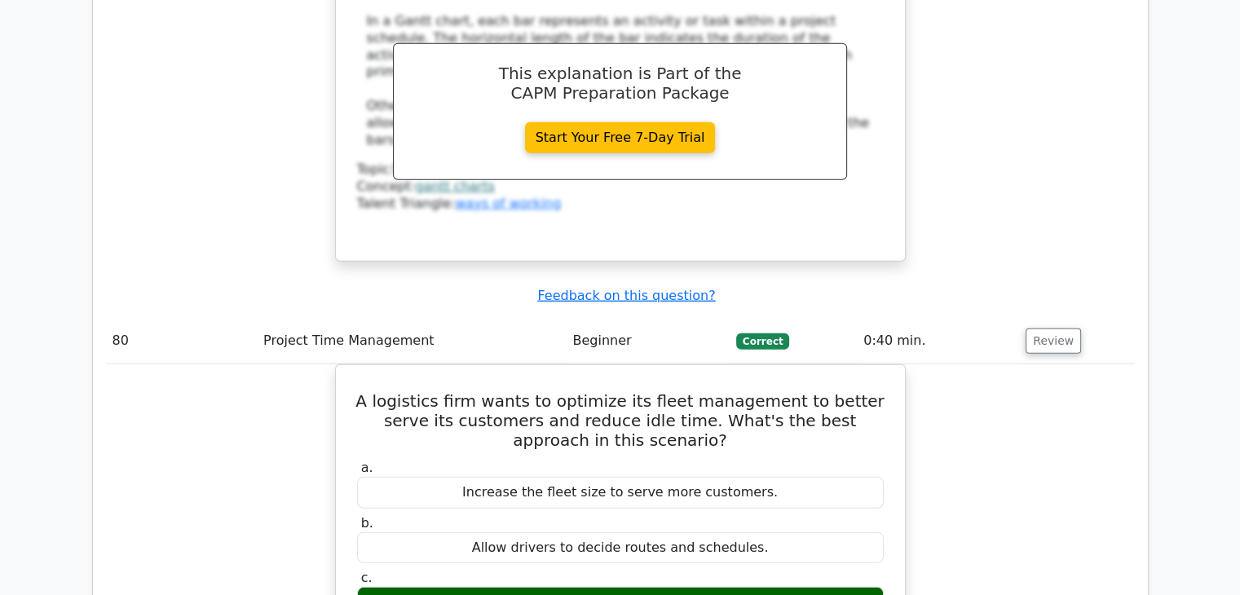
scroll to position [72782, 0]
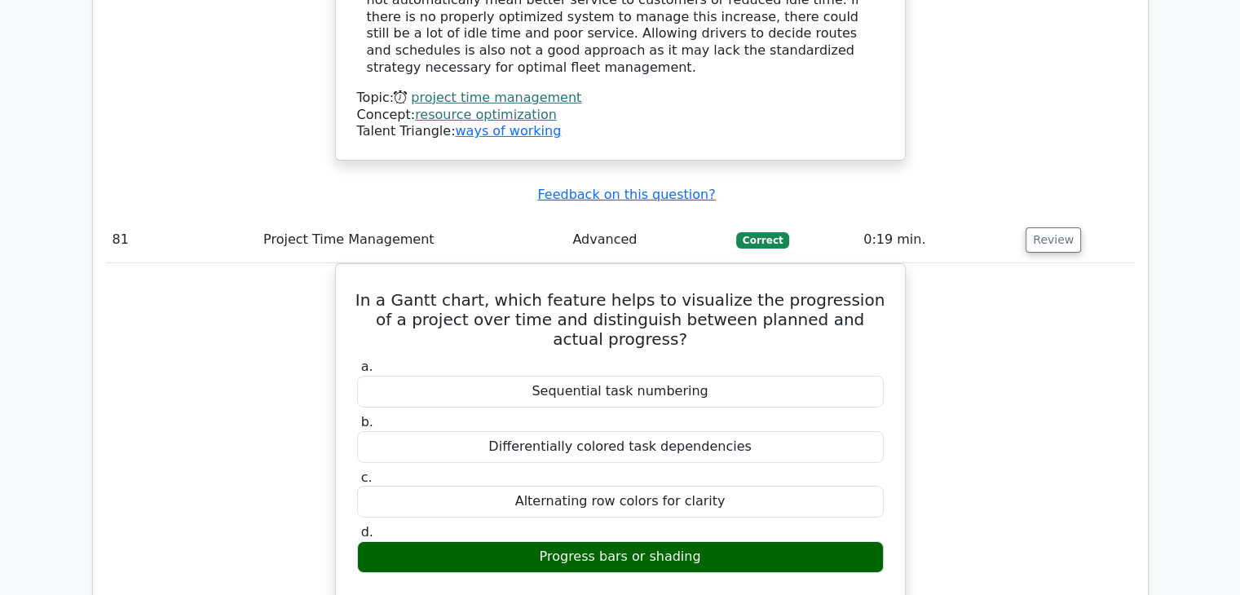
scroll to position [73597, 0]
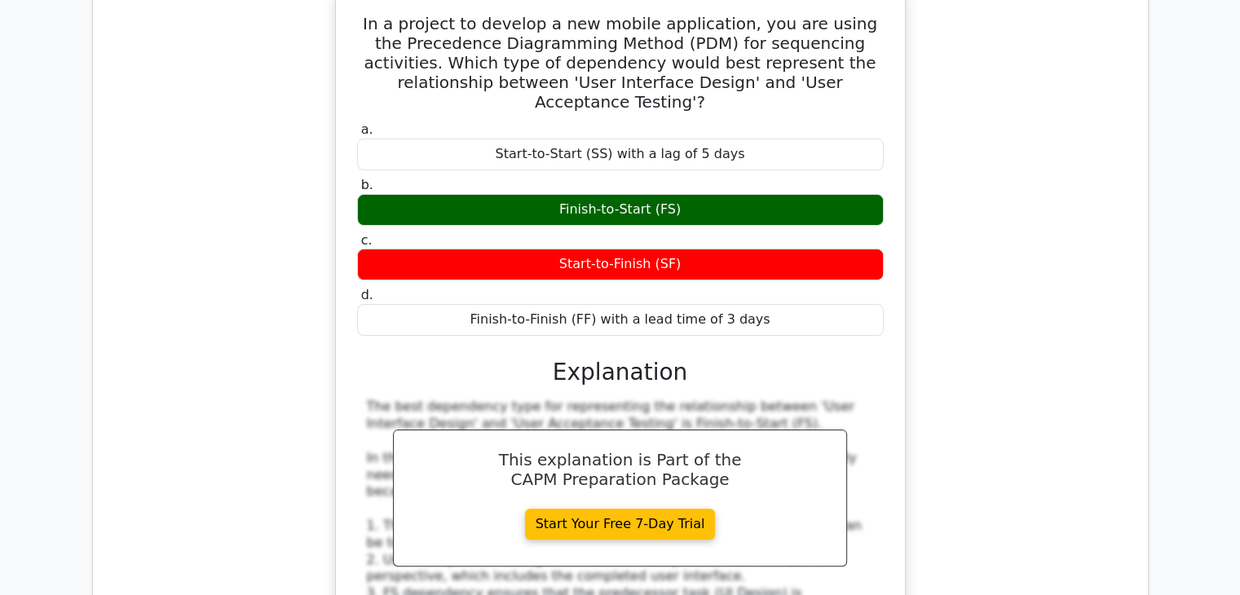
scroll to position [74656, 0]
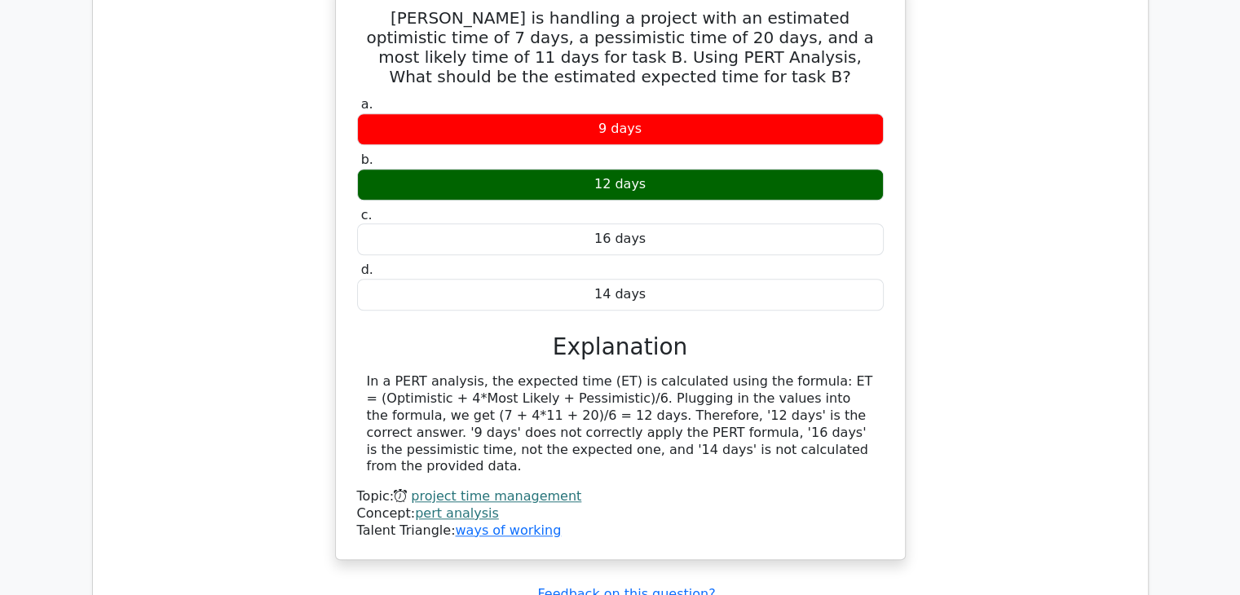
scroll to position [75716, 0]
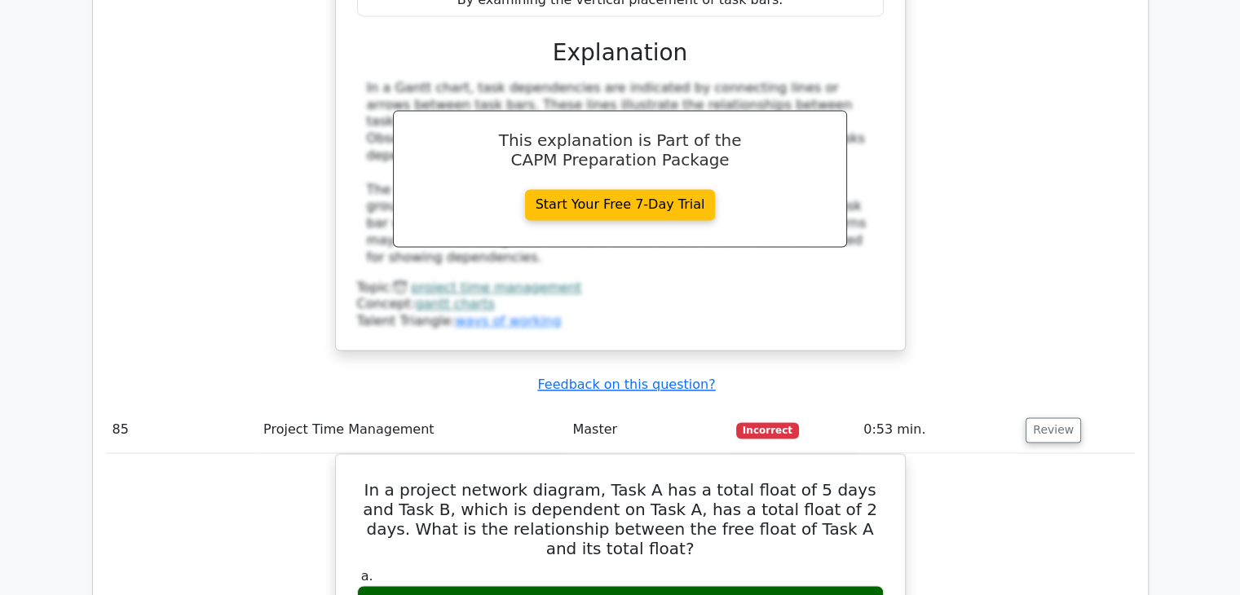
scroll to position [76694, 0]
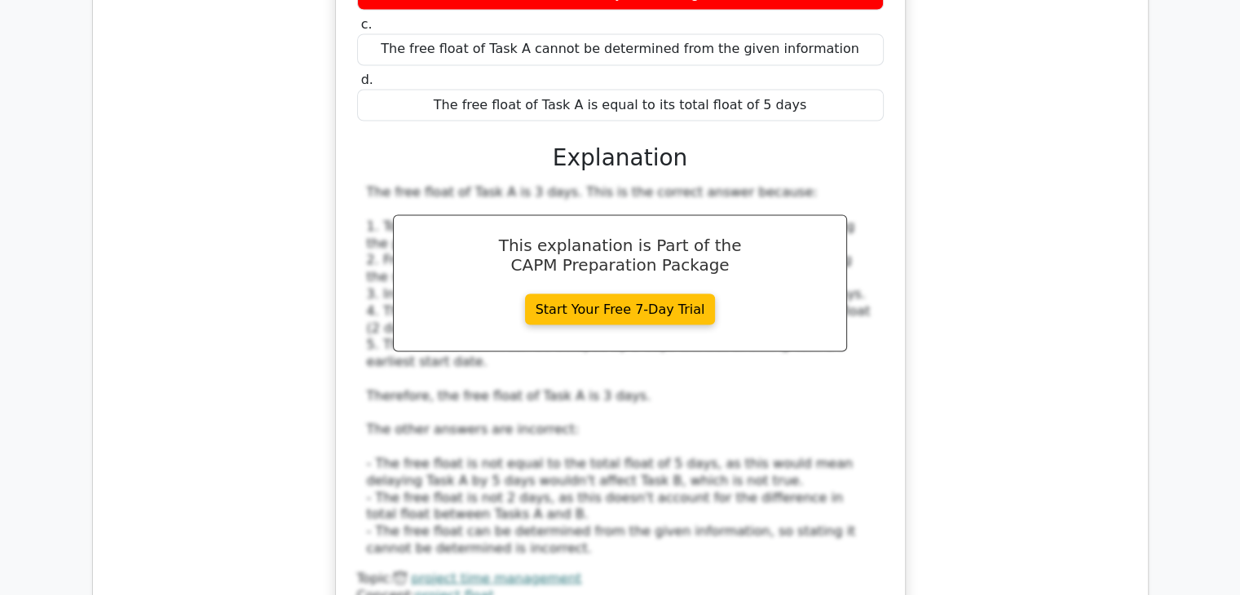
scroll to position [77346, 0]
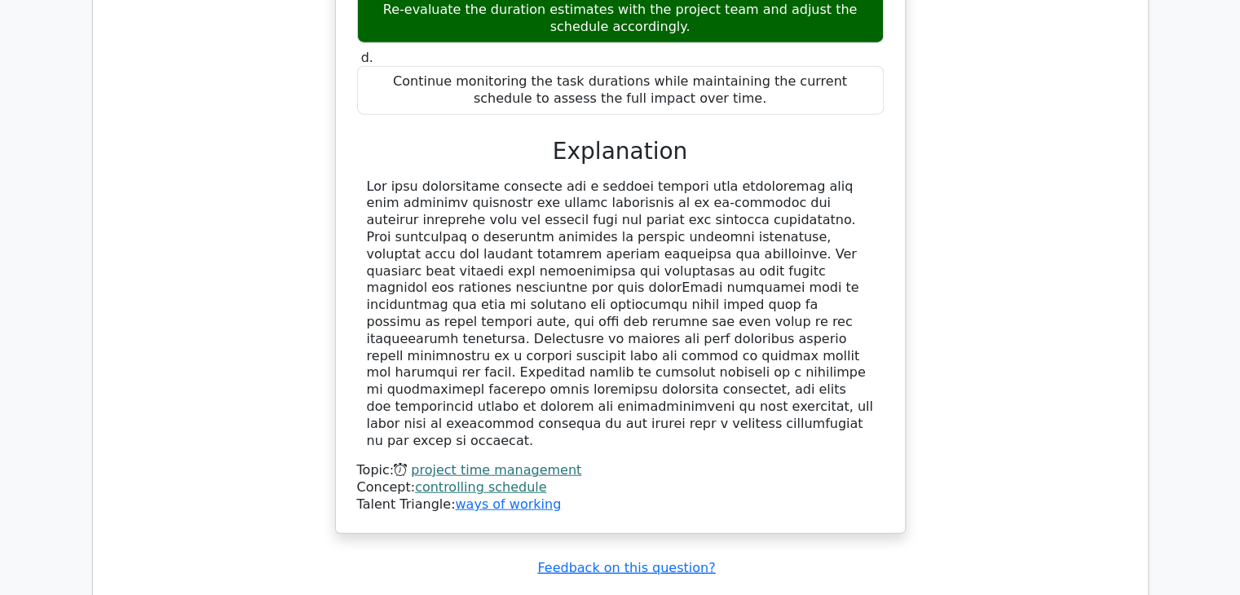
scroll to position [78405, 0]
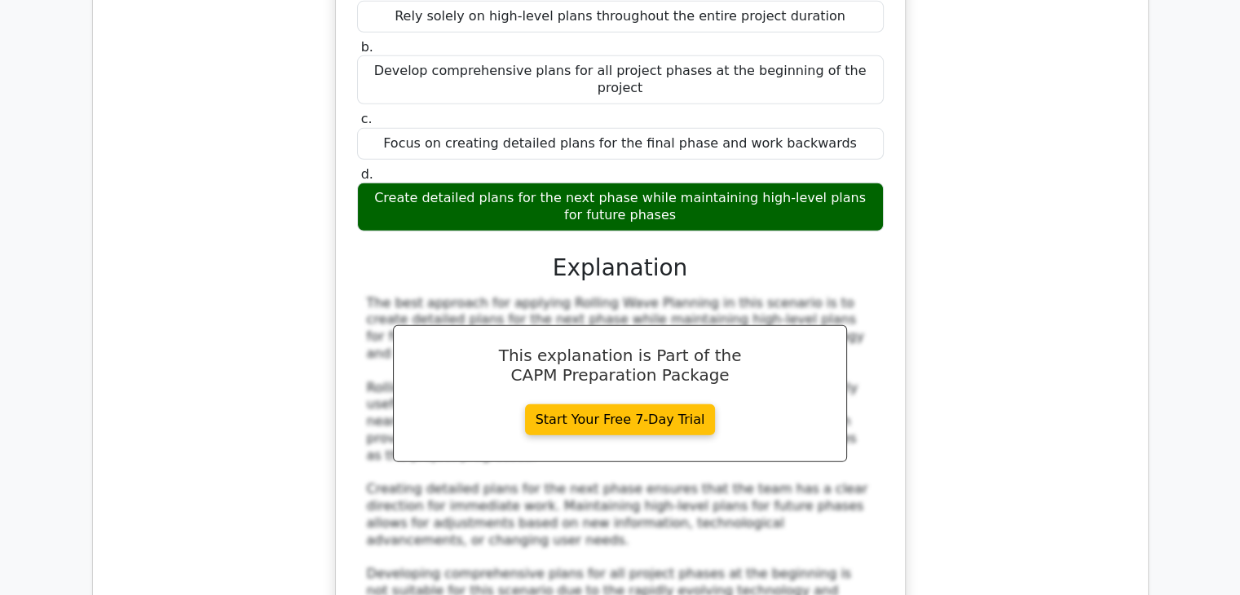
scroll to position [79139, 0]
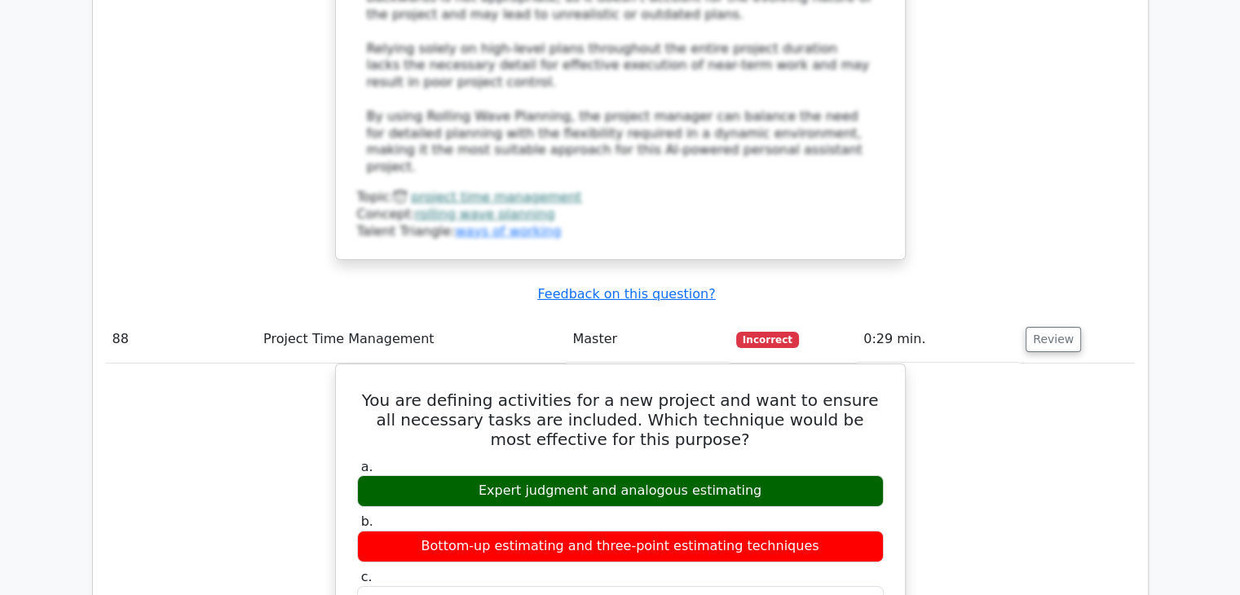
scroll to position [79872, 0]
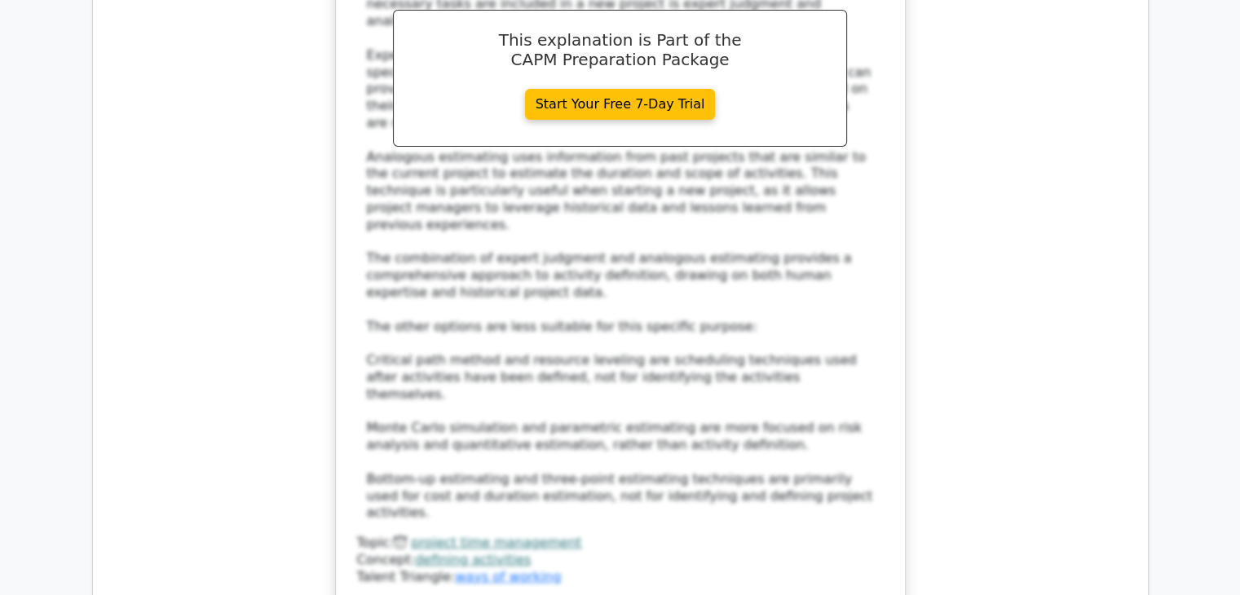
scroll to position [80606, 0]
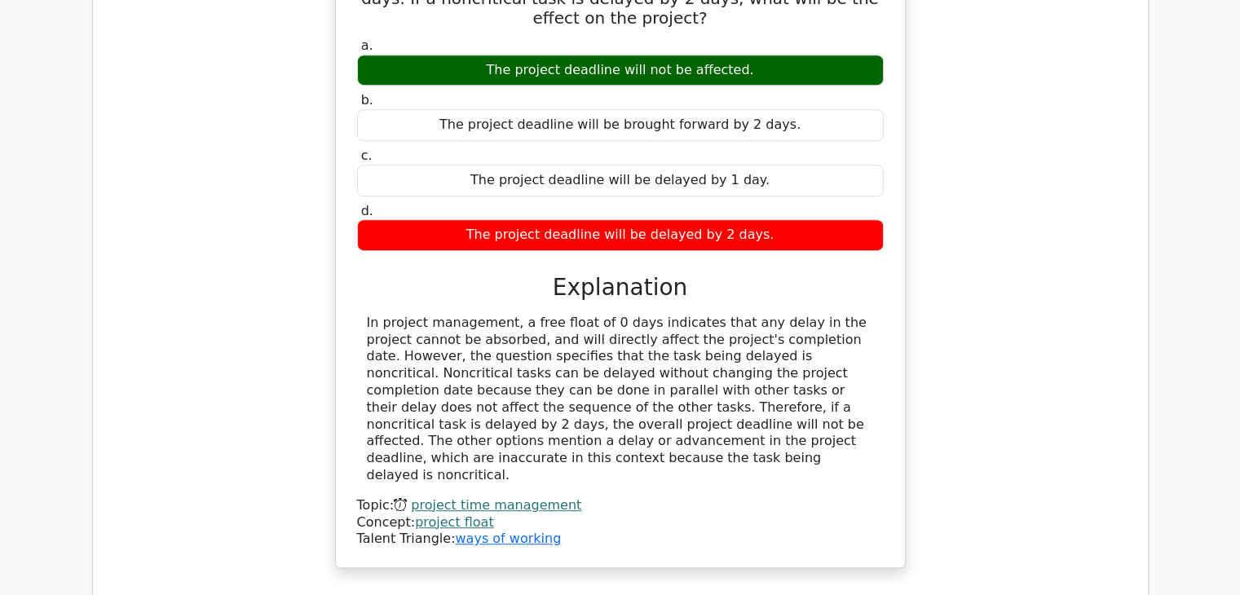
scroll to position [81339, 0]
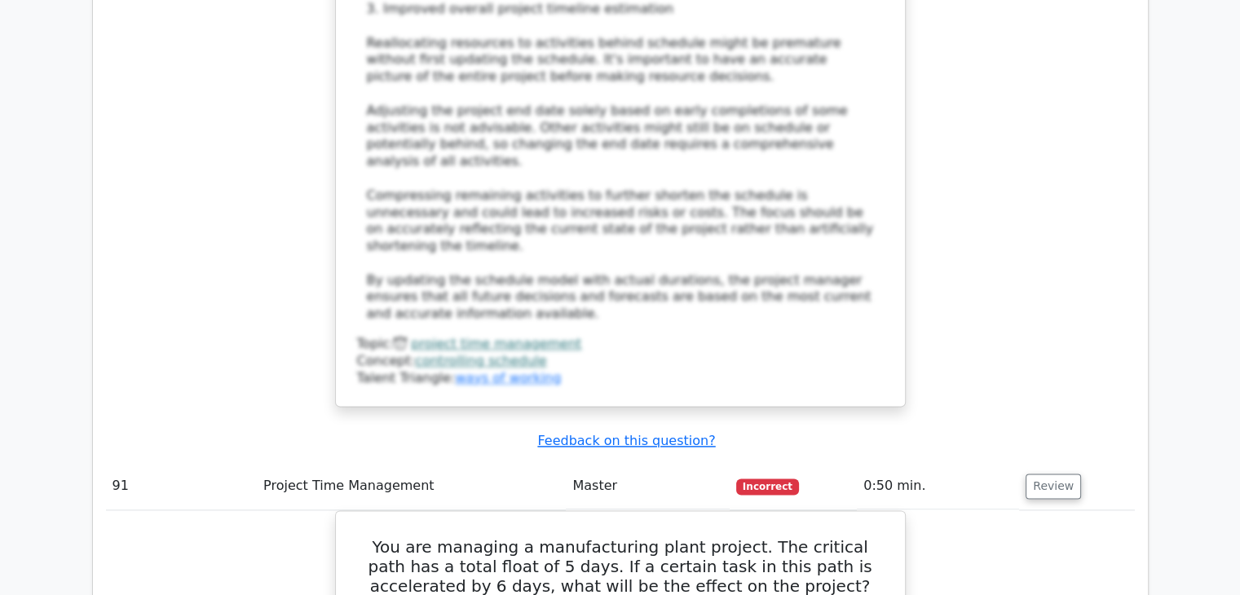
scroll to position [82480, 0]
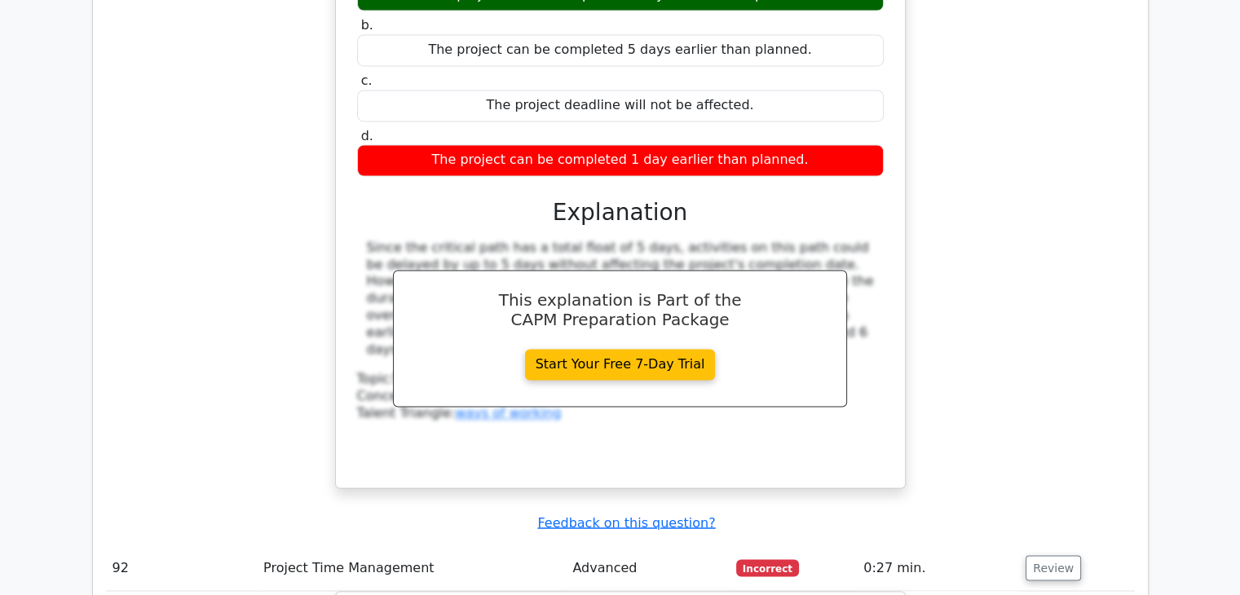
scroll to position [83214, 0]
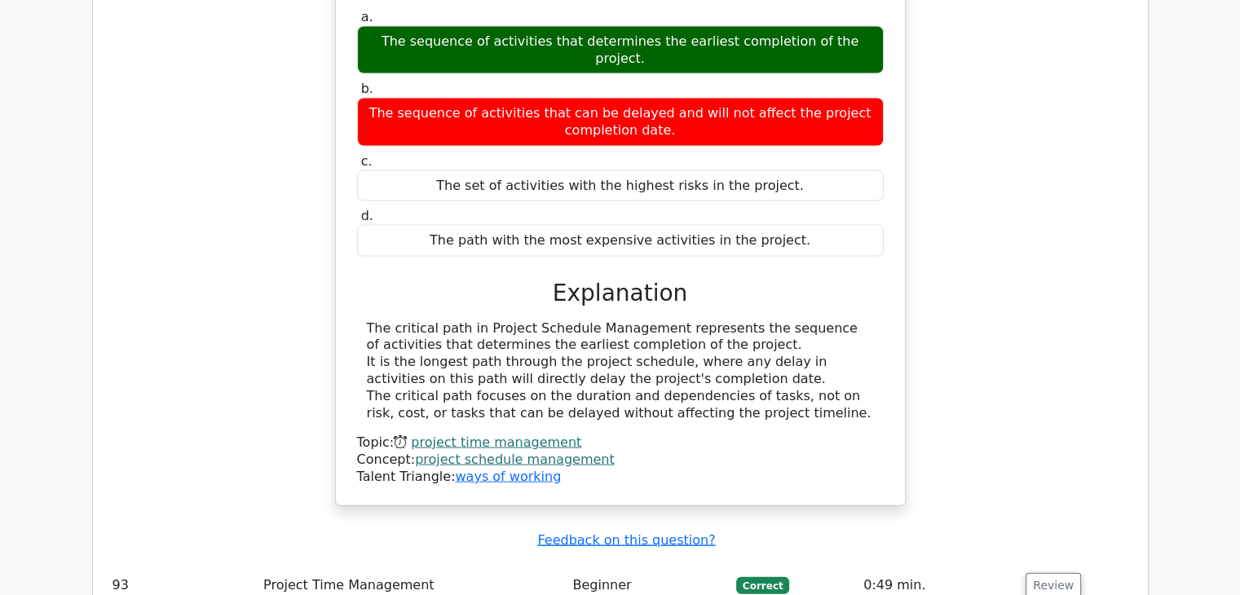
scroll to position [83866, 0]
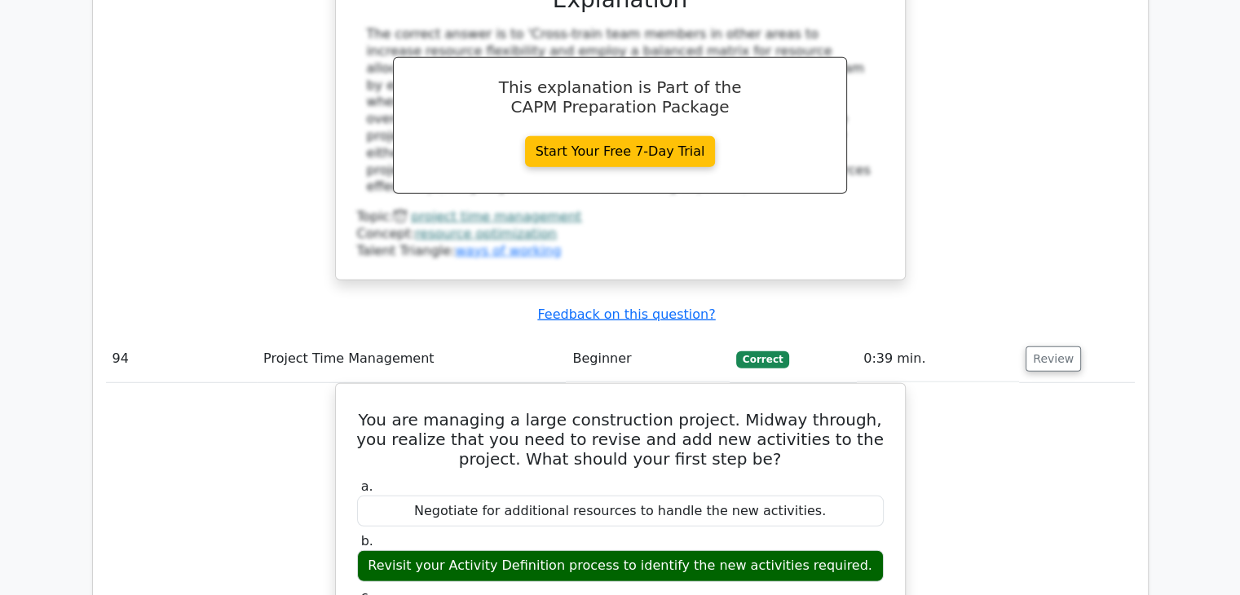
scroll to position [84925, 0]
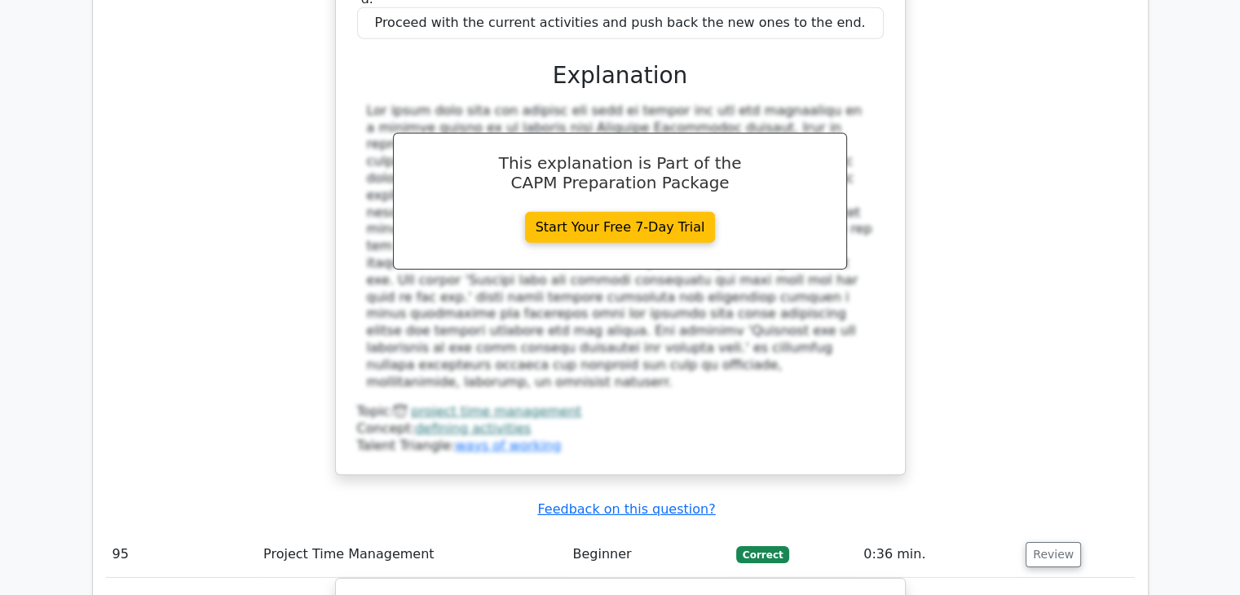
scroll to position [85659, 0]
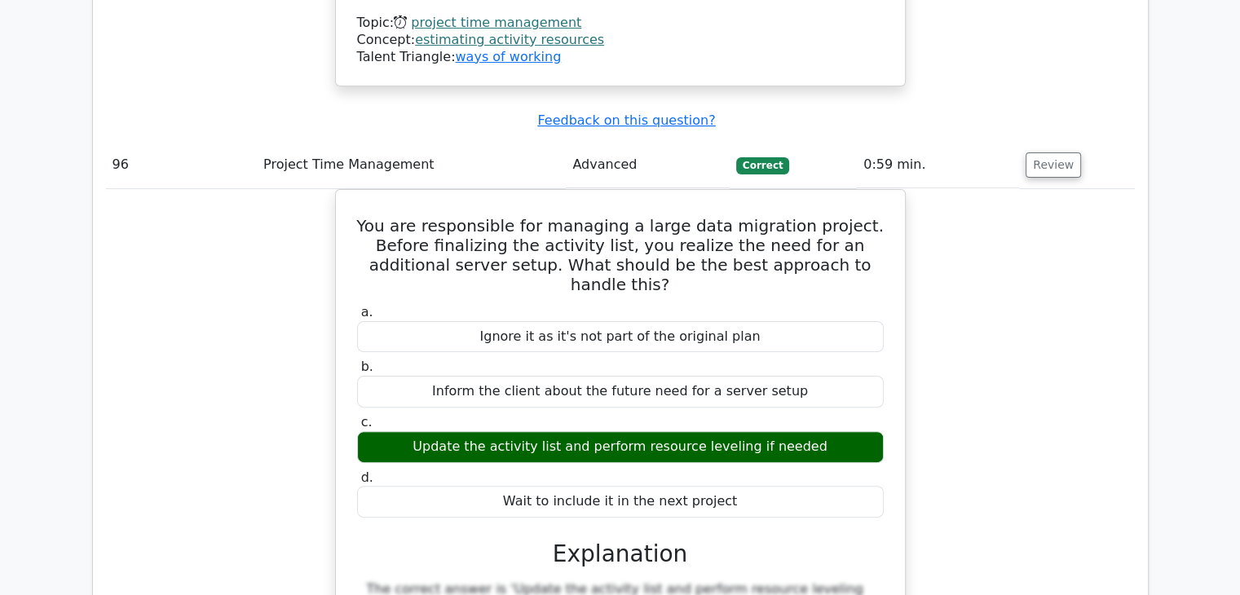
scroll to position [87129, 0]
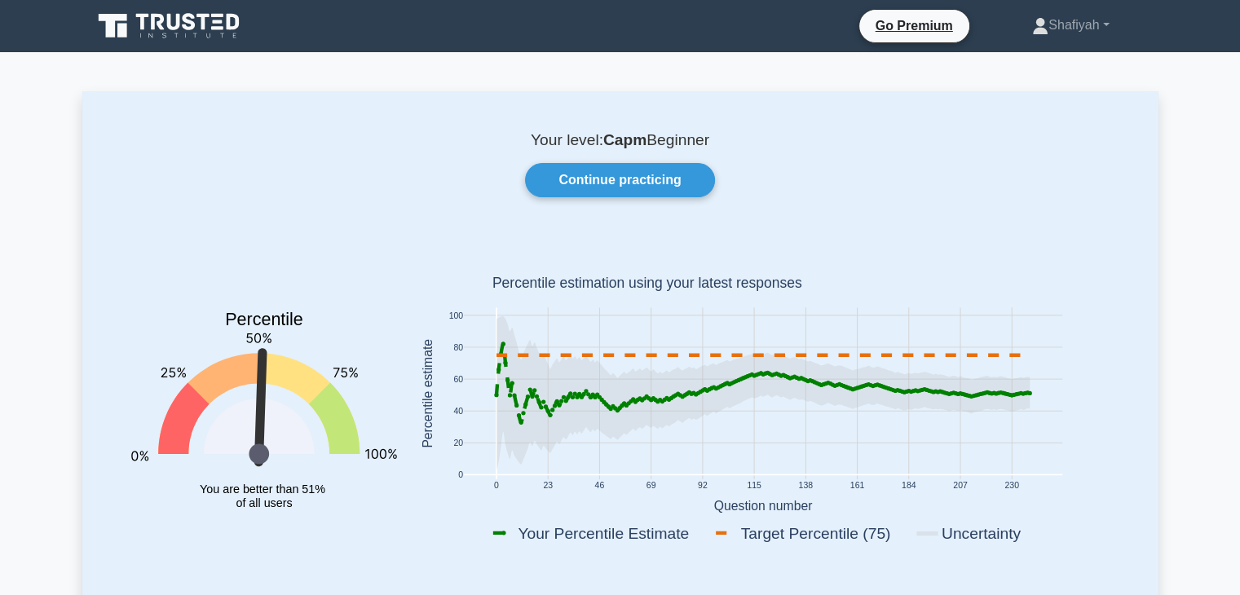
click at [165, 24] on icon at bounding box center [170, 26] width 156 height 31
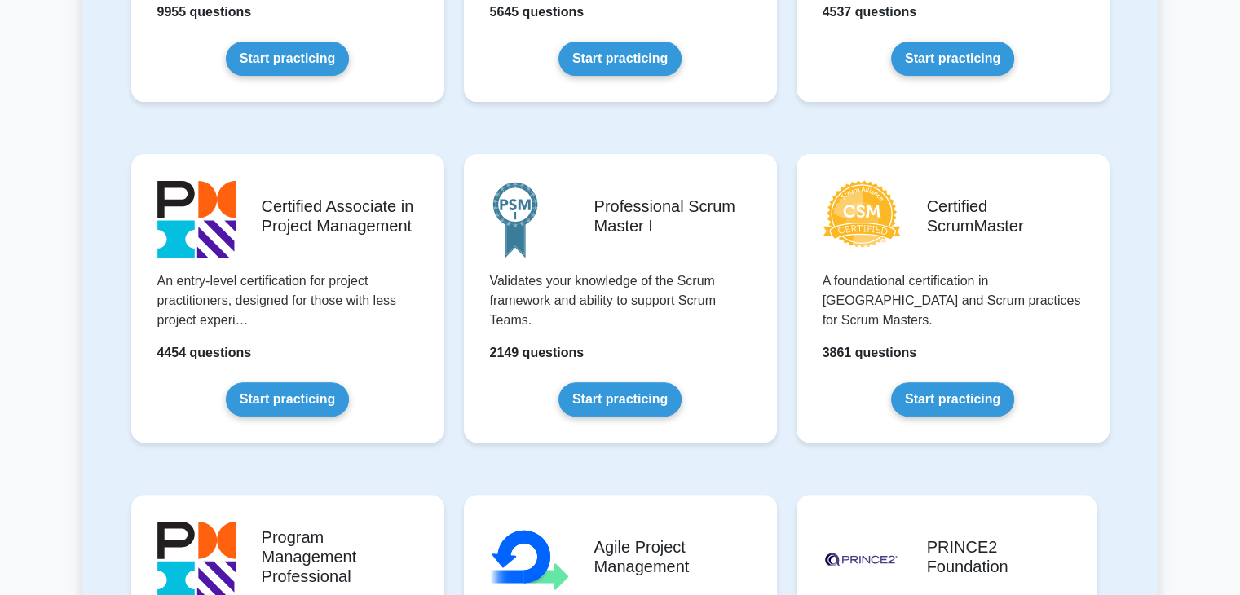
scroll to position [570, 0]
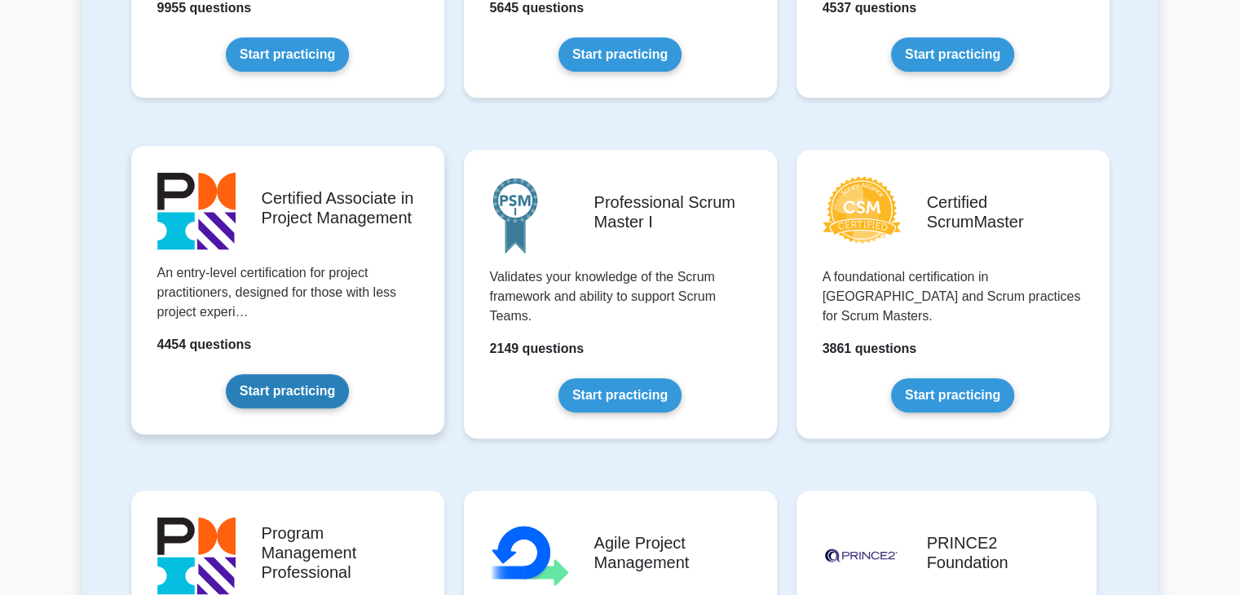
click at [308, 385] on link "Start practicing" at bounding box center [287, 391] width 123 height 34
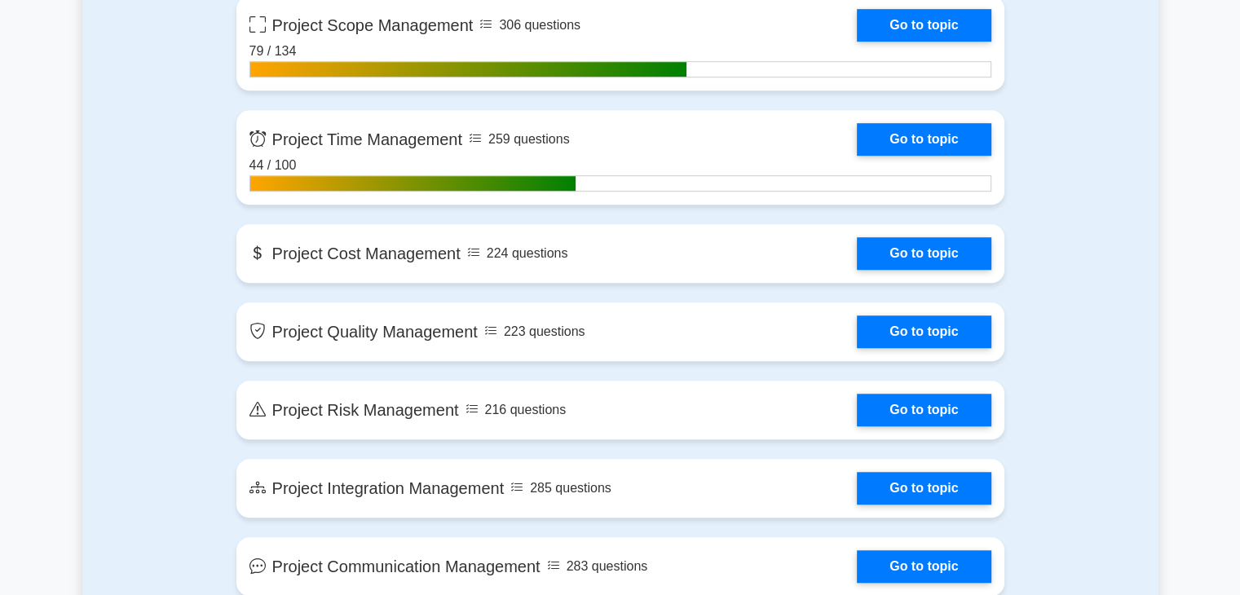
scroll to position [1141, 0]
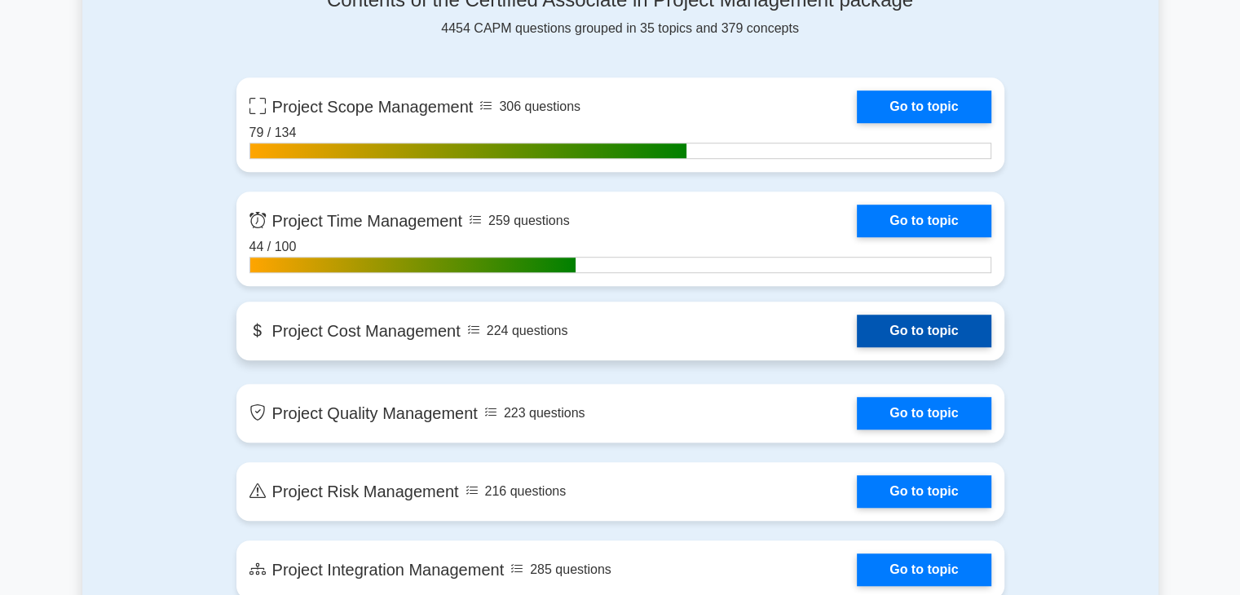
click at [903, 315] on link "Go to topic" at bounding box center [924, 331] width 134 height 33
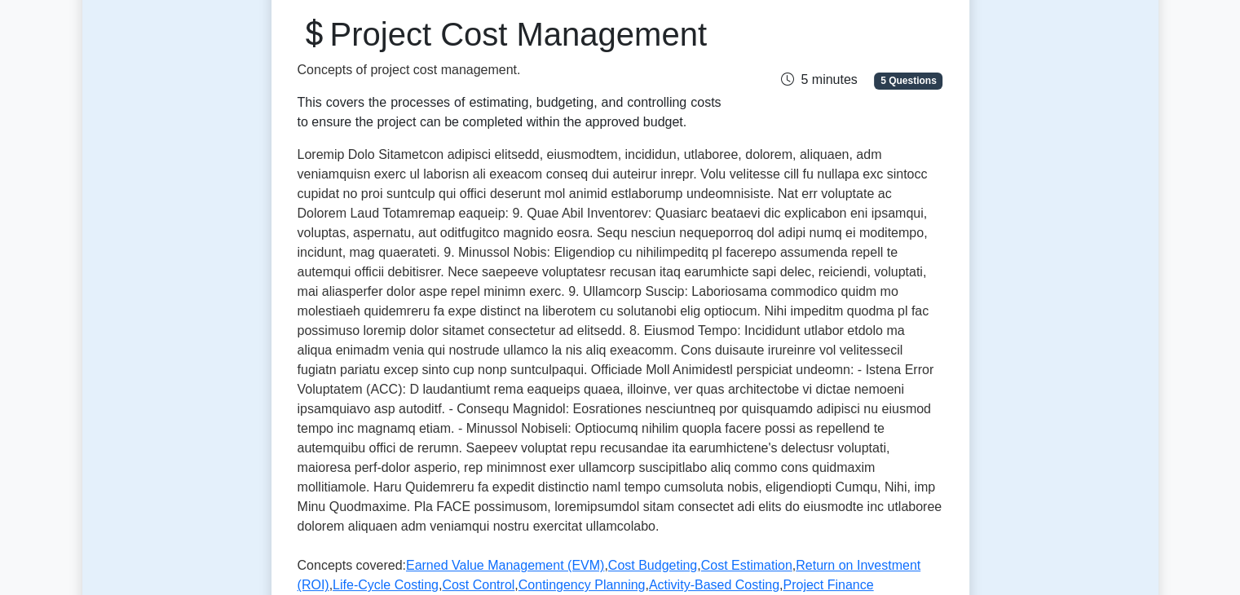
scroll to position [244, 0]
